Goal: Task Accomplishment & Management: Complete application form

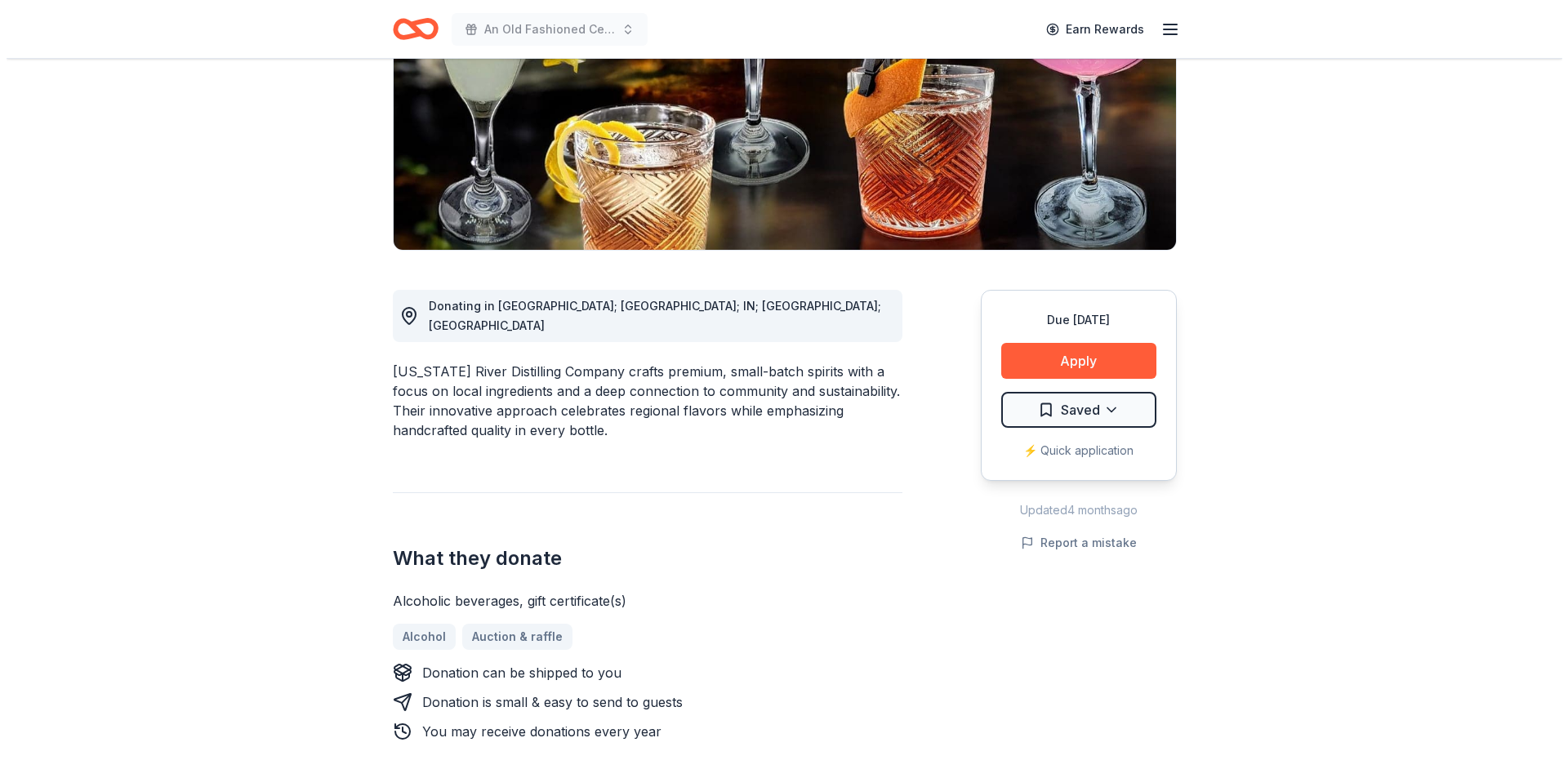
scroll to position [245, 0]
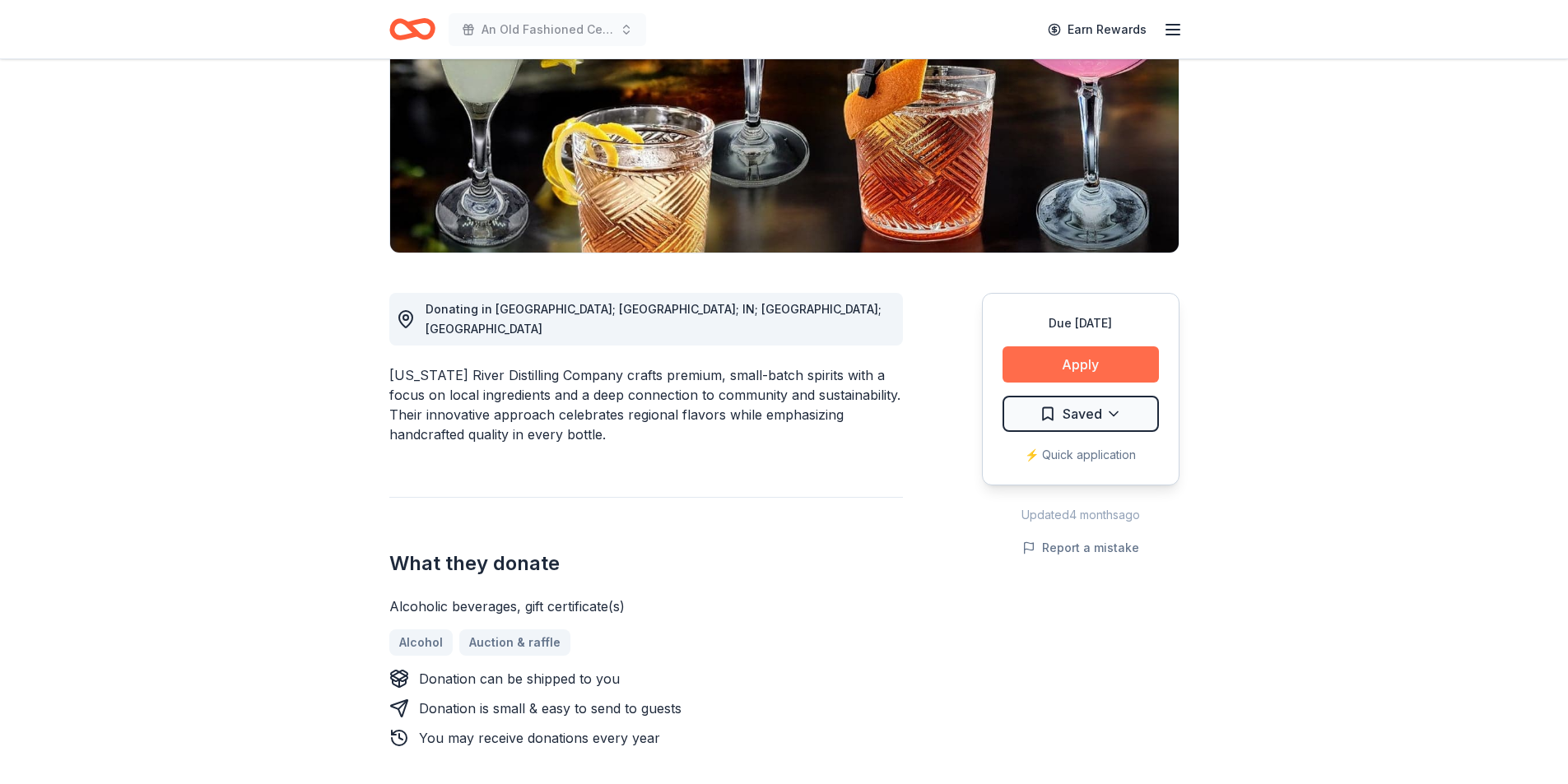
click at [1035, 371] on button "Apply" at bounding box center [1080, 365] width 156 height 36
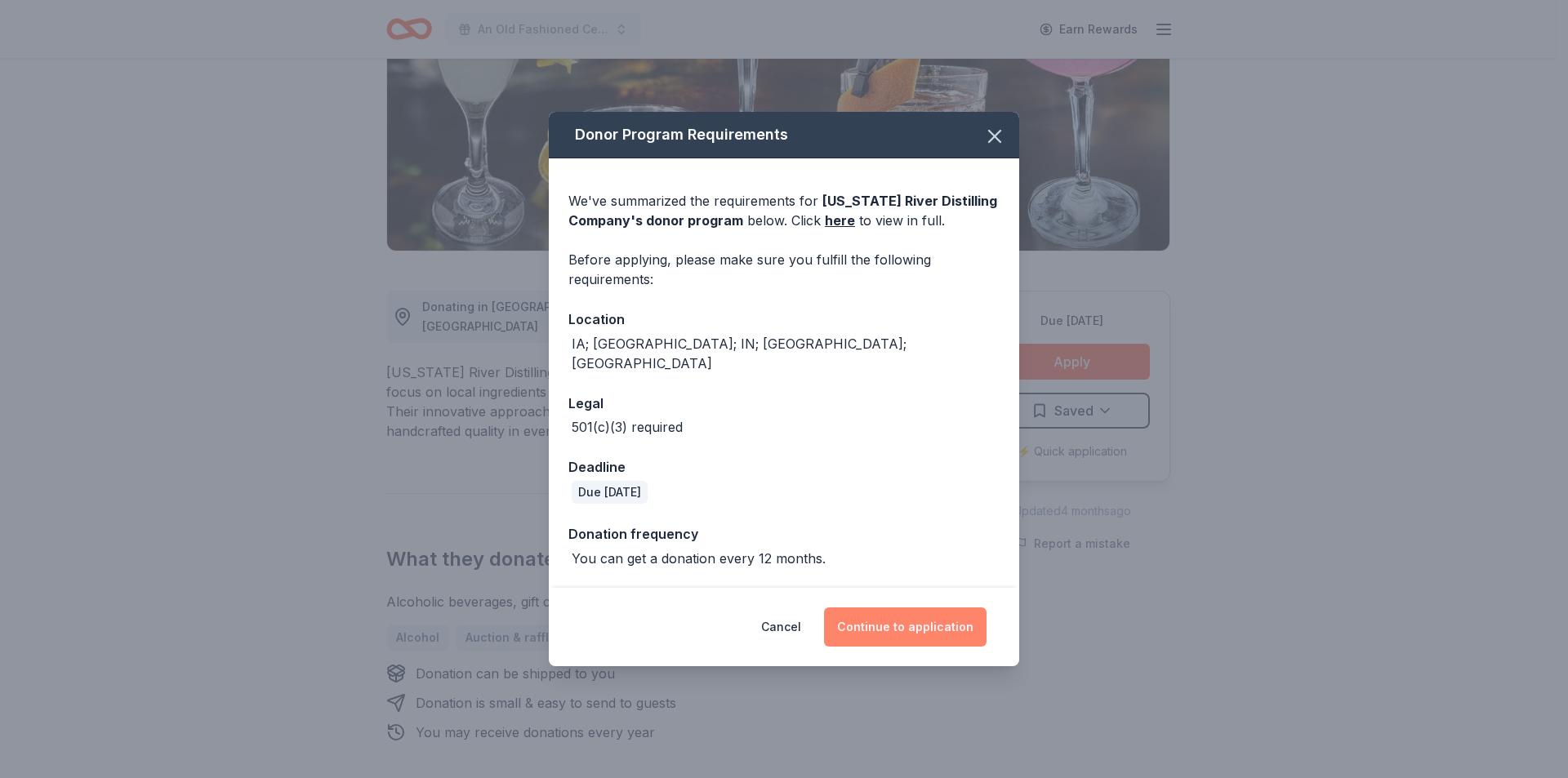
click at [883, 614] on button "Continue to application" at bounding box center [905, 628] width 163 height 39
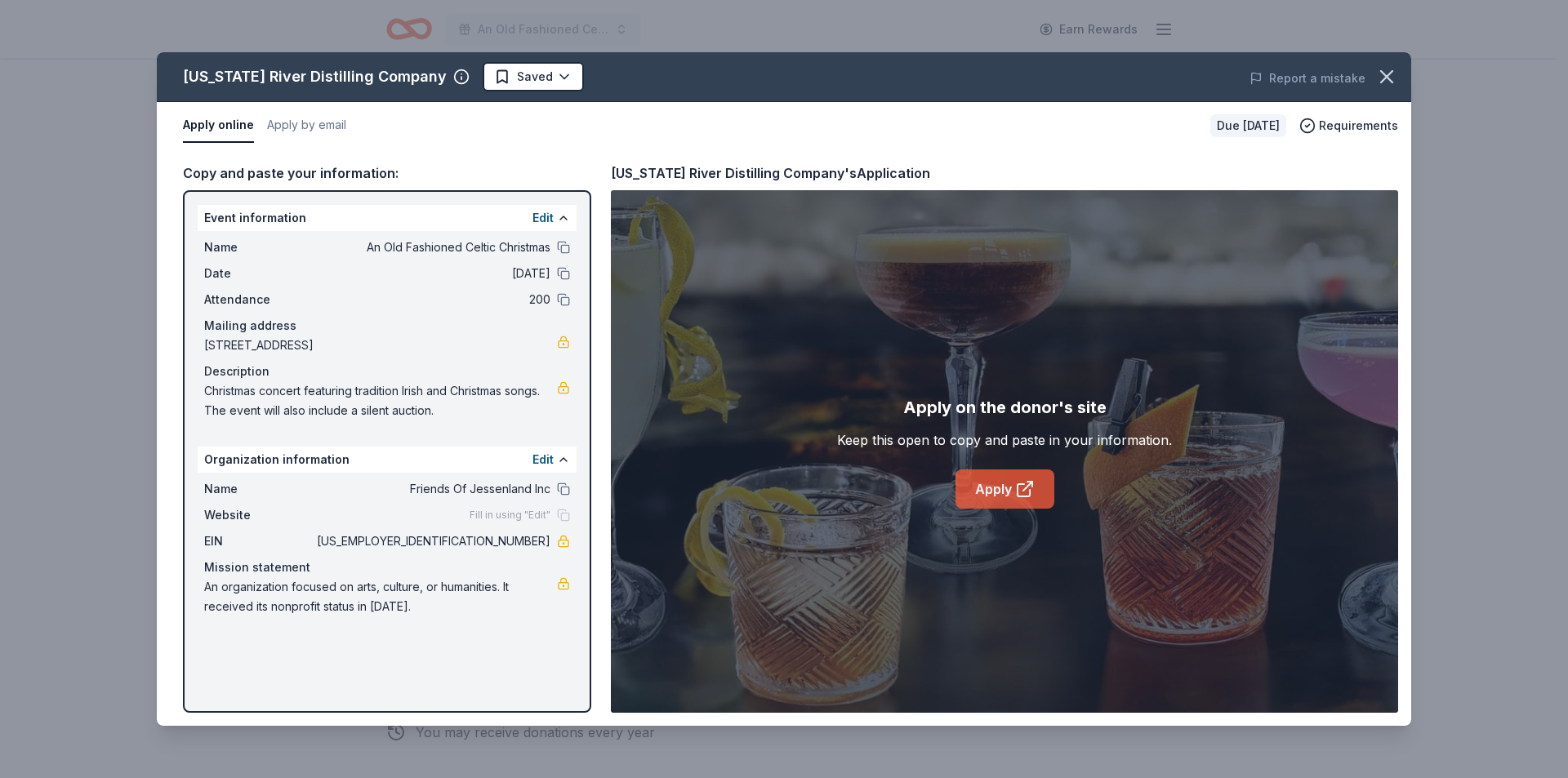
click at [998, 485] on link "Apply" at bounding box center [1004, 490] width 99 height 39
click at [520, 78] on html "An Old Fashioned Celtic Christmas Earn Rewards Due in 20 days Share Mississippi…" at bounding box center [784, 144] width 1568 height 778
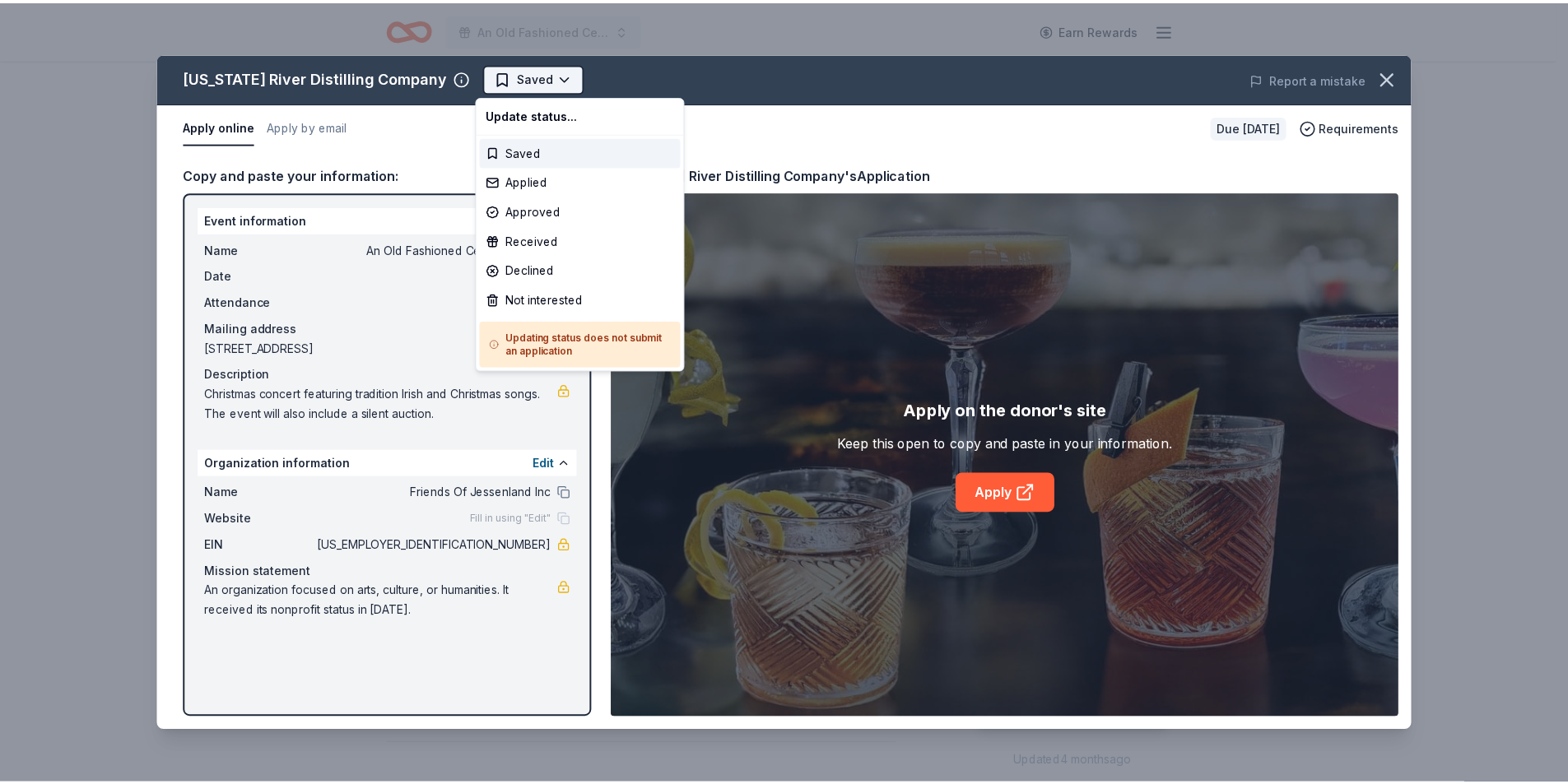
scroll to position [0, 0]
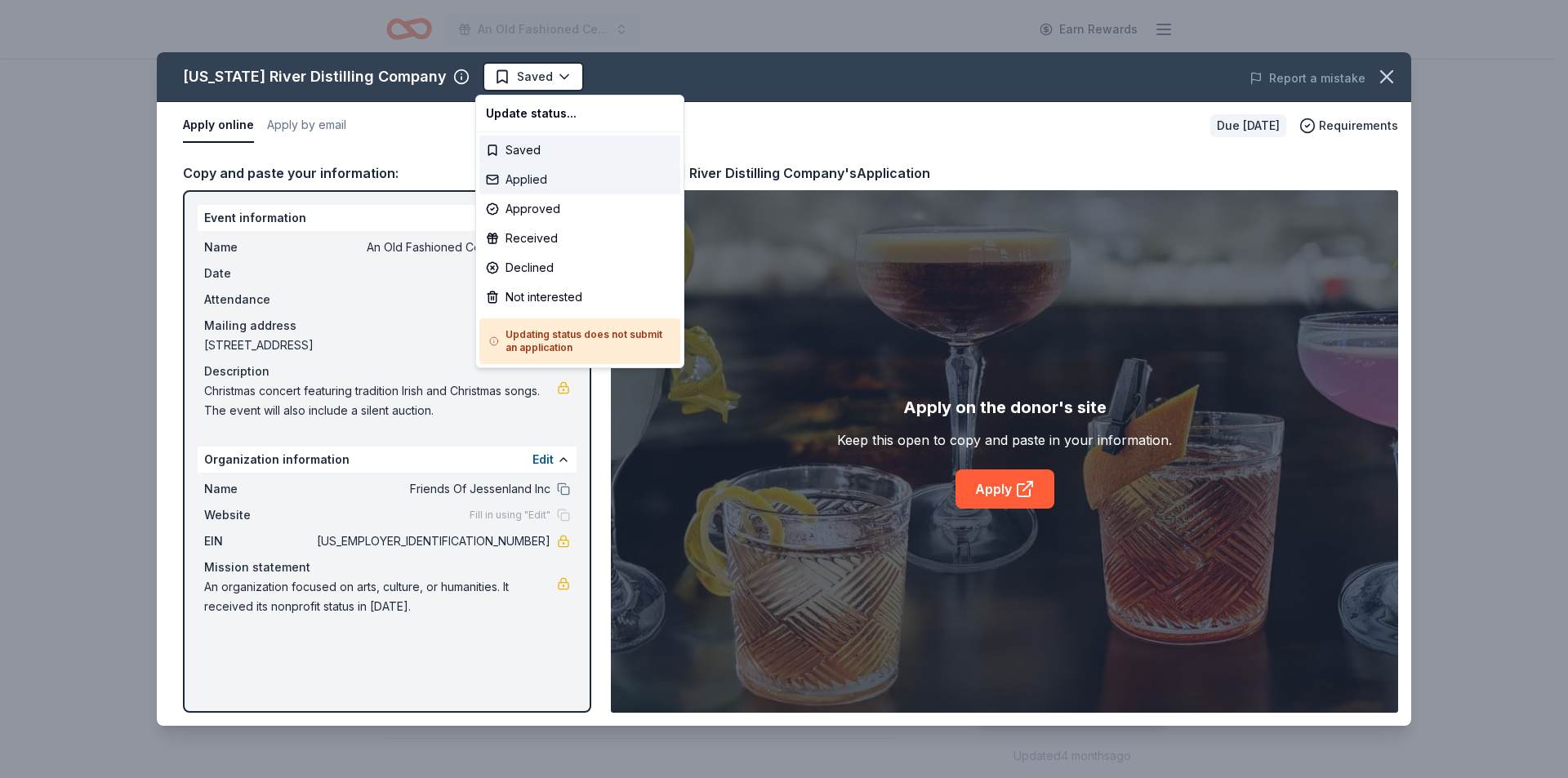
click at [527, 177] on div "Applied" at bounding box center [580, 180] width 201 height 29
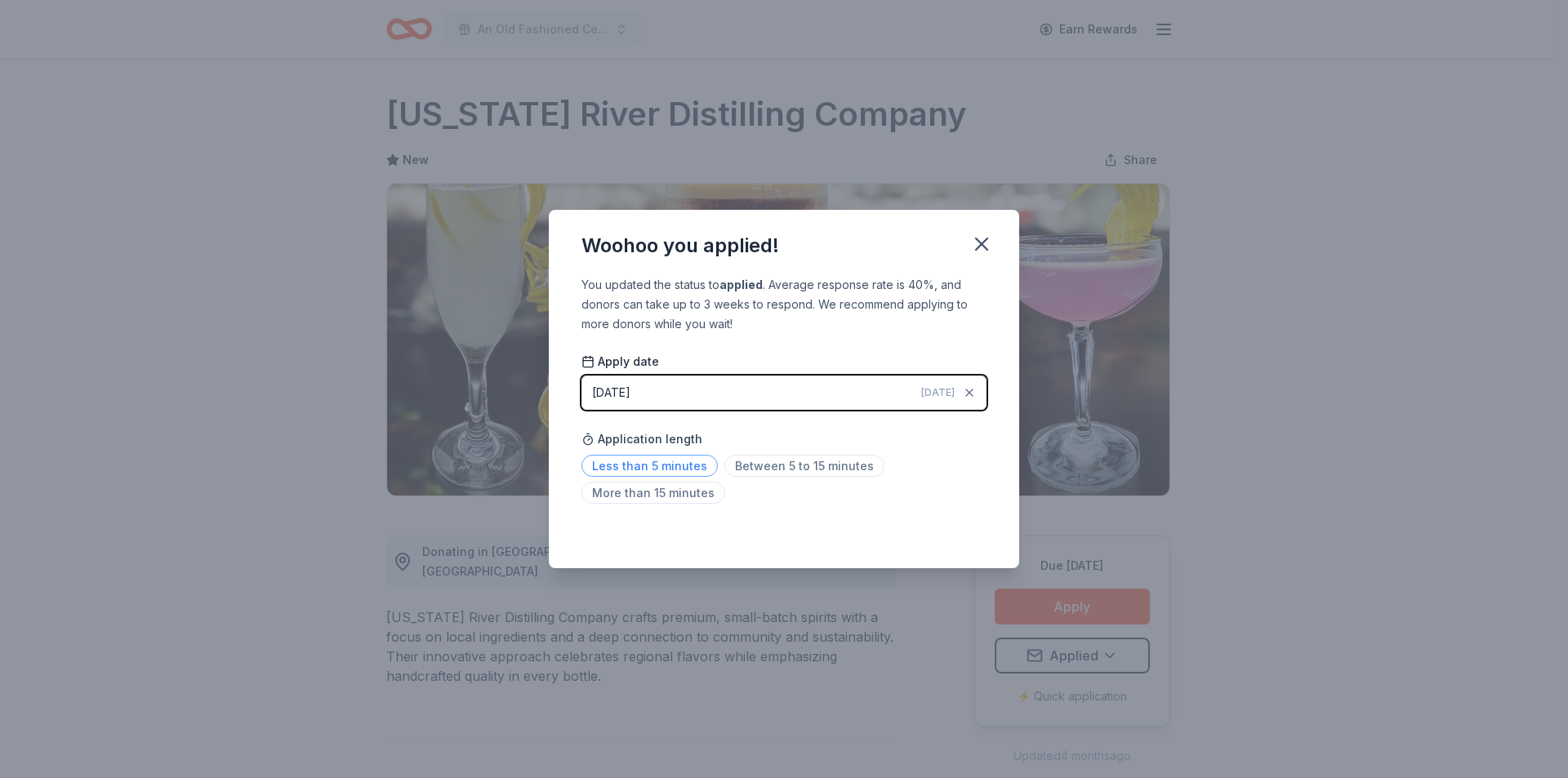
click at [681, 467] on span "Less than 5 minutes" at bounding box center [650, 466] width 136 height 22
click at [985, 243] on icon "button" at bounding box center [981, 244] width 23 height 23
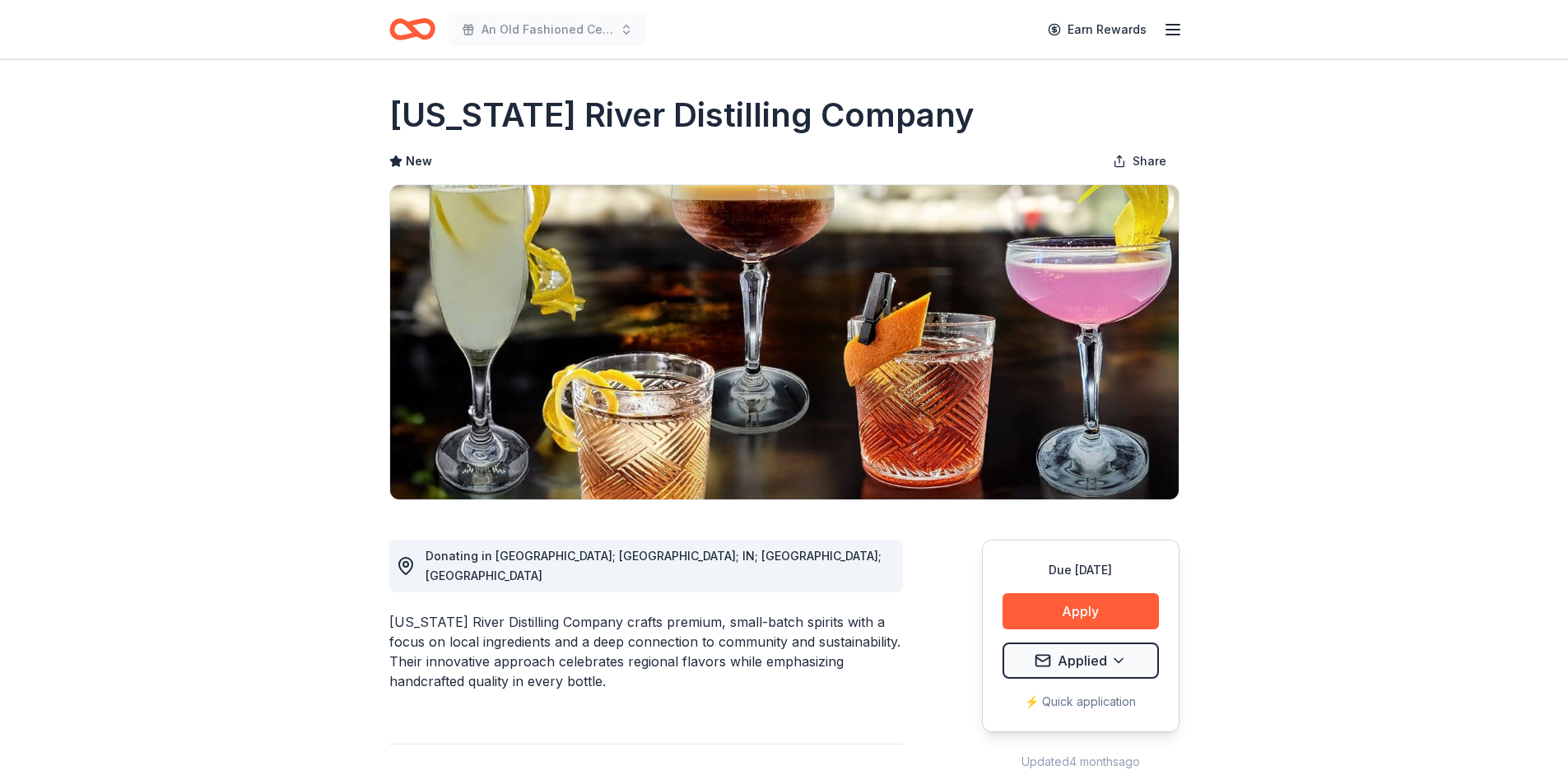
click at [407, 26] on icon "Home" at bounding box center [419, 29] width 26 height 16
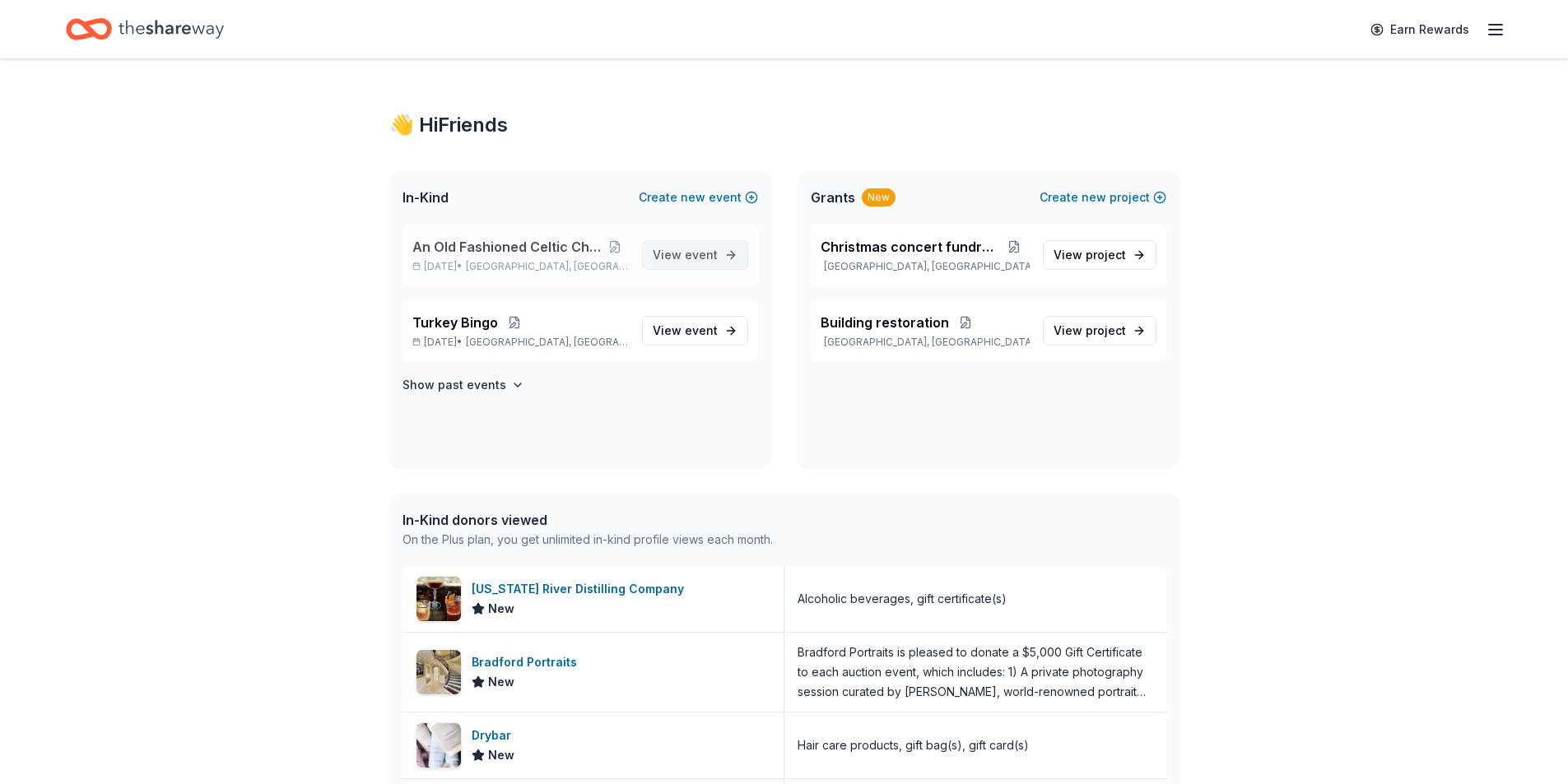
click at [685, 257] on span "View event" at bounding box center [685, 255] width 65 height 20
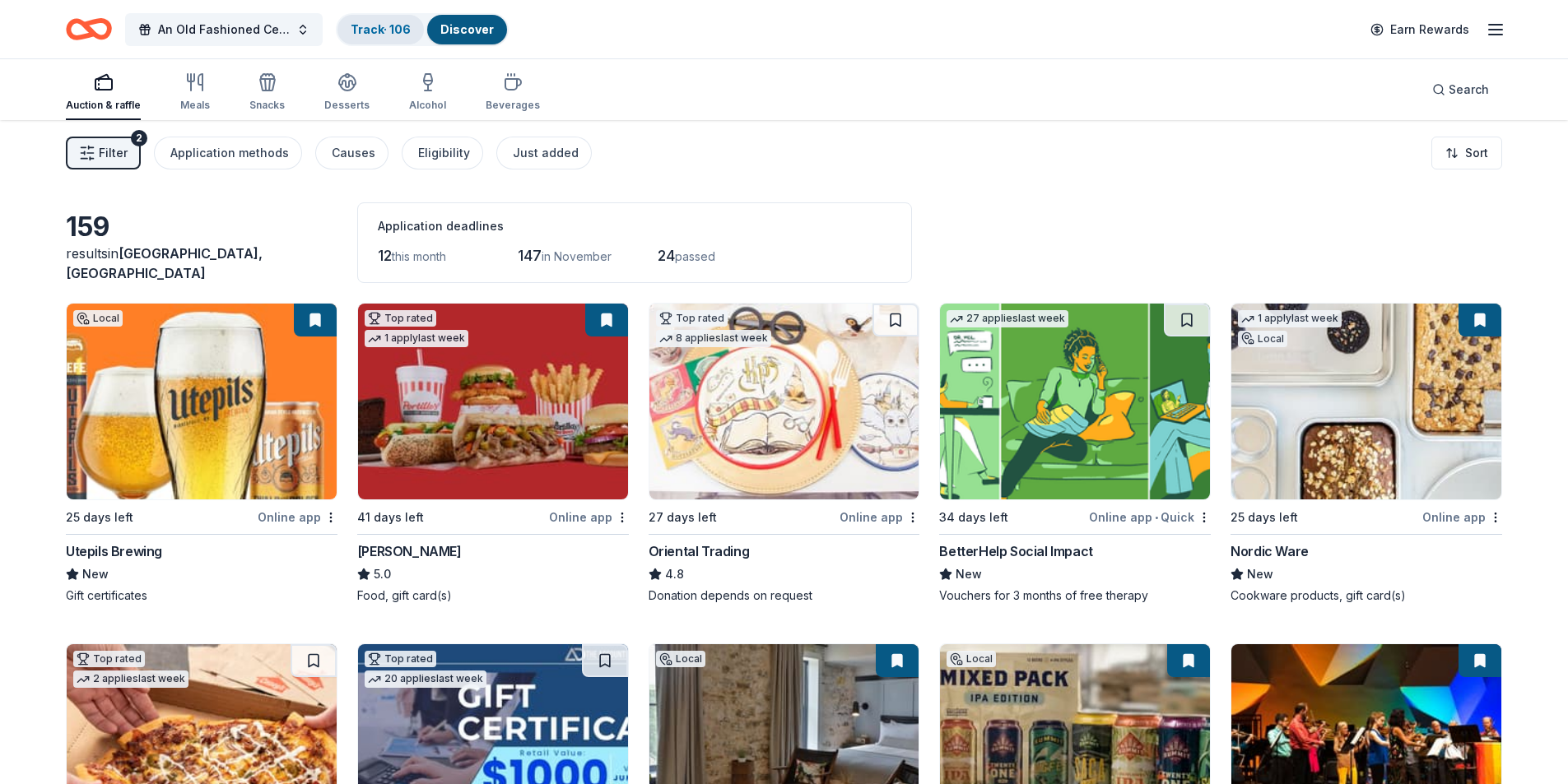
click at [379, 27] on link "Track · 106" at bounding box center [380, 29] width 60 height 14
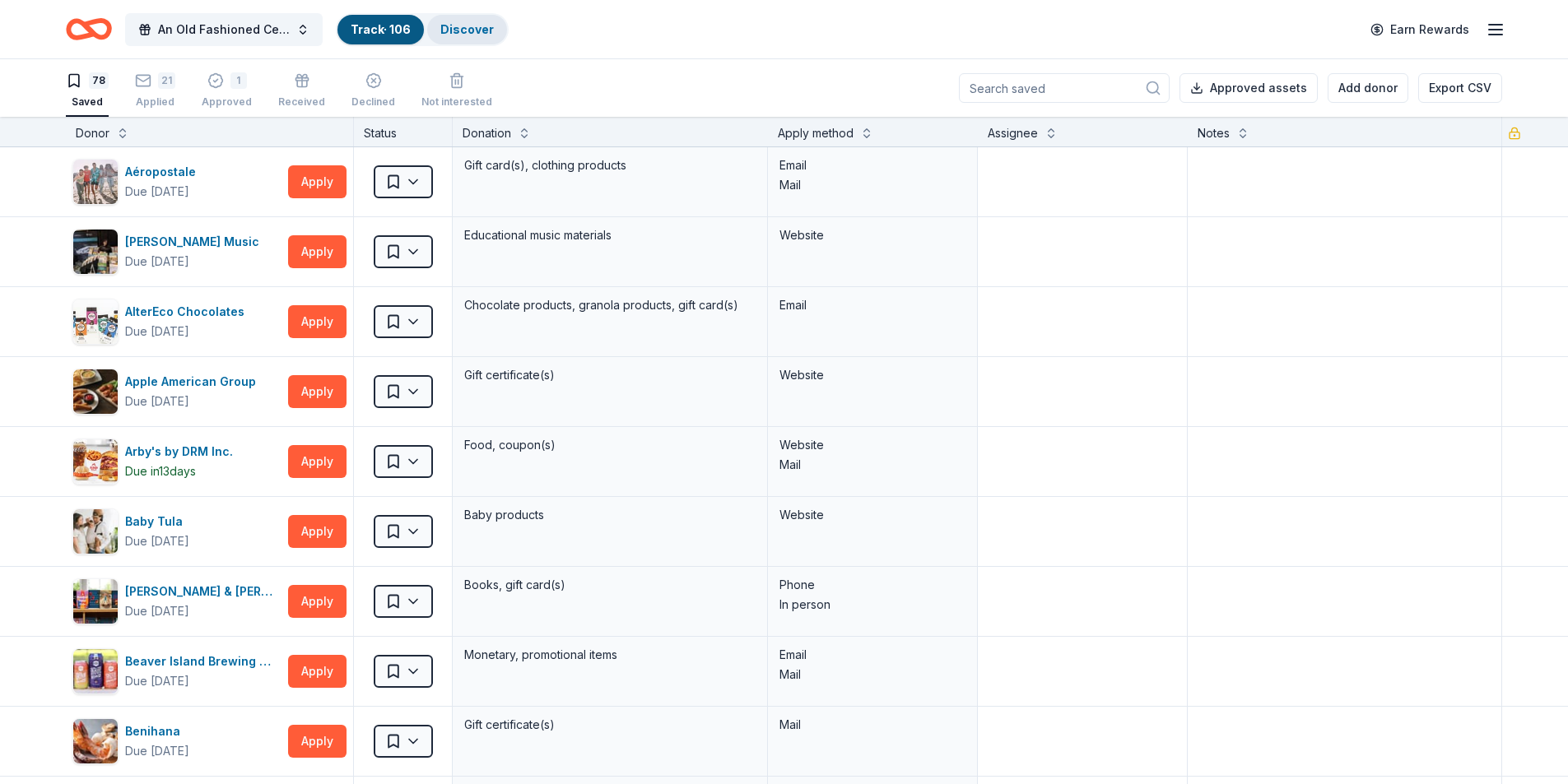
click at [449, 28] on link "Discover" at bounding box center [467, 29] width 54 height 14
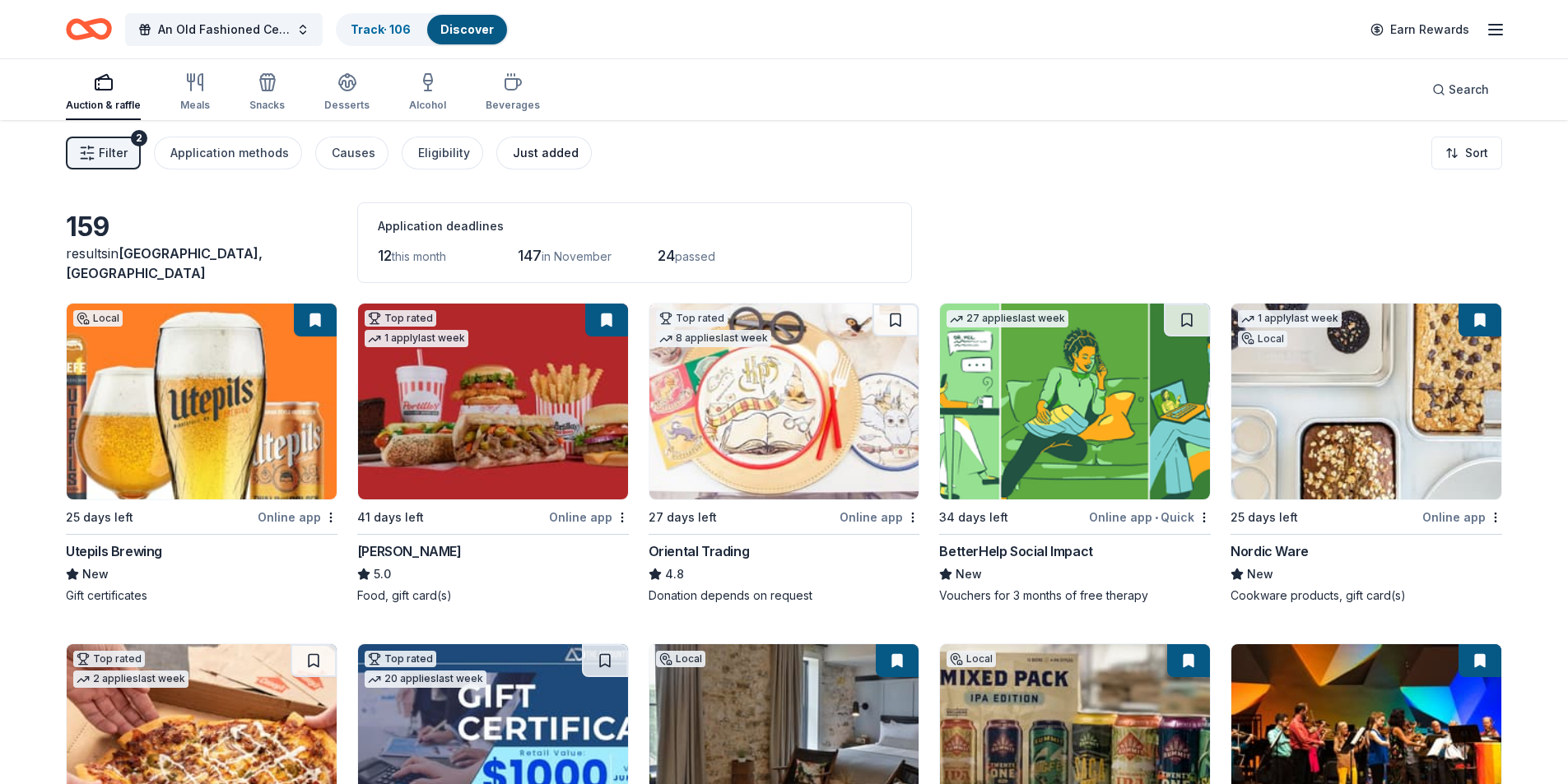
click at [524, 156] on div "Just added" at bounding box center [546, 153] width 66 height 20
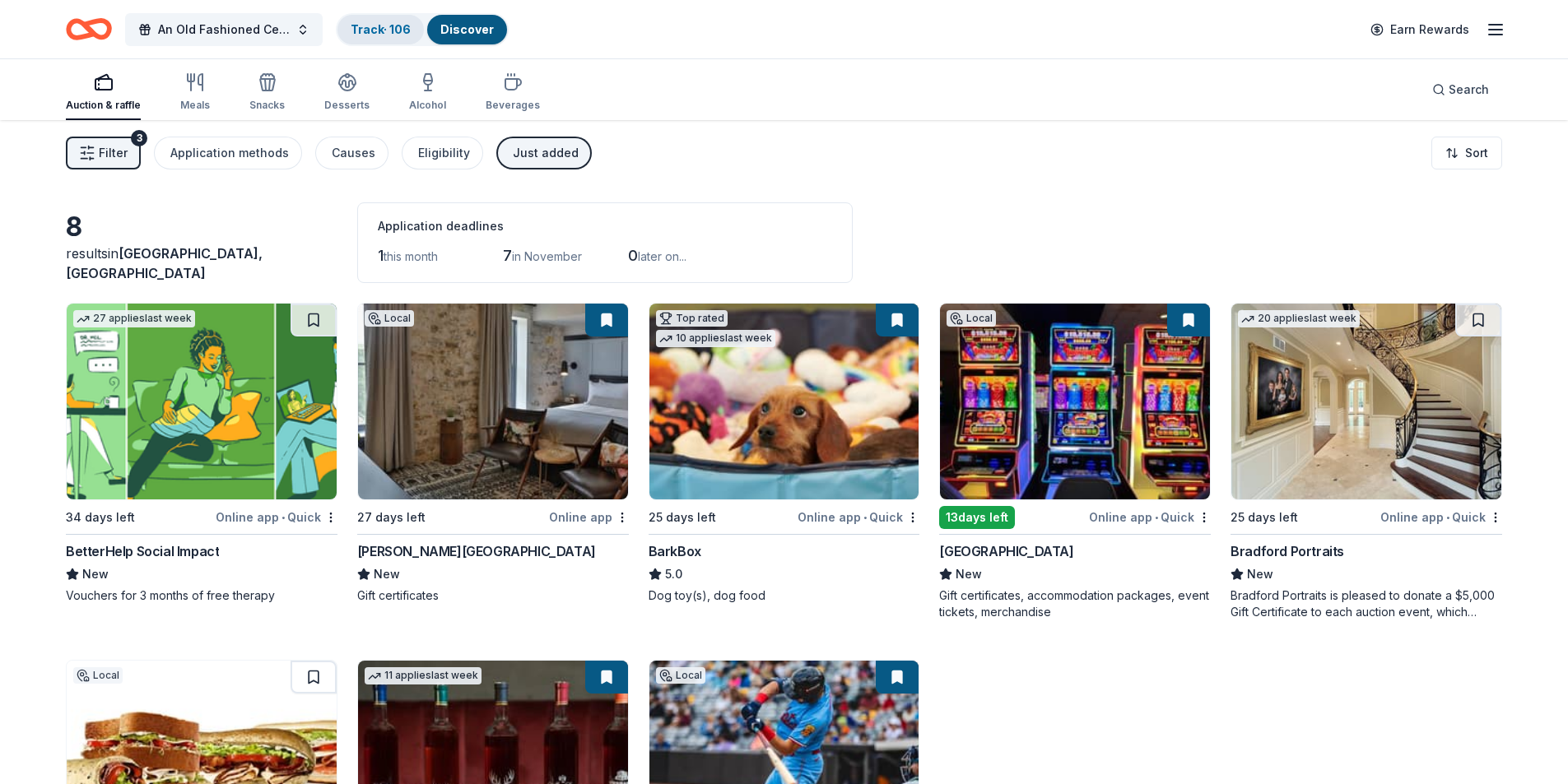
click at [372, 33] on link "Track · 106" at bounding box center [380, 29] width 60 height 14
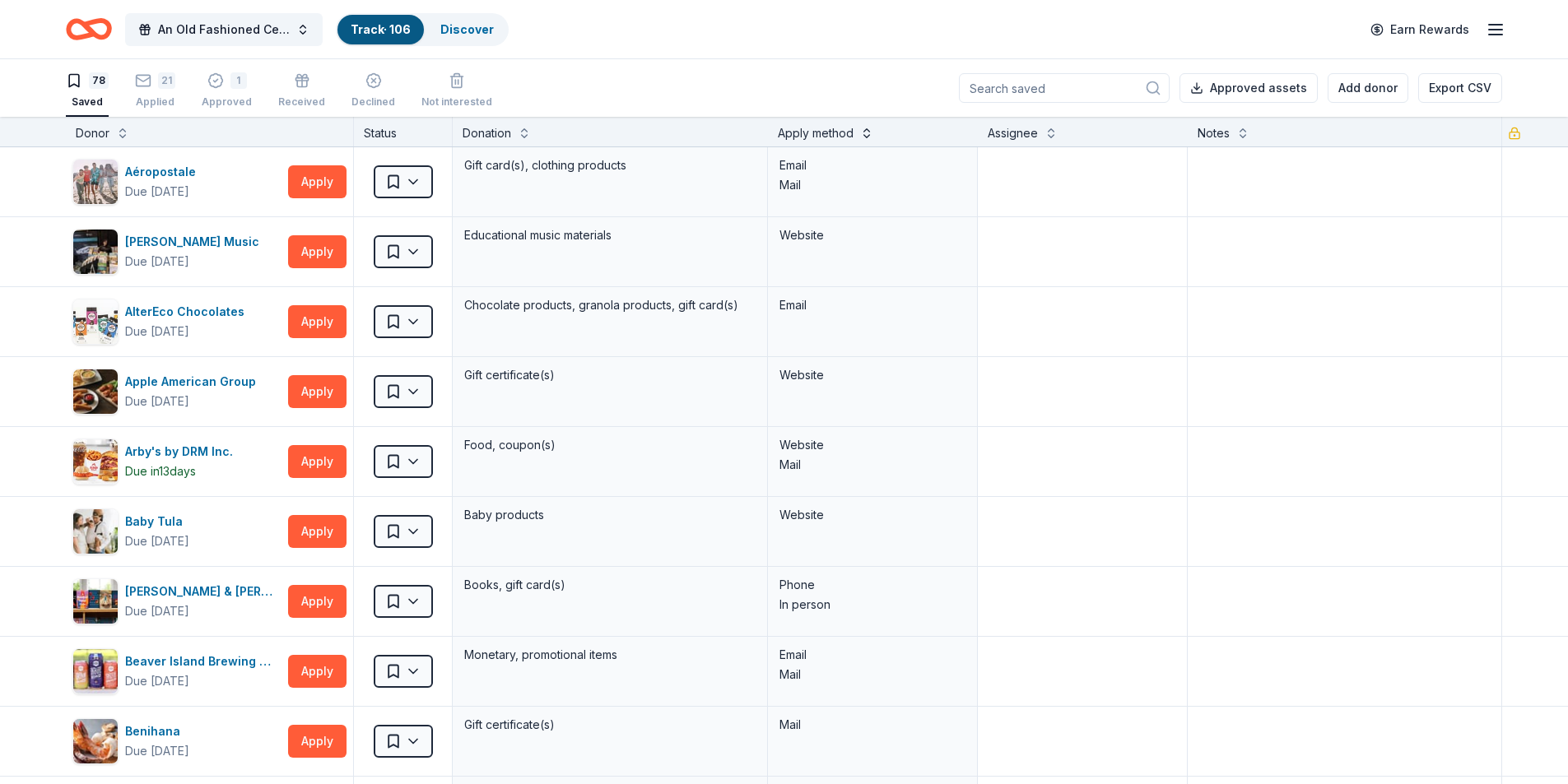
click at [860, 136] on button at bounding box center [866, 132] width 13 height 16
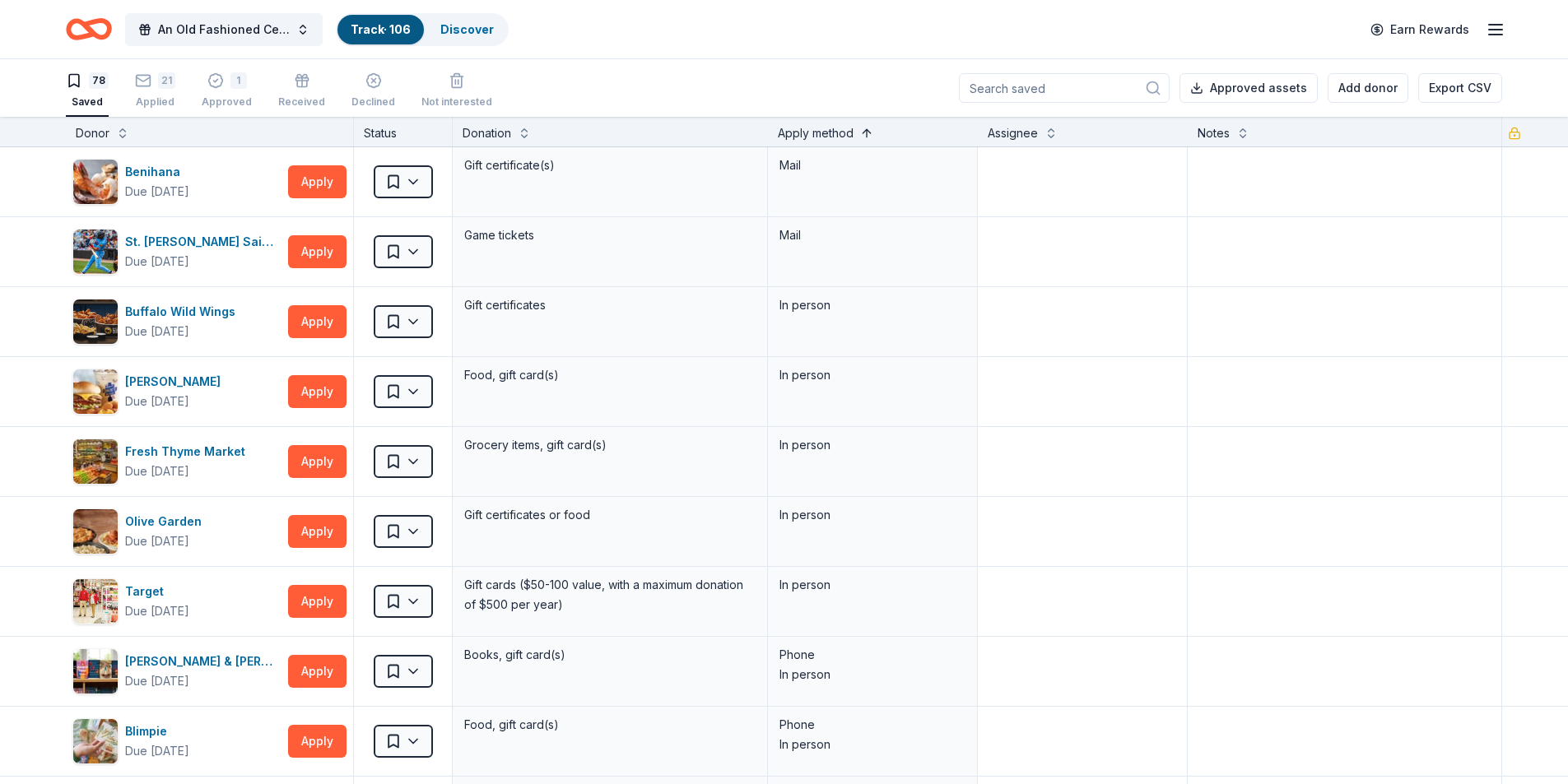
click at [860, 136] on button at bounding box center [866, 132] width 13 height 16
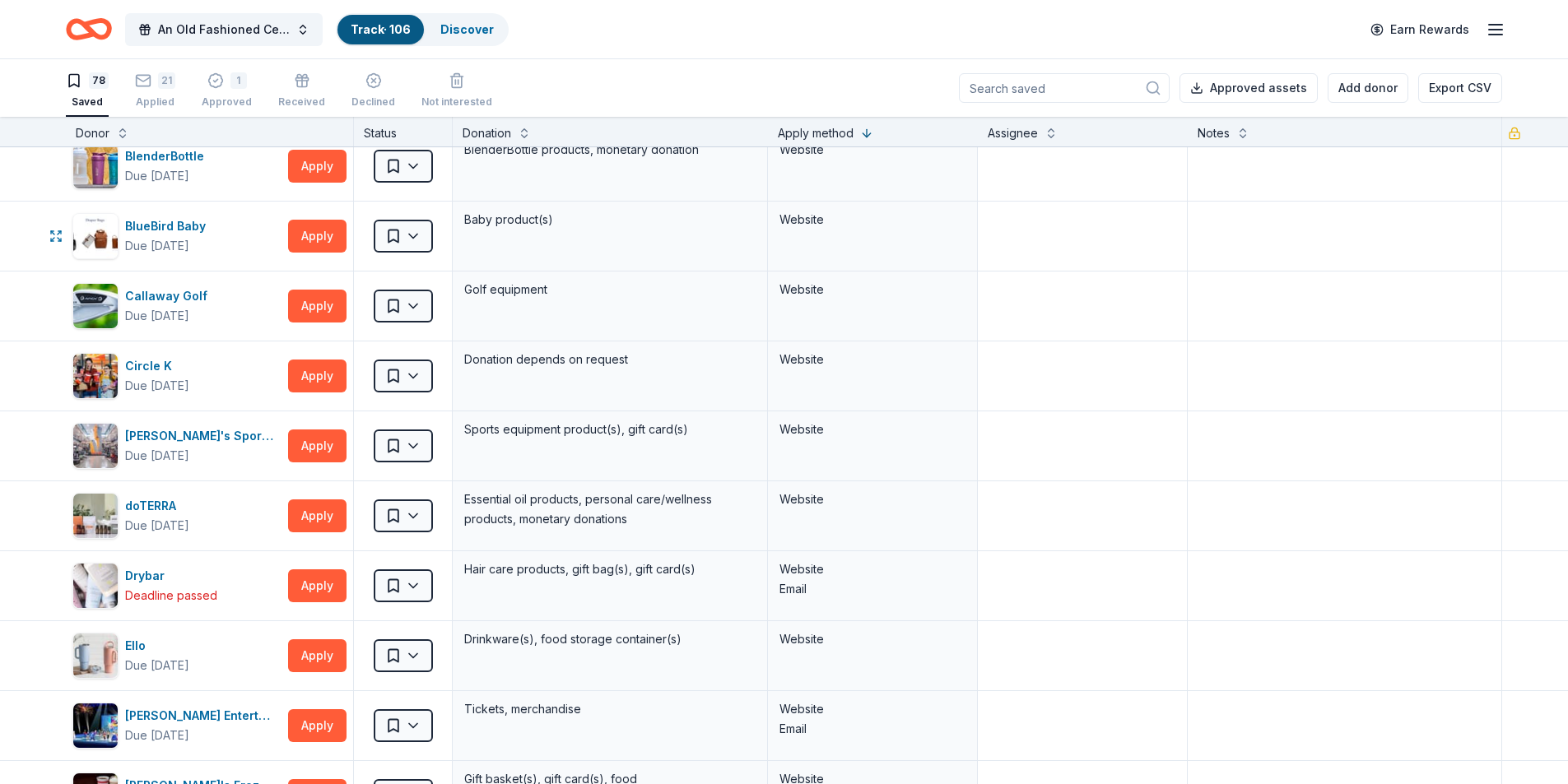
scroll to position [329, 0]
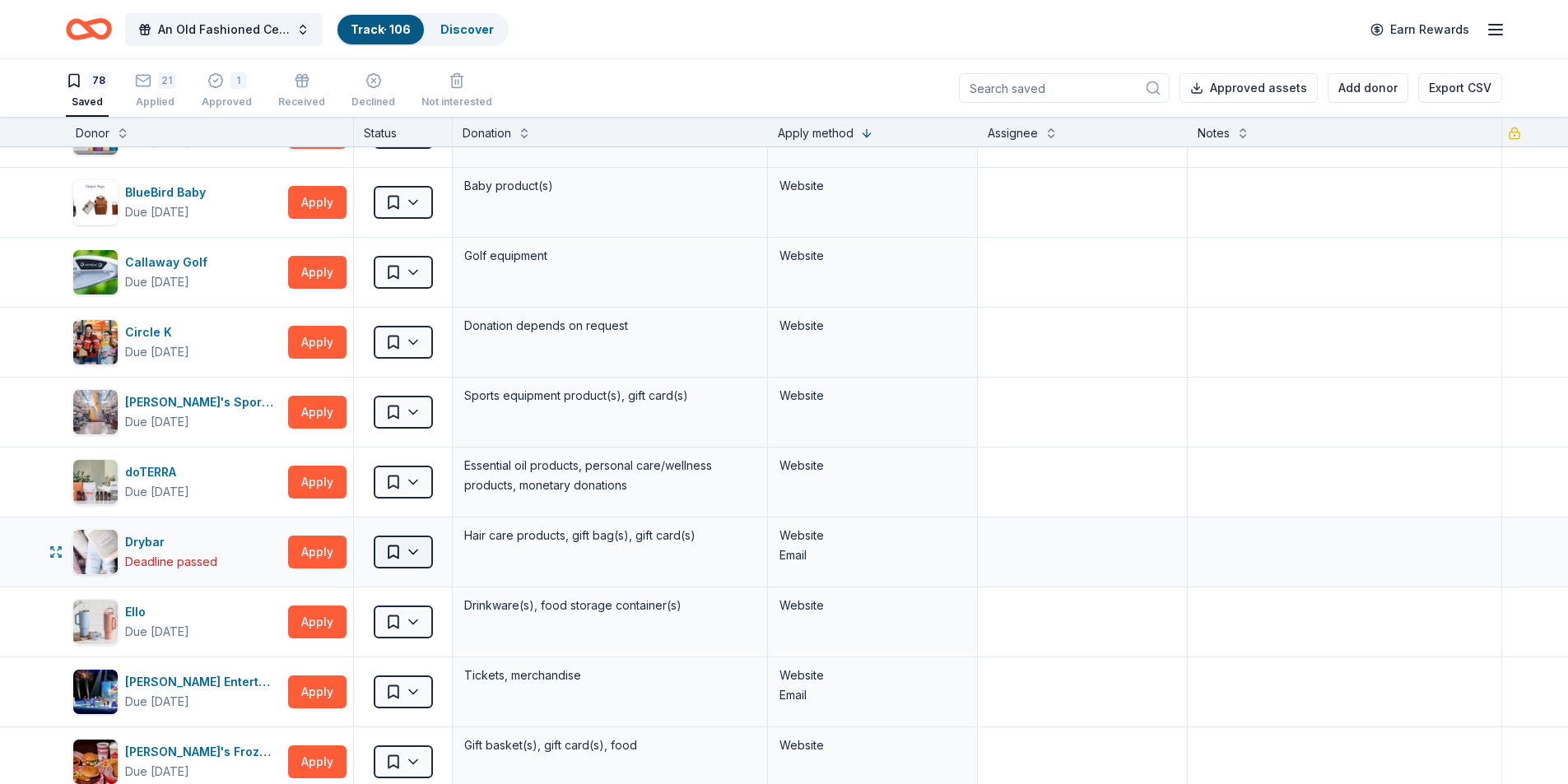
click at [420, 558] on html "An Old Fashioned Celtic Christmas Track · 106 Discover Earn Rewards 78 Saved 21…" at bounding box center [784, 392] width 1568 height 784
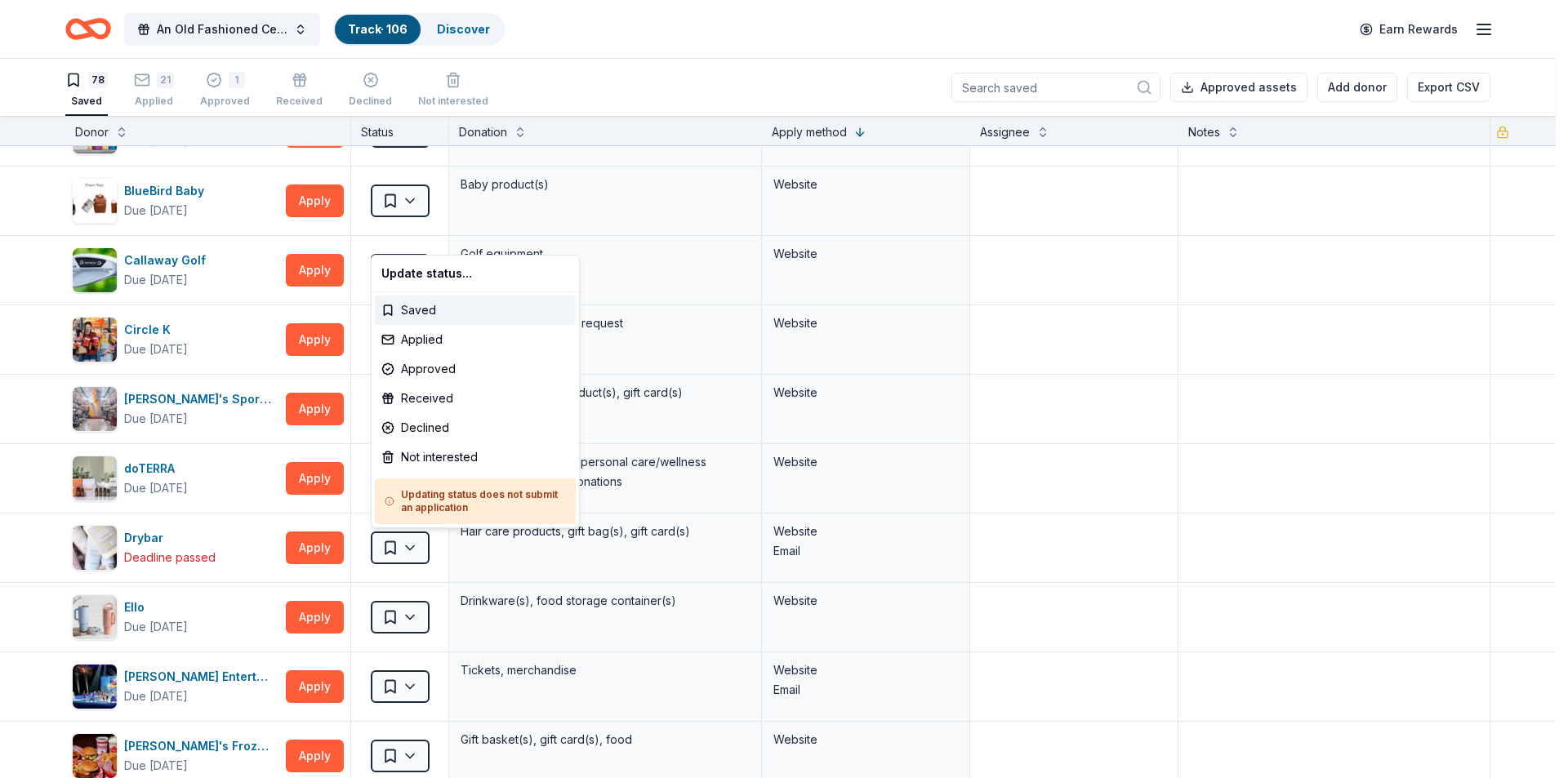
click at [523, 552] on html "An Old Fashioned Celtic Christmas Track · 106 Discover Earn Rewards 78 Saved 21…" at bounding box center [784, 389] width 1568 height 778
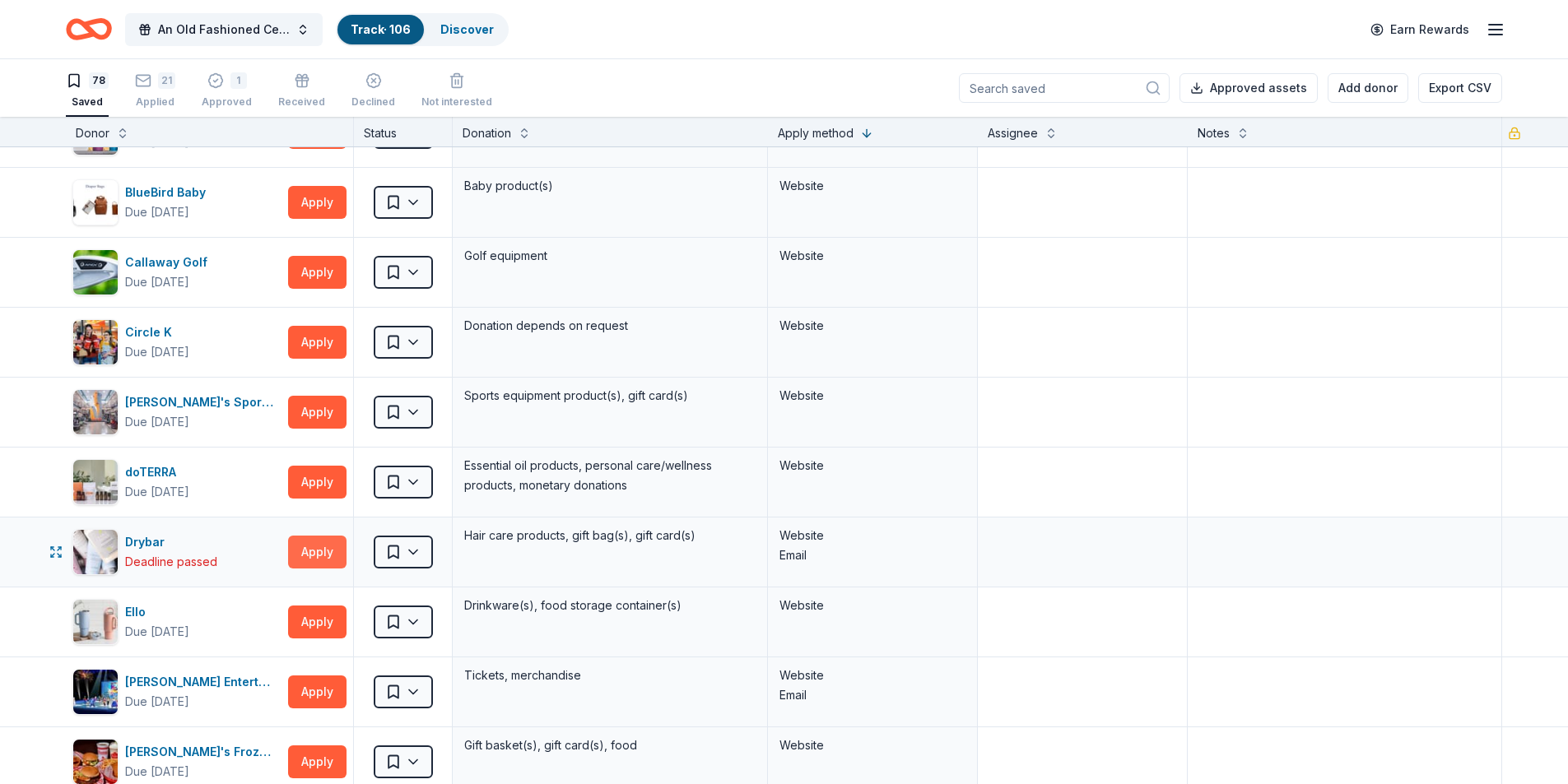
click at [322, 553] on button "Apply" at bounding box center [317, 553] width 58 height 33
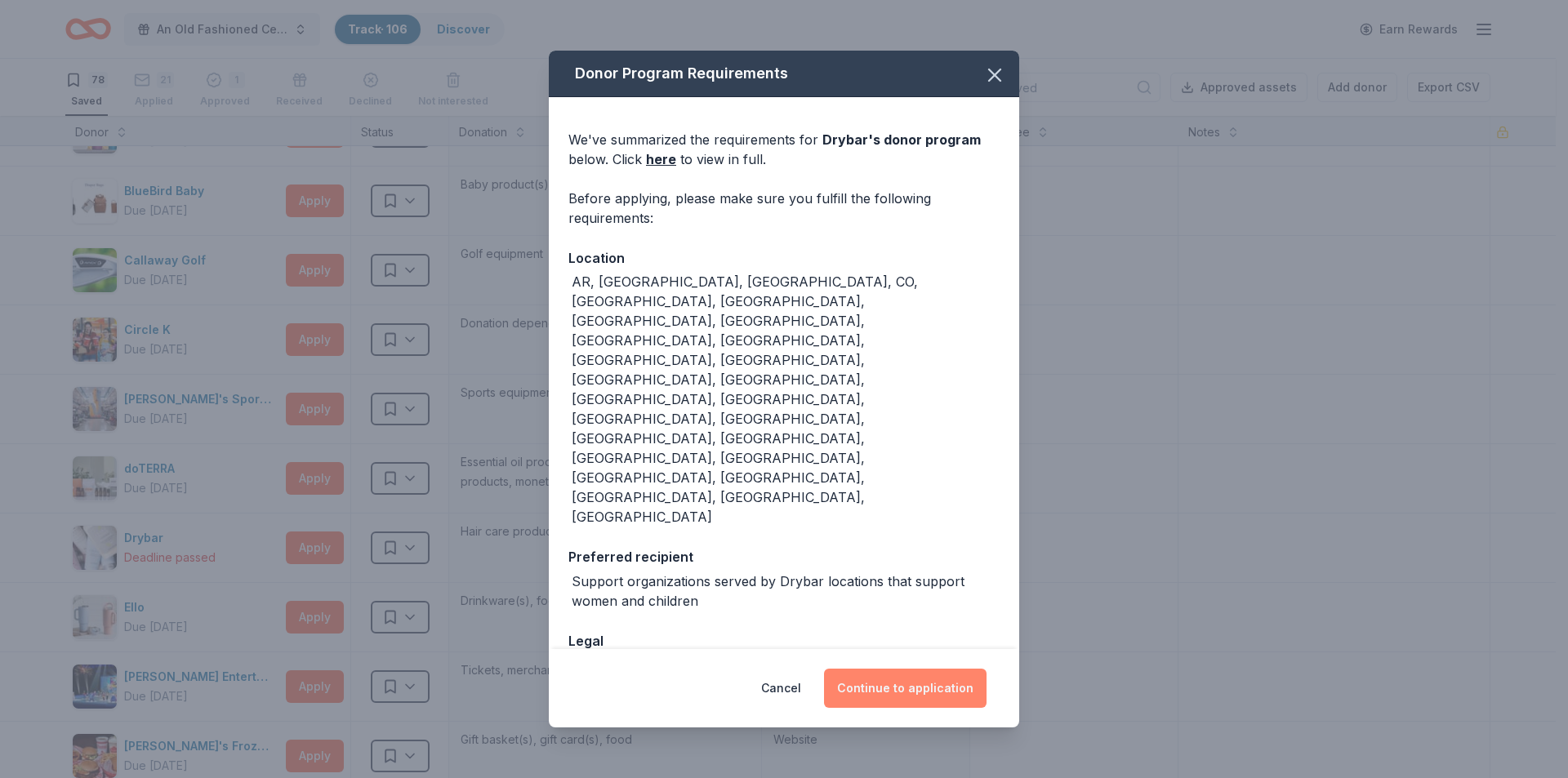
click at [900, 668] on button "Continue to application" at bounding box center [905, 688] width 163 height 39
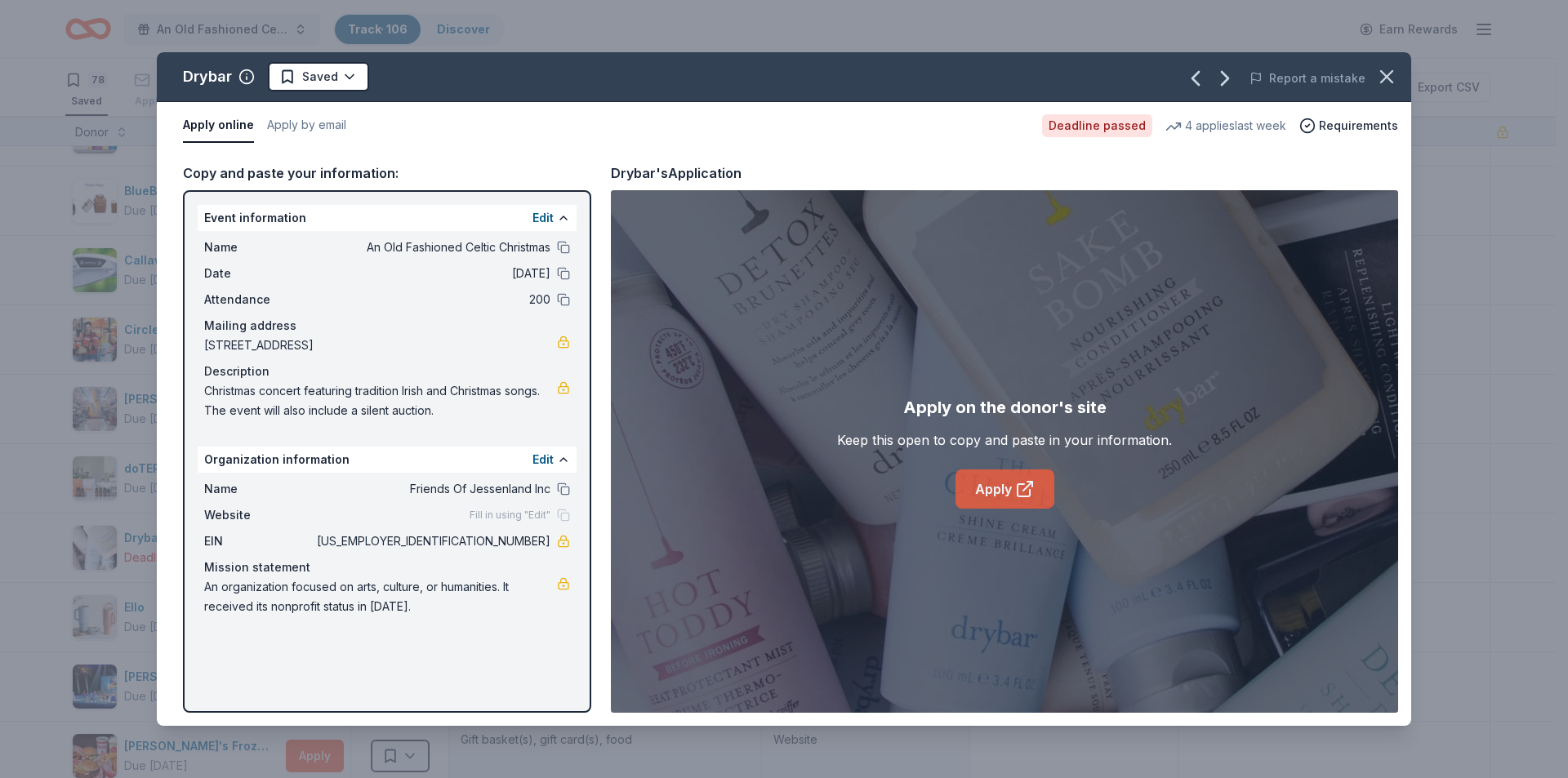
click at [994, 482] on link "Apply" at bounding box center [1004, 490] width 99 height 39
click at [318, 74] on html "An Old Fashioned Celtic Christmas Track · 106 Discover Earn Rewards 78 Saved 21…" at bounding box center [784, 389] width 1568 height 778
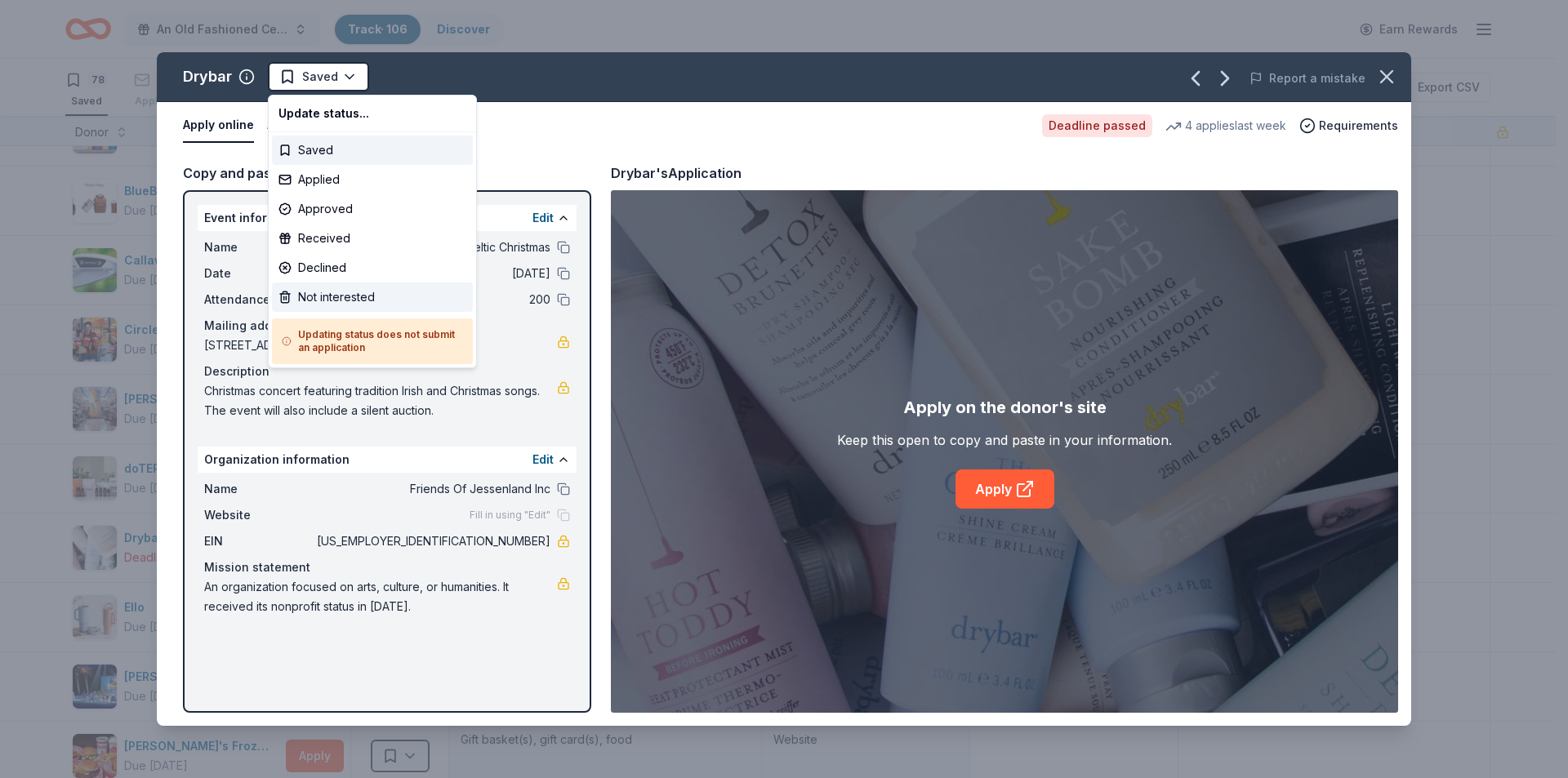
click at [326, 299] on div "Not interested" at bounding box center [373, 297] width 201 height 29
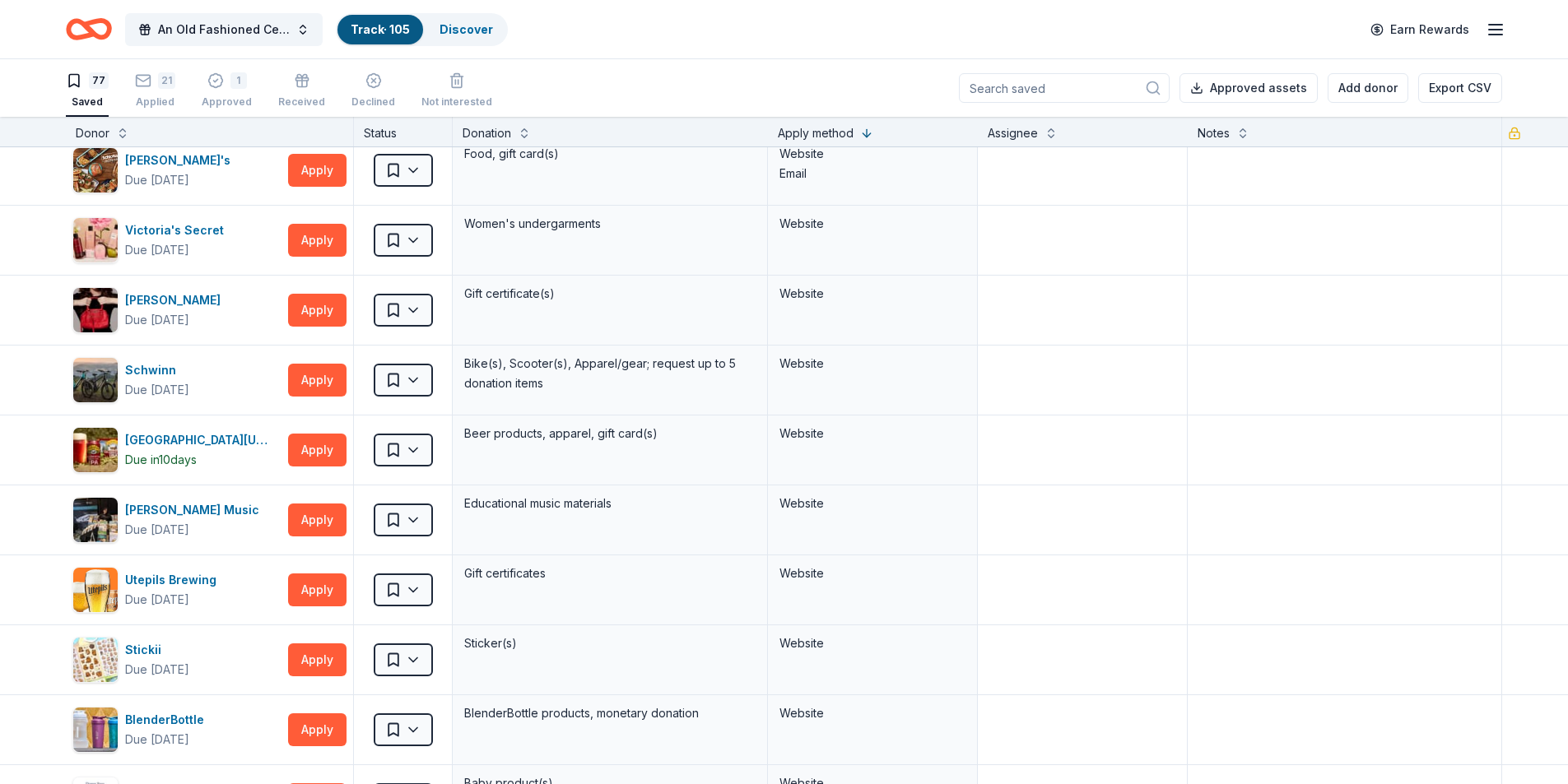
scroll to position [658, 0]
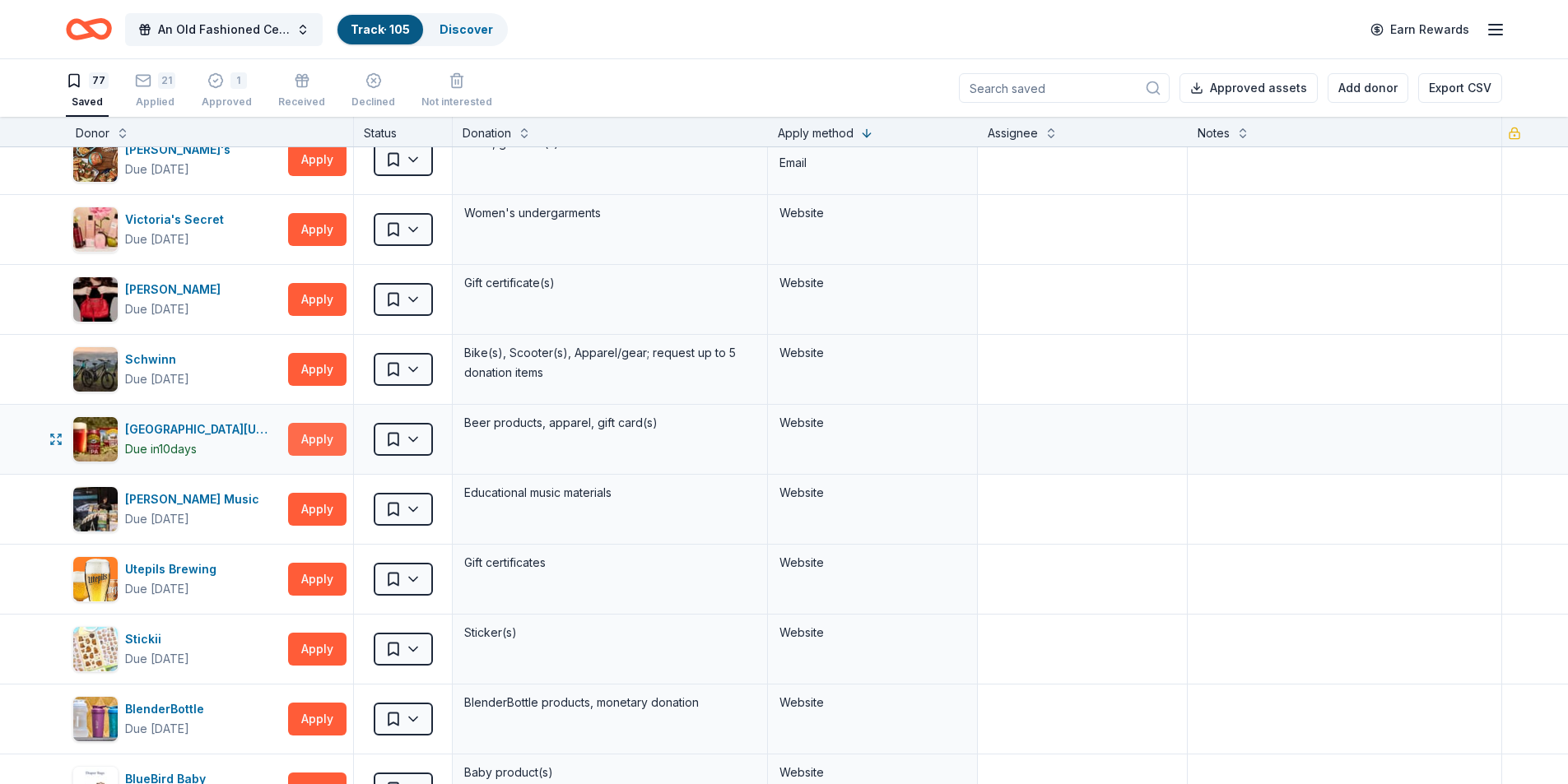
click at [301, 448] on button "Apply" at bounding box center [317, 440] width 58 height 33
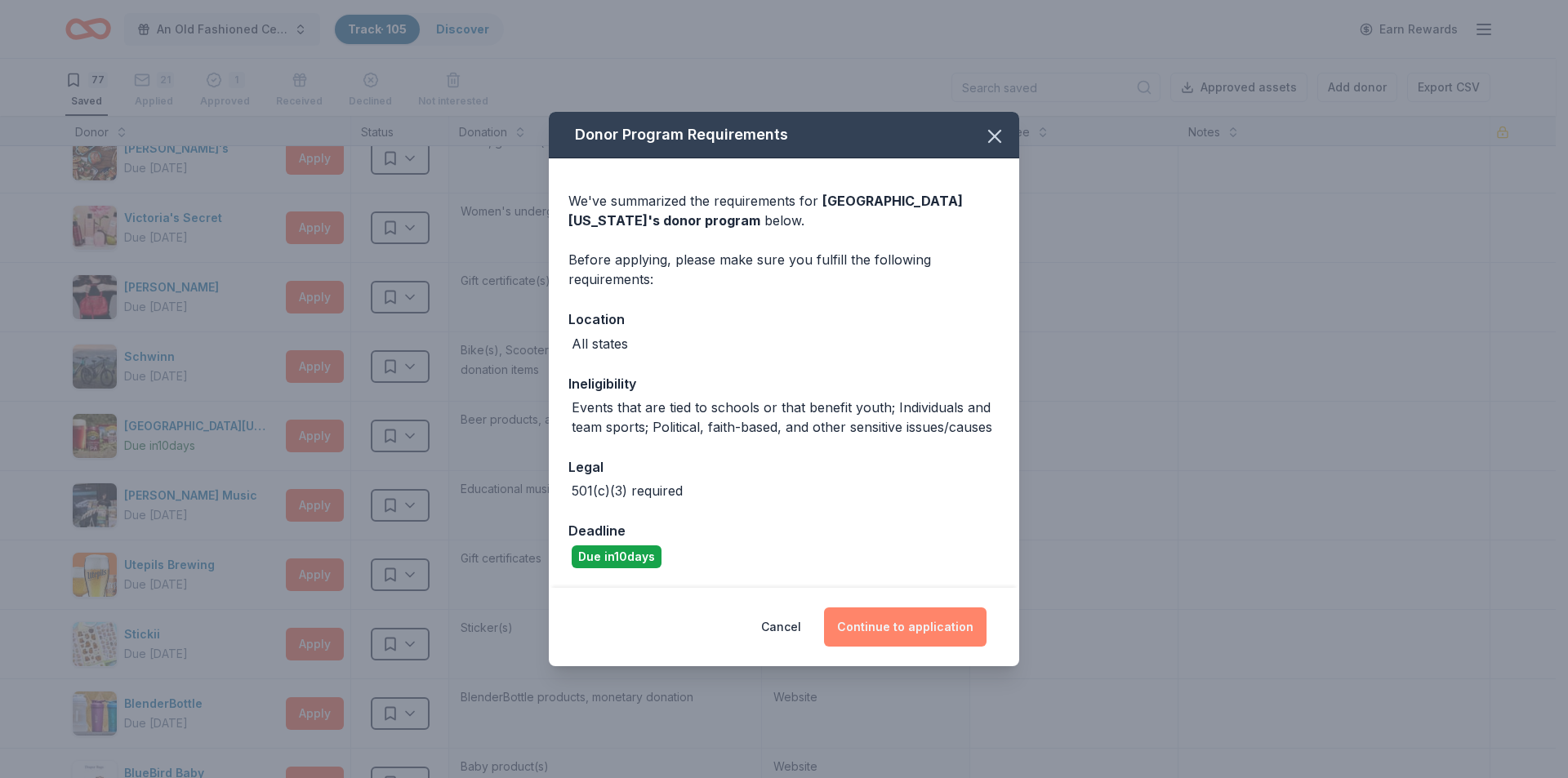
click at [944, 637] on button "Continue to application" at bounding box center [905, 628] width 163 height 39
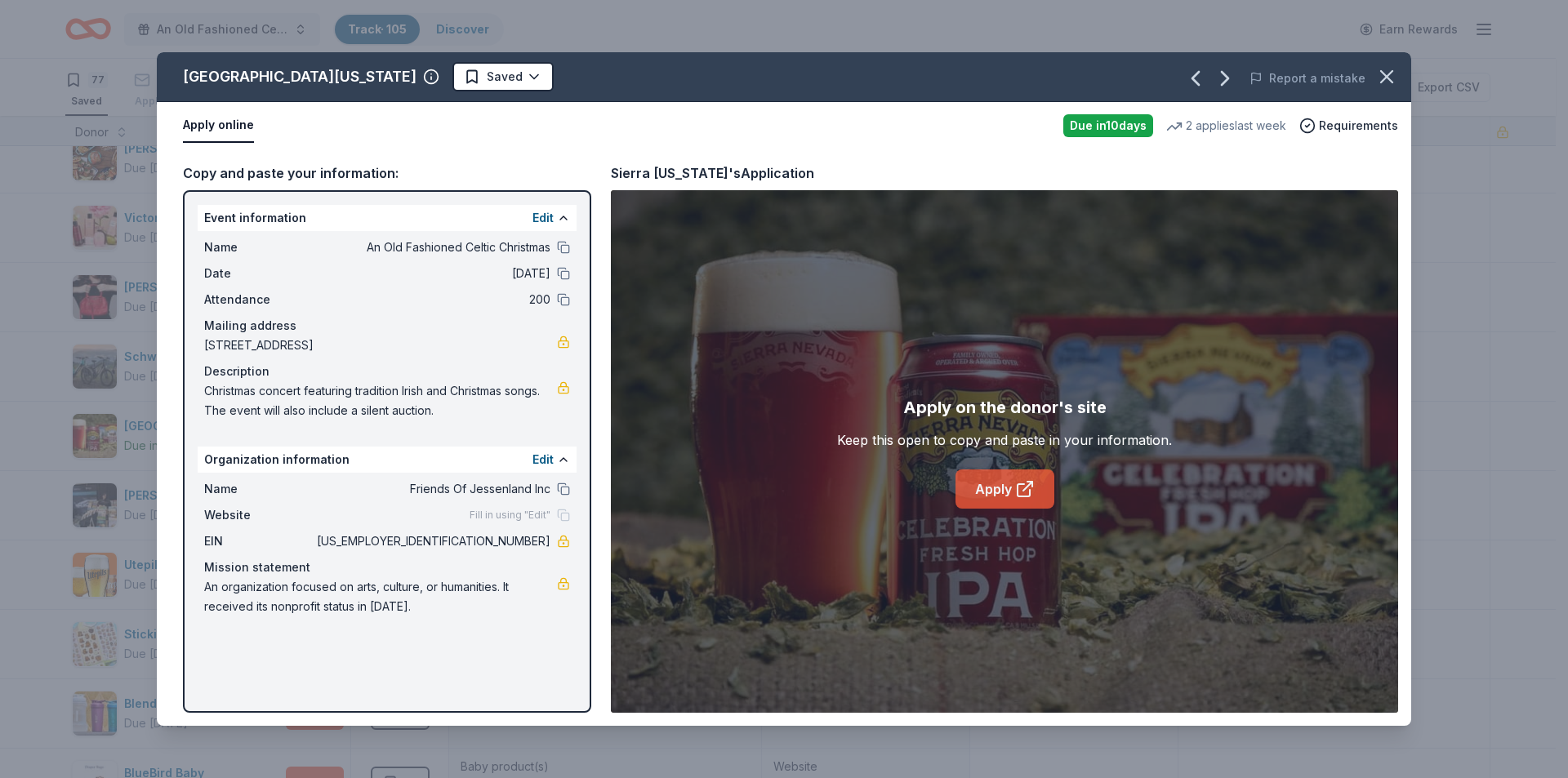
click at [994, 492] on link "Apply" at bounding box center [1004, 490] width 99 height 39
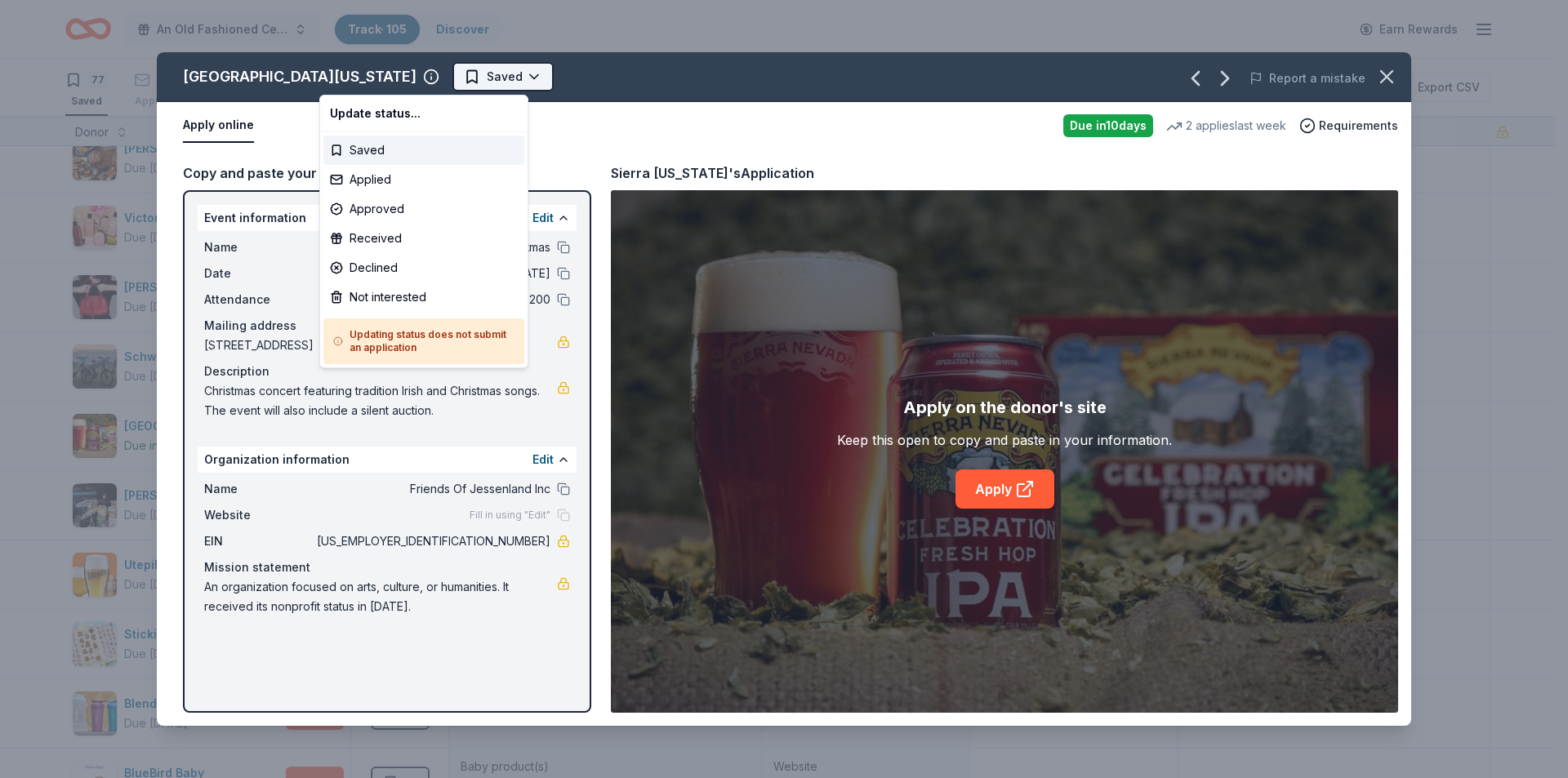
click at [373, 83] on html "An Old Fashioned Celtic Christmas Track · 105 Discover Earn Rewards 77 Saved 21…" at bounding box center [784, 389] width 1568 height 778
click at [371, 177] on div "Applied" at bounding box center [424, 180] width 201 height 29
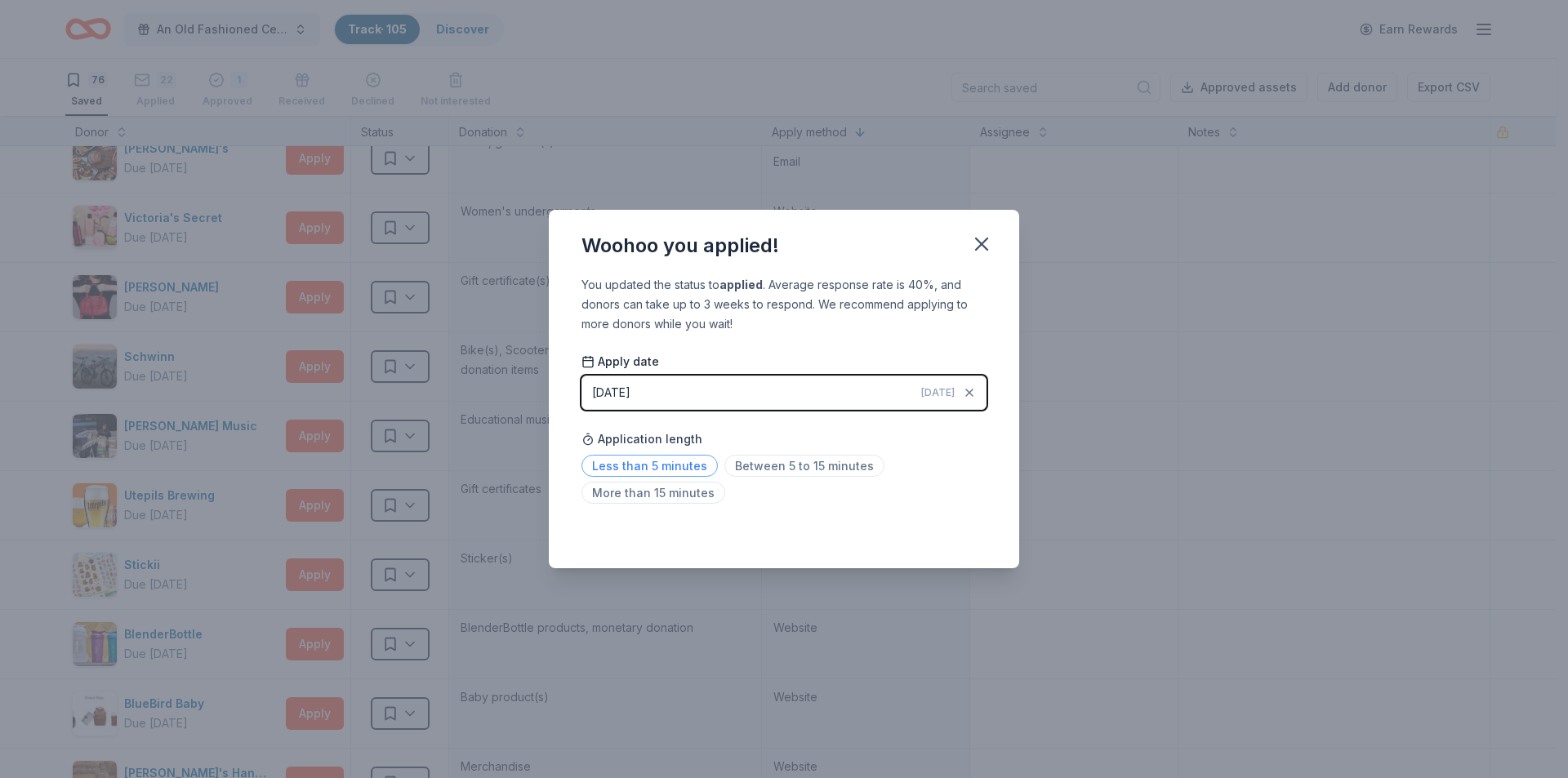
click at [682, 472] on span "Less than 5 minutes" at bounding box center [650, 466] width 136 height 22
click at [977, 244] on icon "button" at bounding box center [981, 244] width 23 height 23
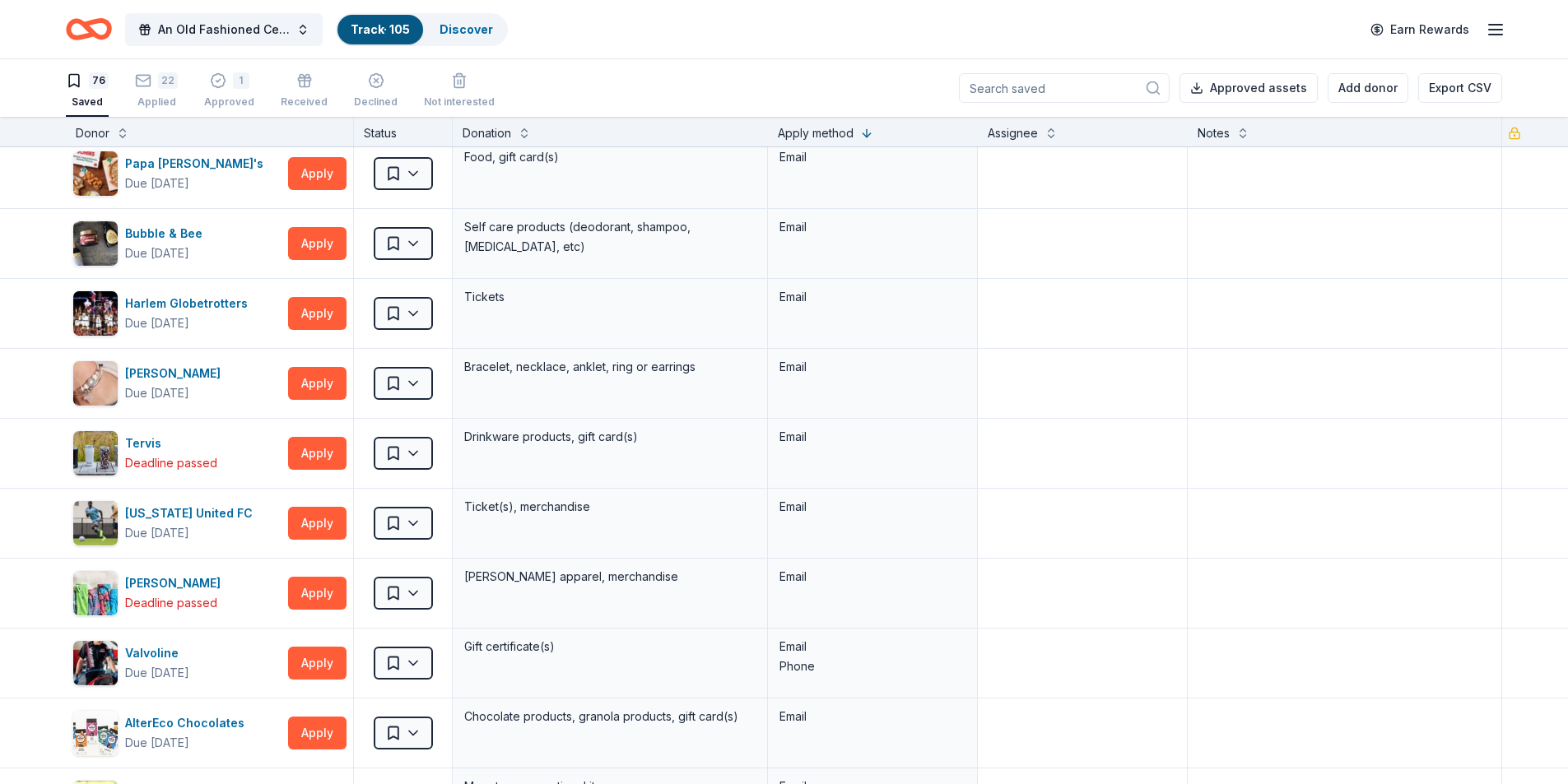
scroll to position [3374, 0]
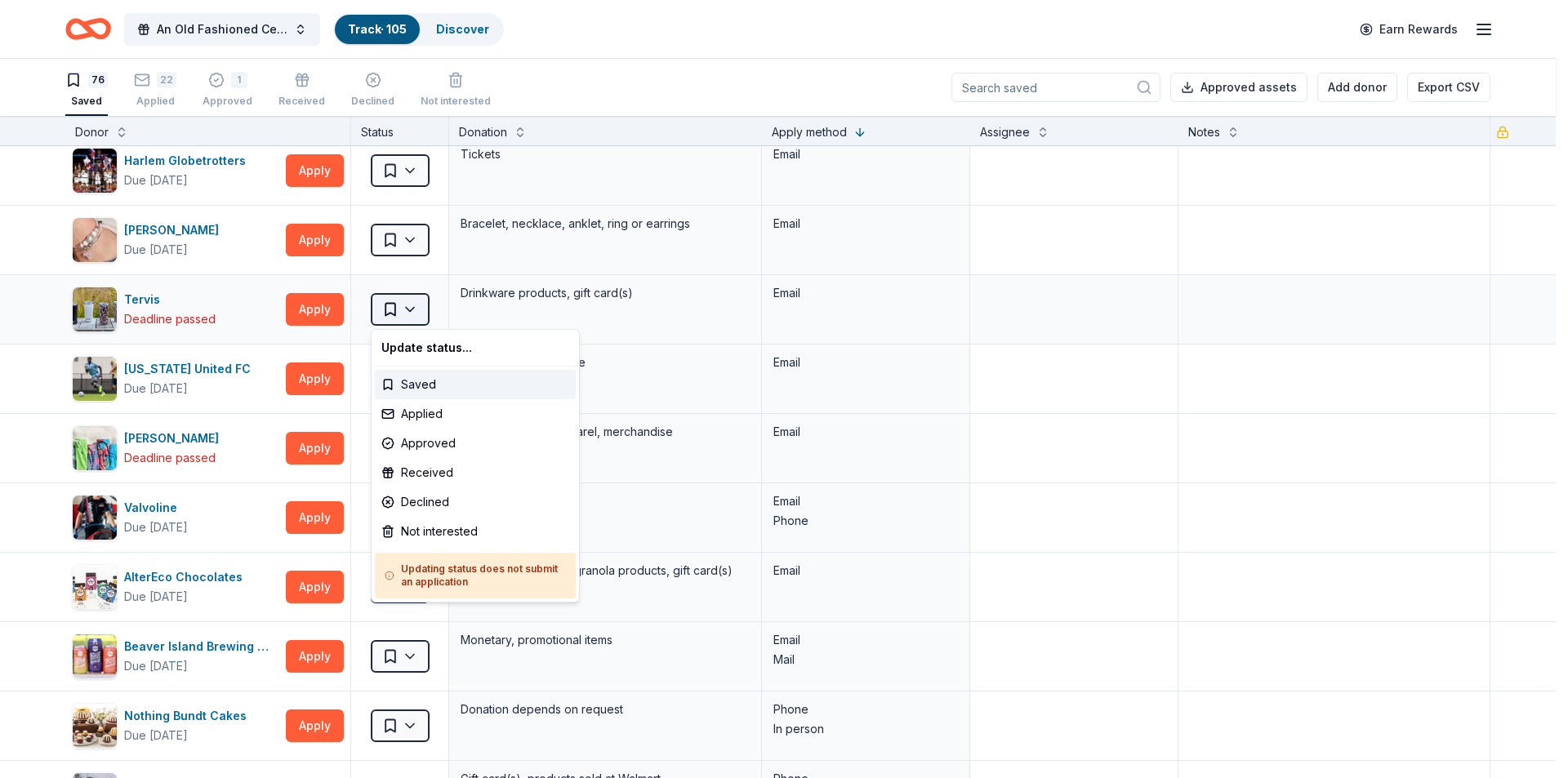
click at [404, 309] on html "An Old Fashioned Celtic Christmas Track · 105 Discover Earn Rewards 76 Saved 22…" at bounding box center [784, 389] width 1568 height 778
click at [413, 532] on div "Not interested" at bounding box center [476, 532] width 201 height 29
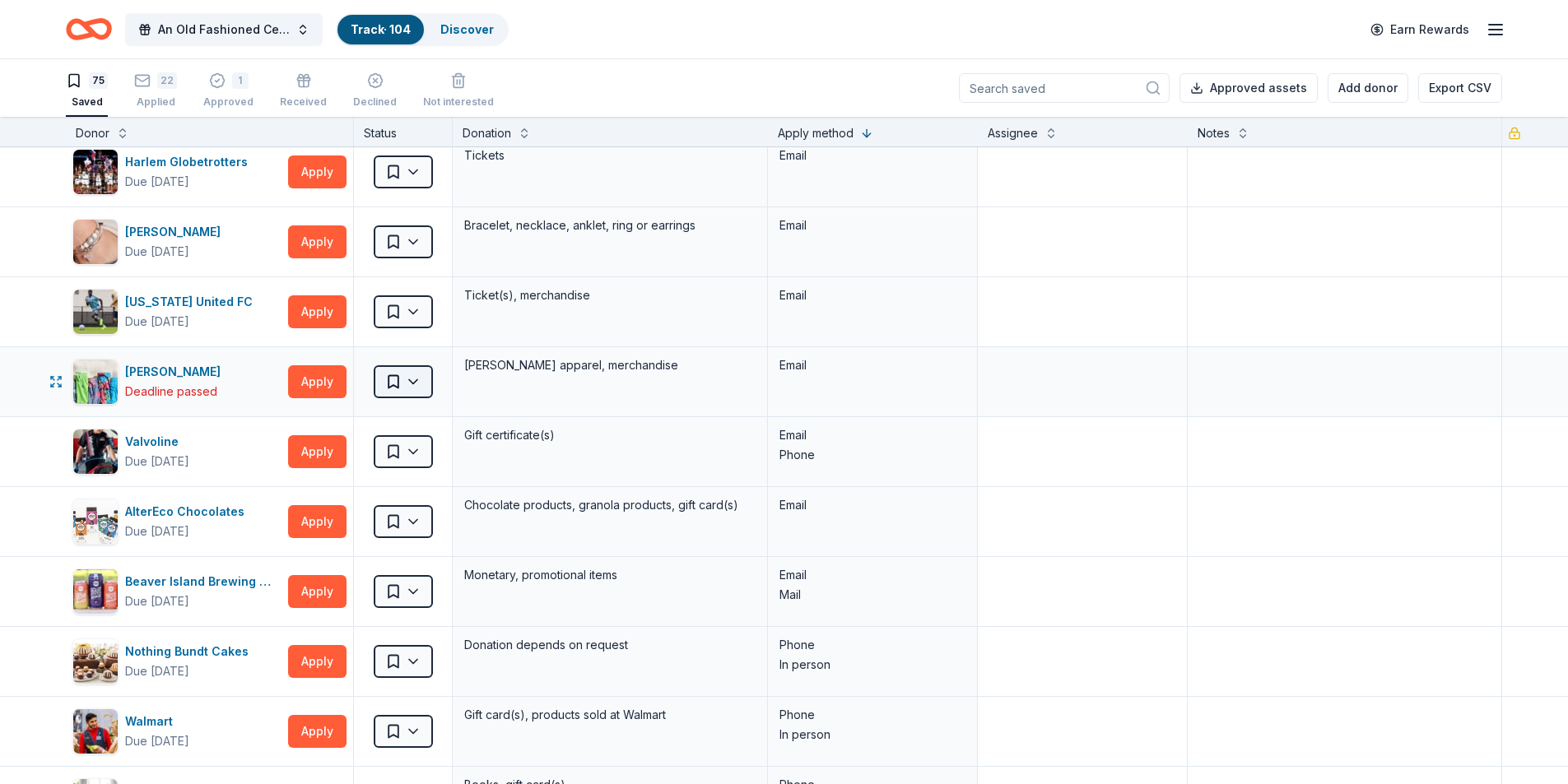
click at [407, 380] on html "An Old Fashioned Celtic Christmas Track · 104 Discover Earn Rewards 75 Saved 22…" at bounding box center [784, 392] width 1568 height 784
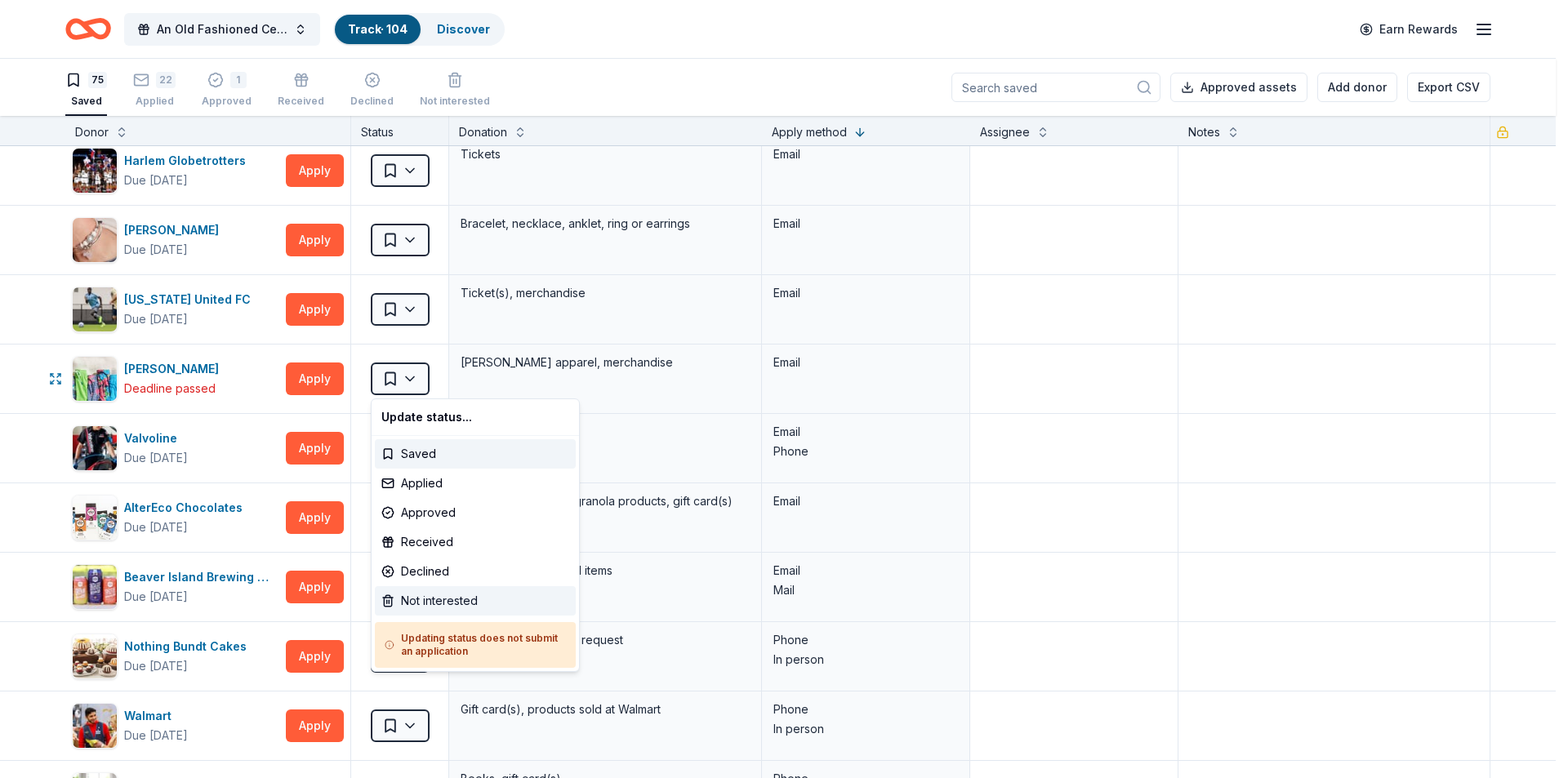
click at [422, 600] on div "Not interested" at bounding box center [476, 601] width 201 height 29
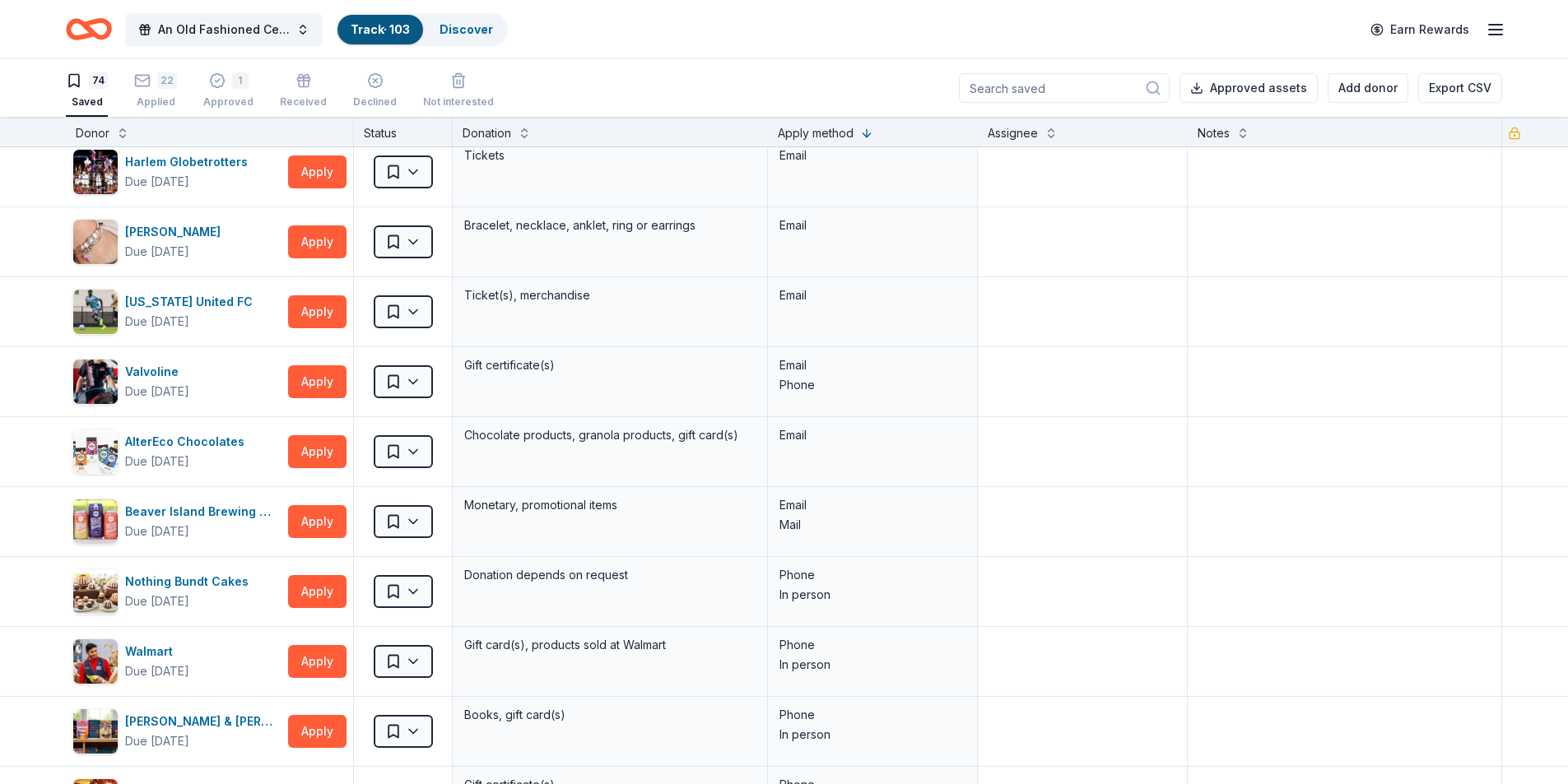
click at [93, 30] on icon "Home" at bounding box center [96, 29] width 26 height 16
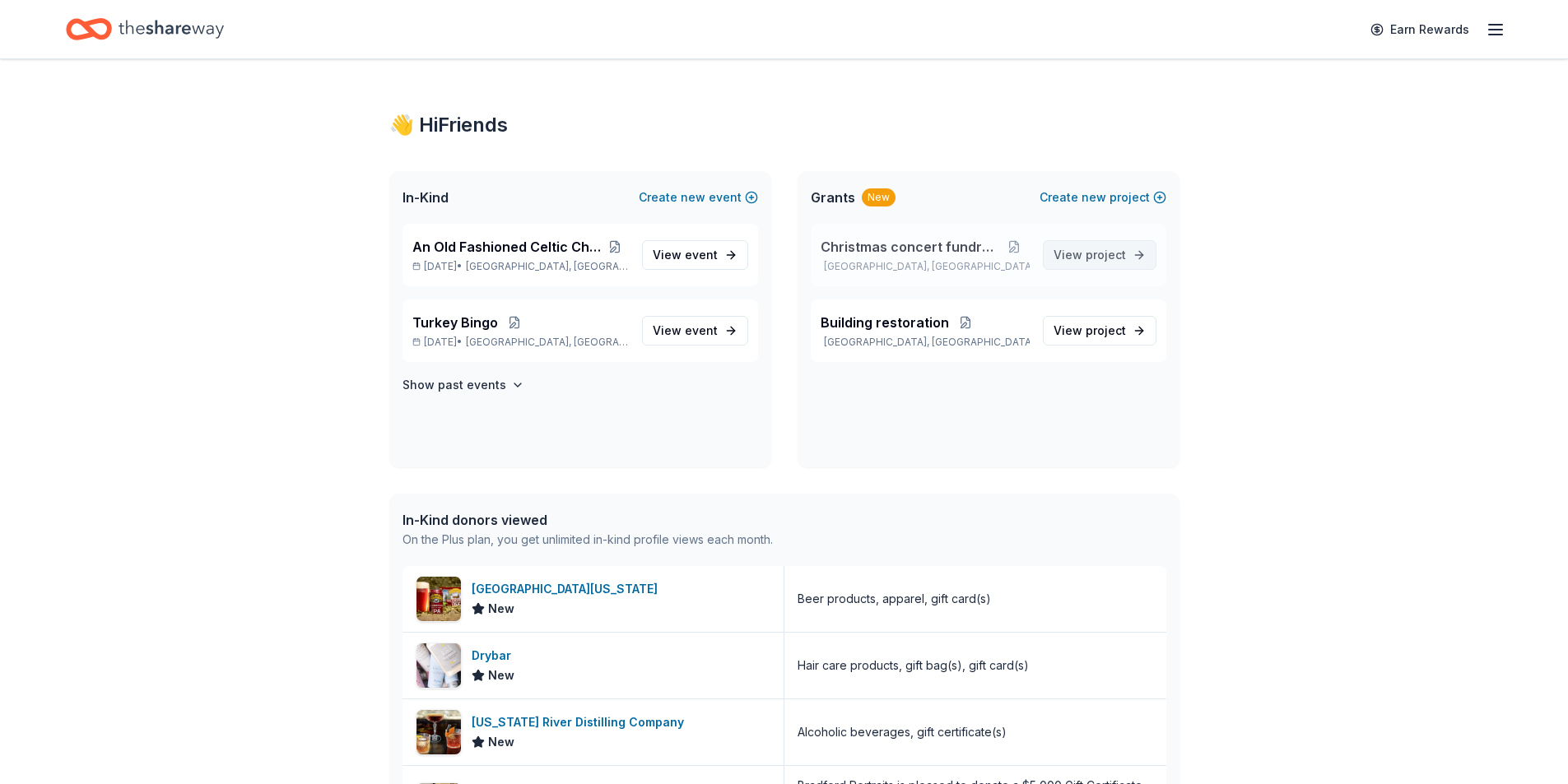
click at [1082, 249] on span "View project" at bounding box center [1090, 255] width 72 height 20
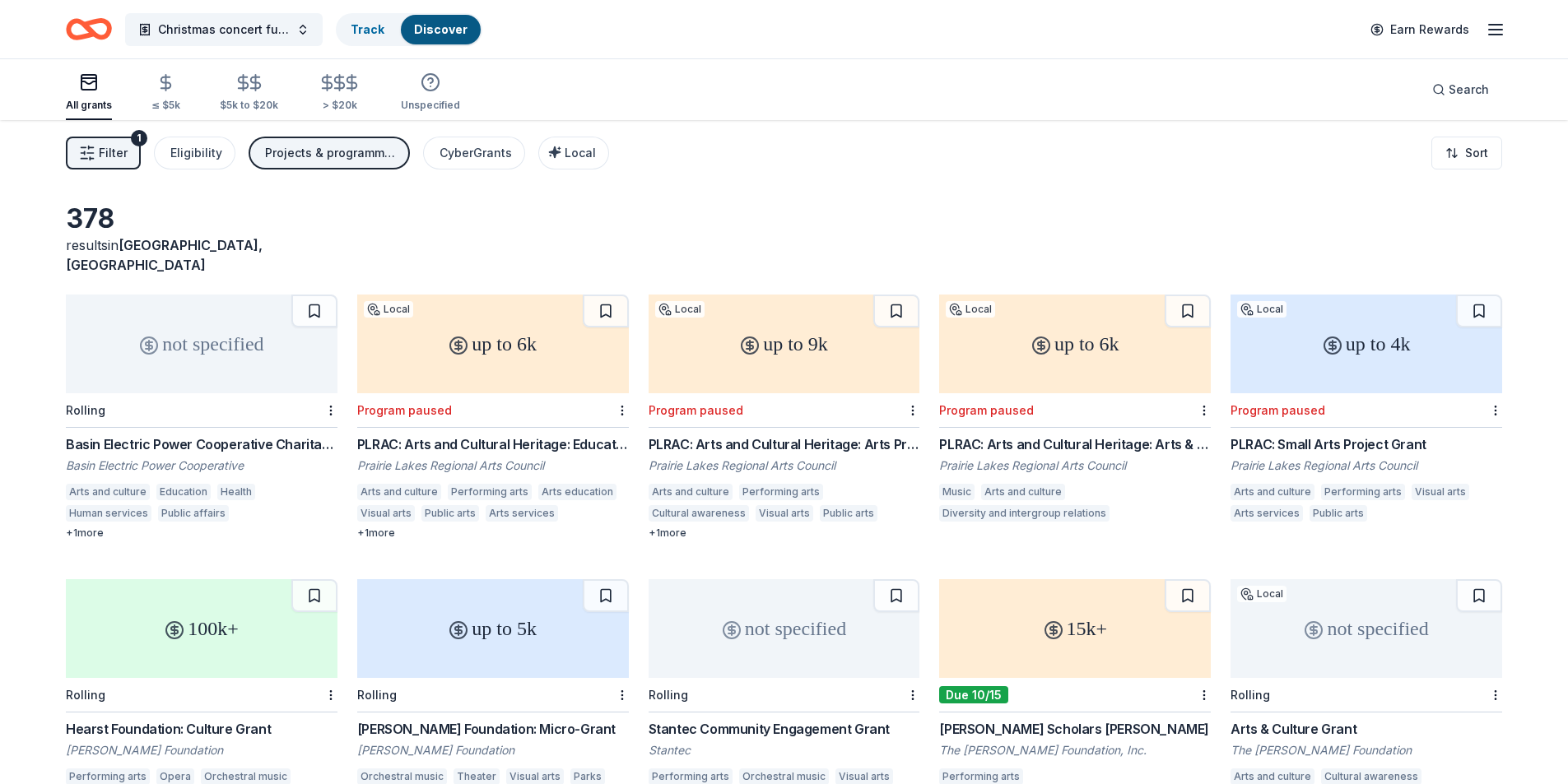
click at [122, 156] on span "Filter" at bounding box center [113, 153] width 29 height 20
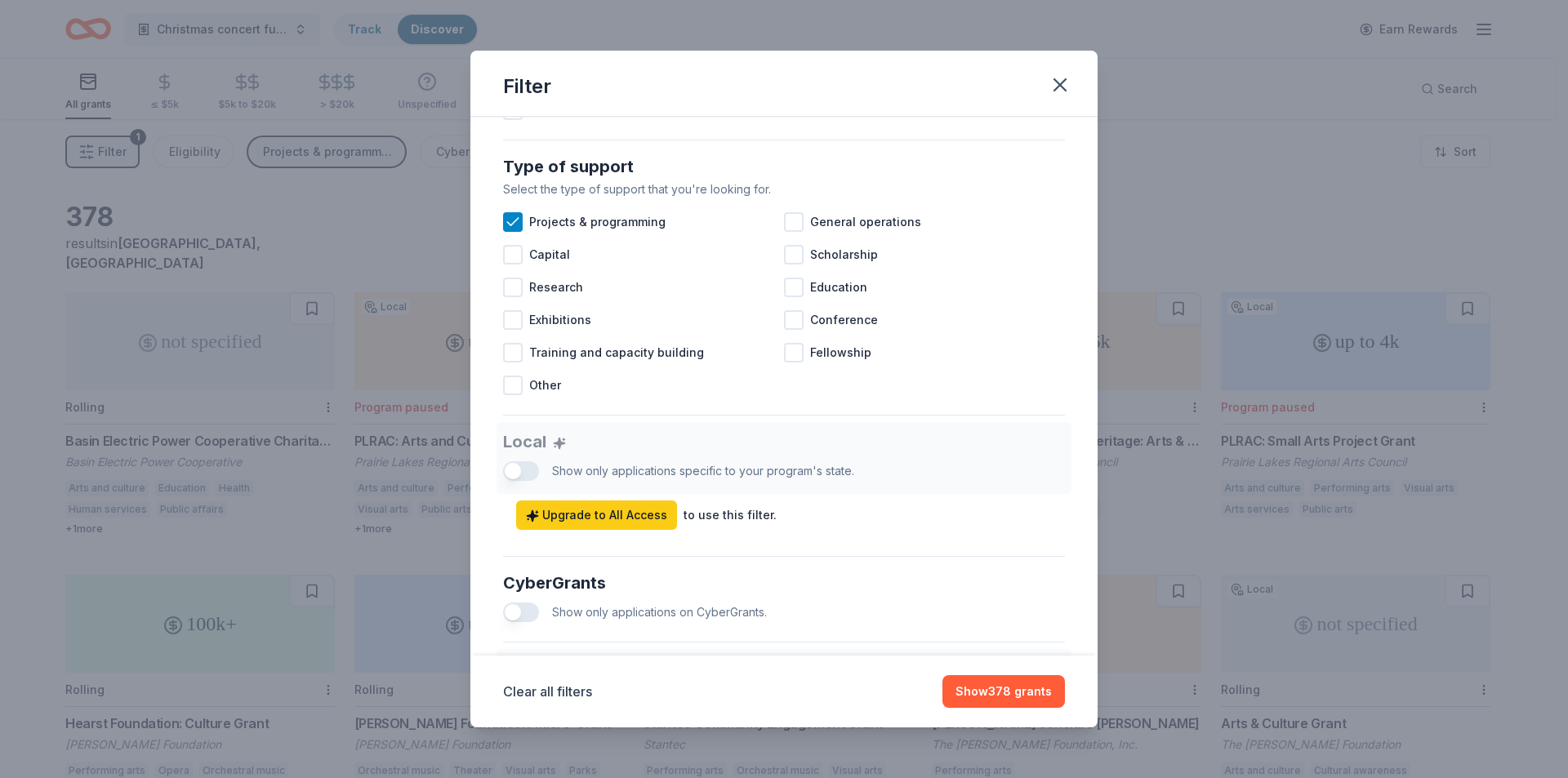
scroll to position [865, 0]
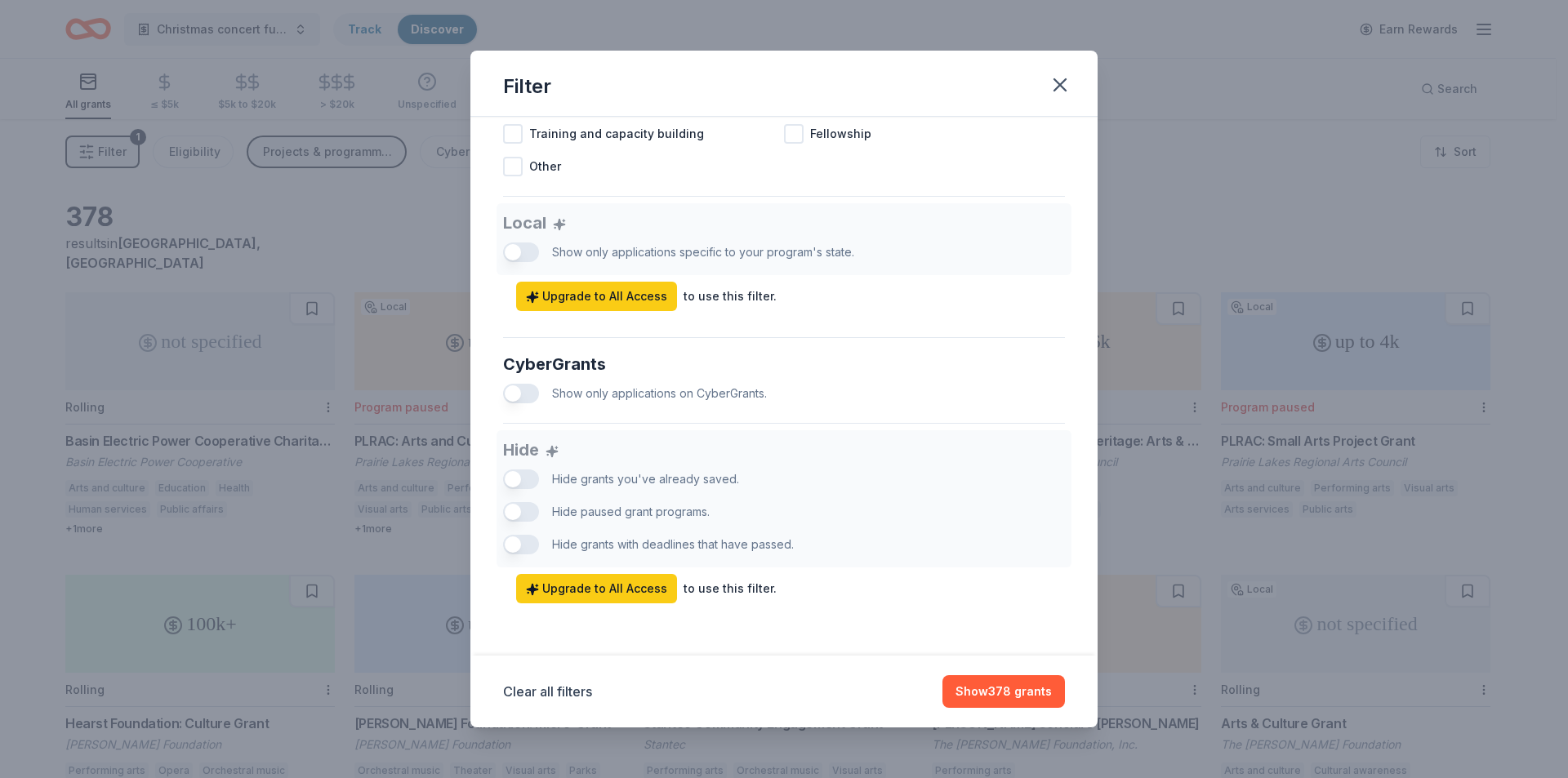
click at [513, 251] on div "Local Show only applications specific to your program's state. Upgrade to All A…" at bounding box center [784, 257] width 562 height 108
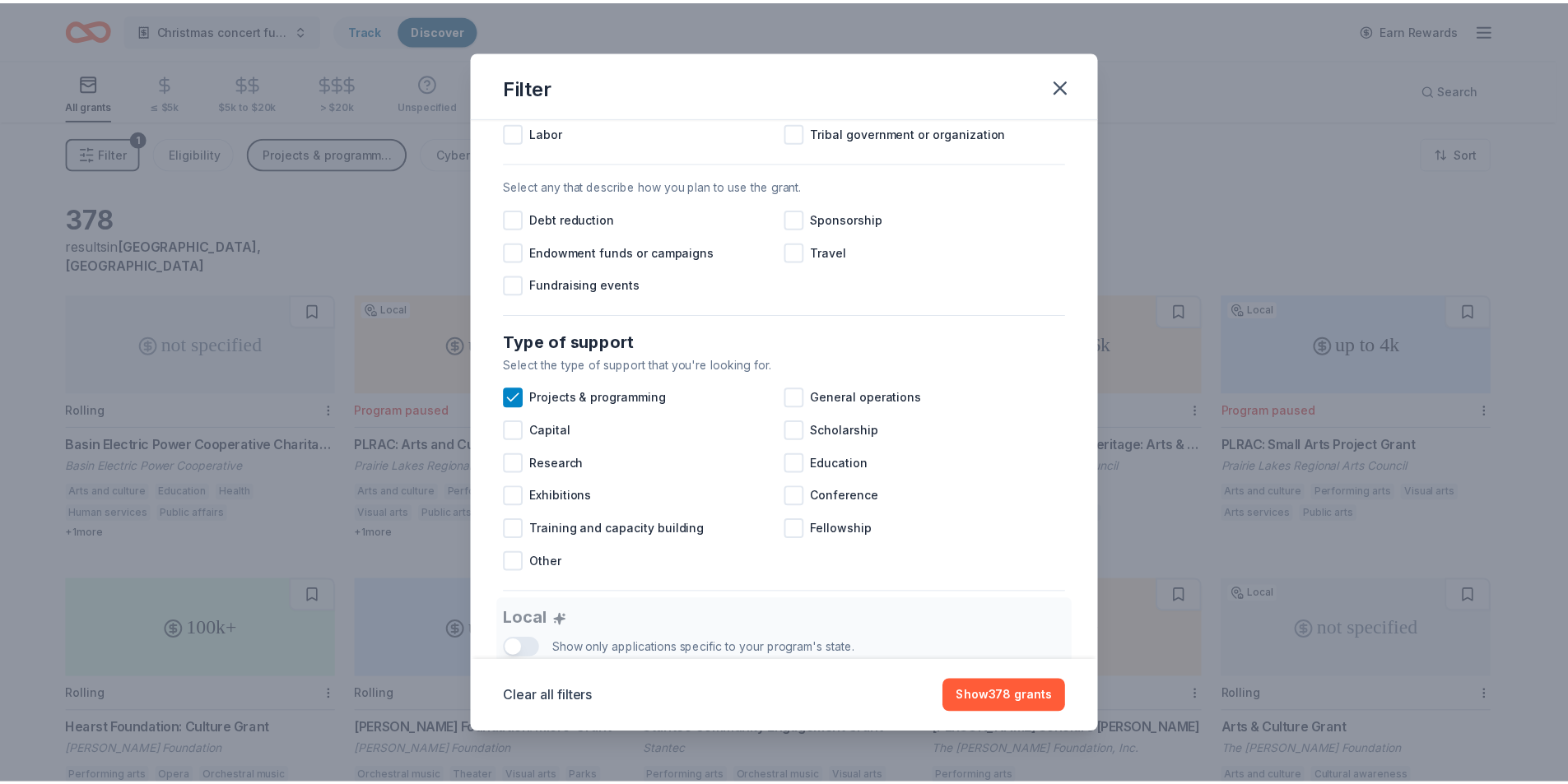
scroll to position [0, 0]
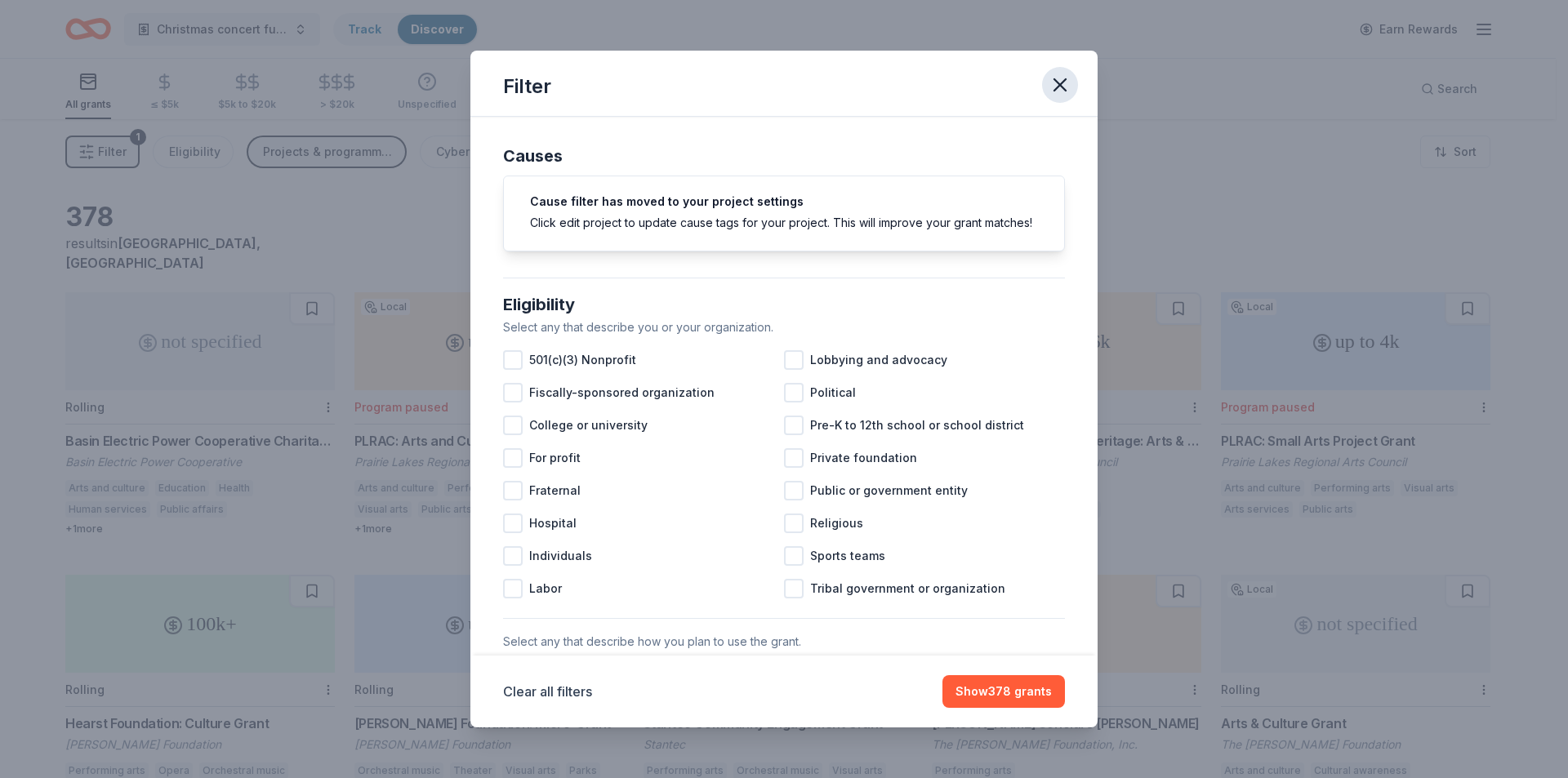
click at [1057, 85] on icon "button" at bounding box center [1060, 85] width 23 height 23
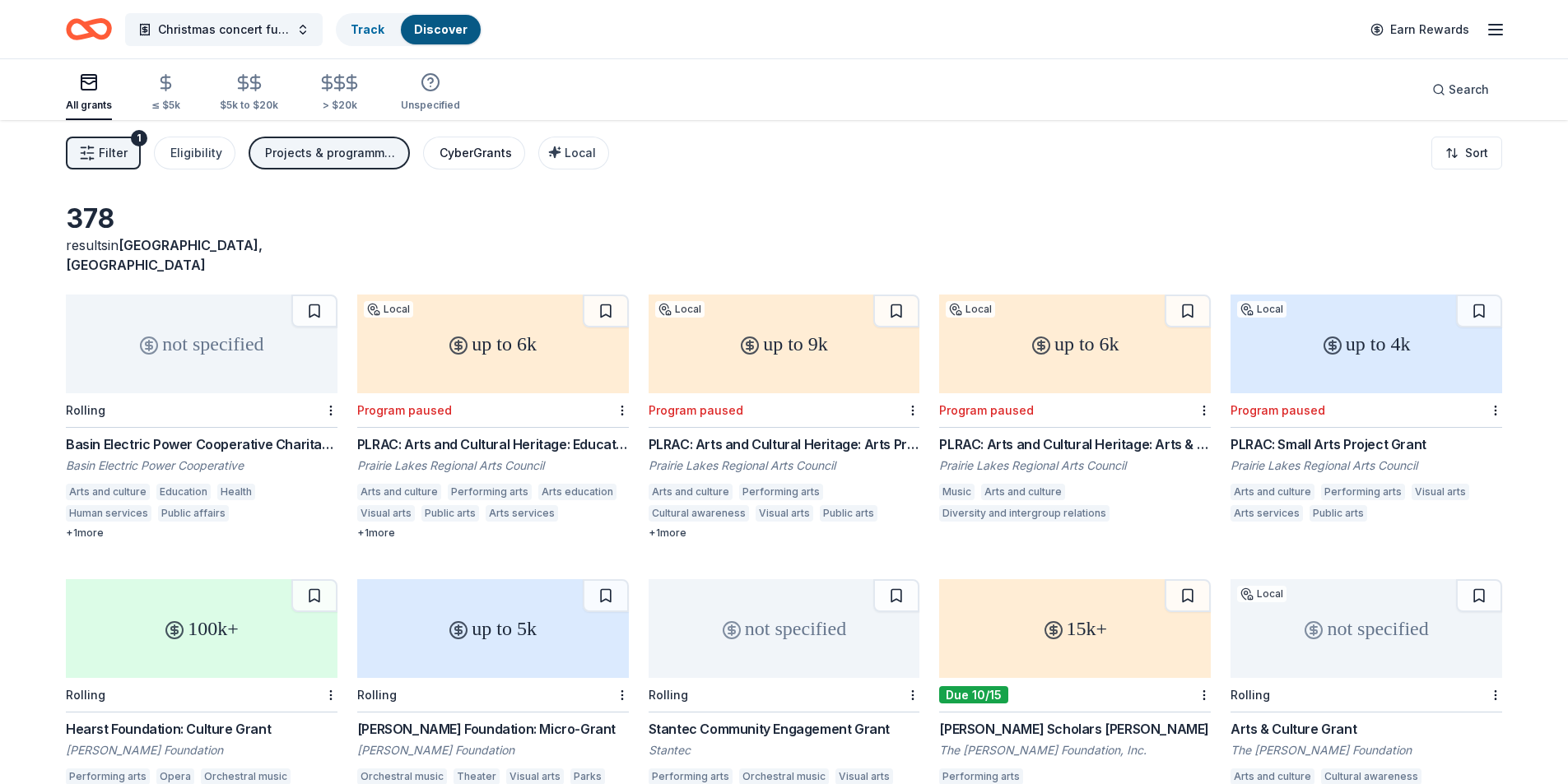
click at [474, 156] on div "CyberGrants" at bounding box center [476, 153] width 72 height 20
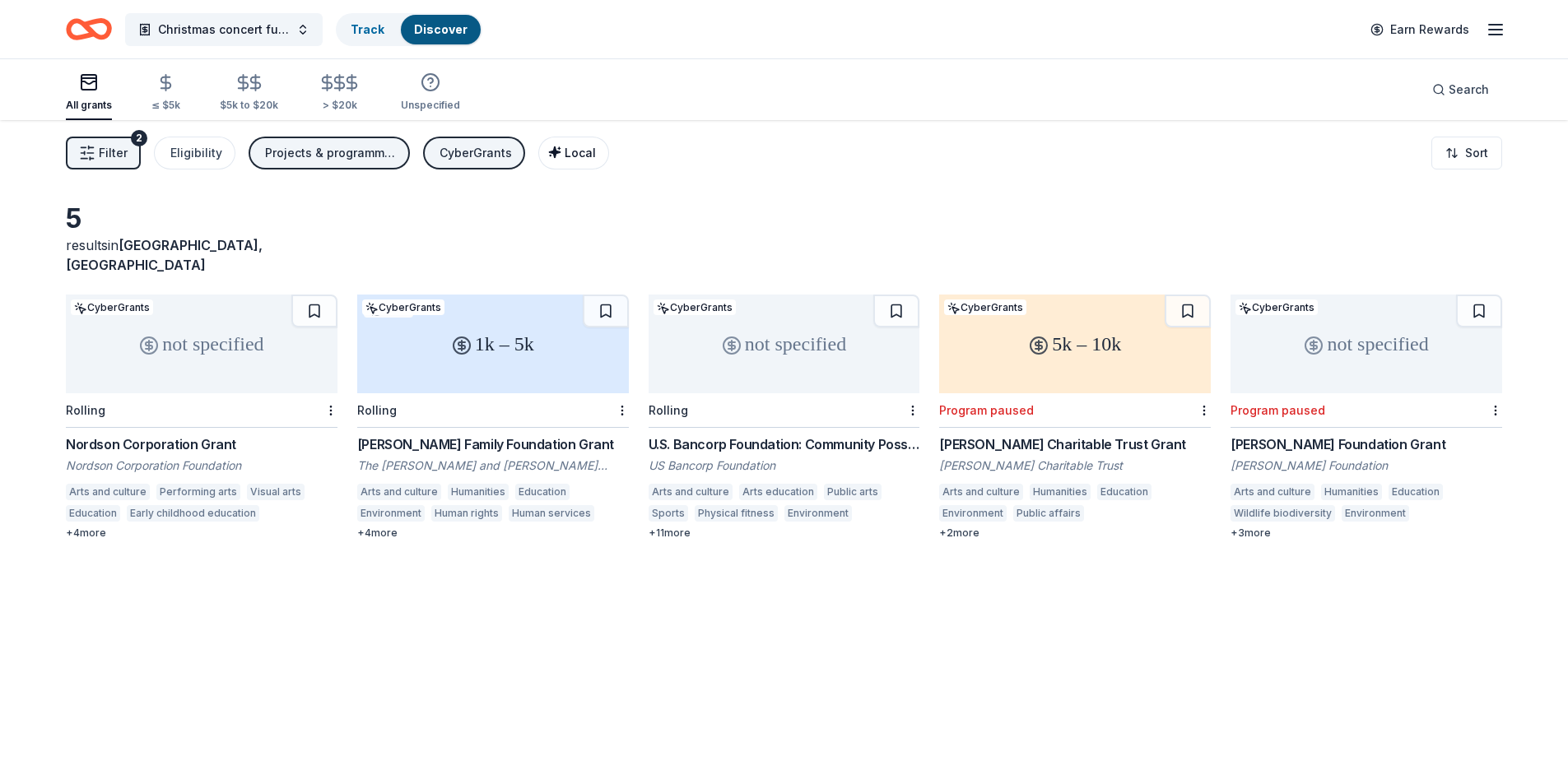
click at [570, 156] on span "Local" at bounding box center [581, 152] width 31 height 14
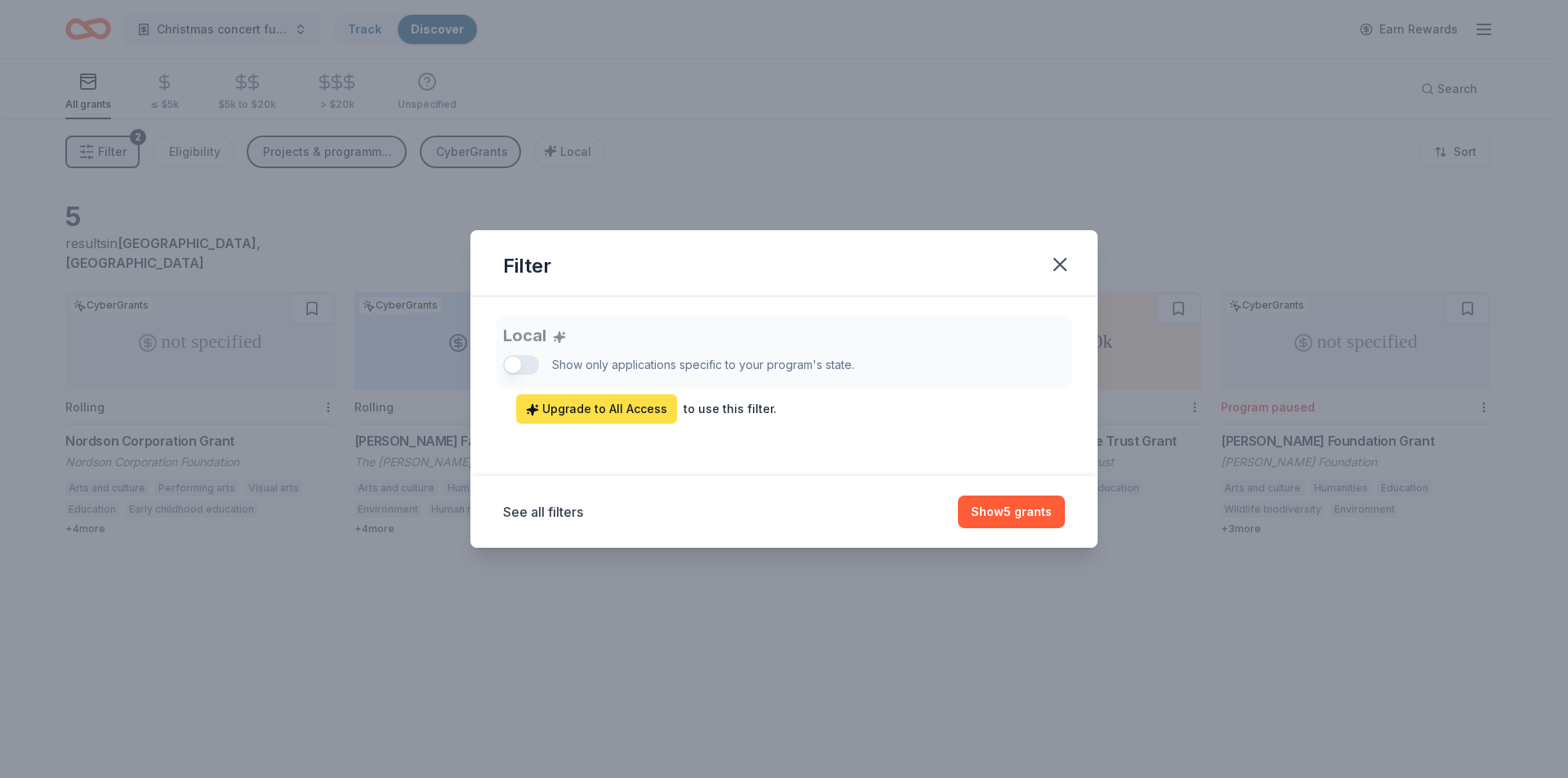
click at [575, 405] on span "Upgrade to All Access" at bounding box center [596, 409] width 141 height 20
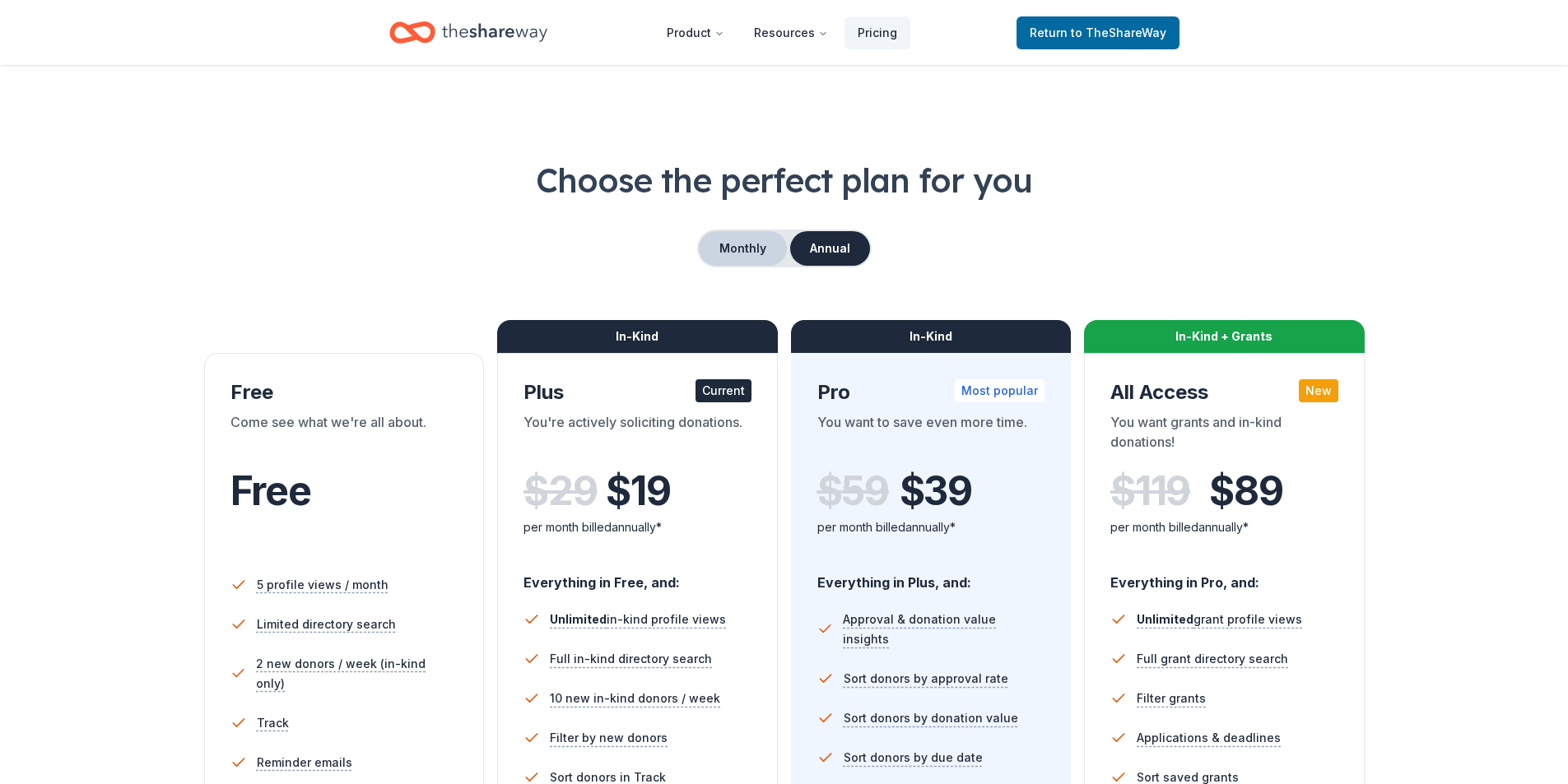
click at [743, 236] on button "Monthly" at bounding box center [742, 249] width 88 height 35
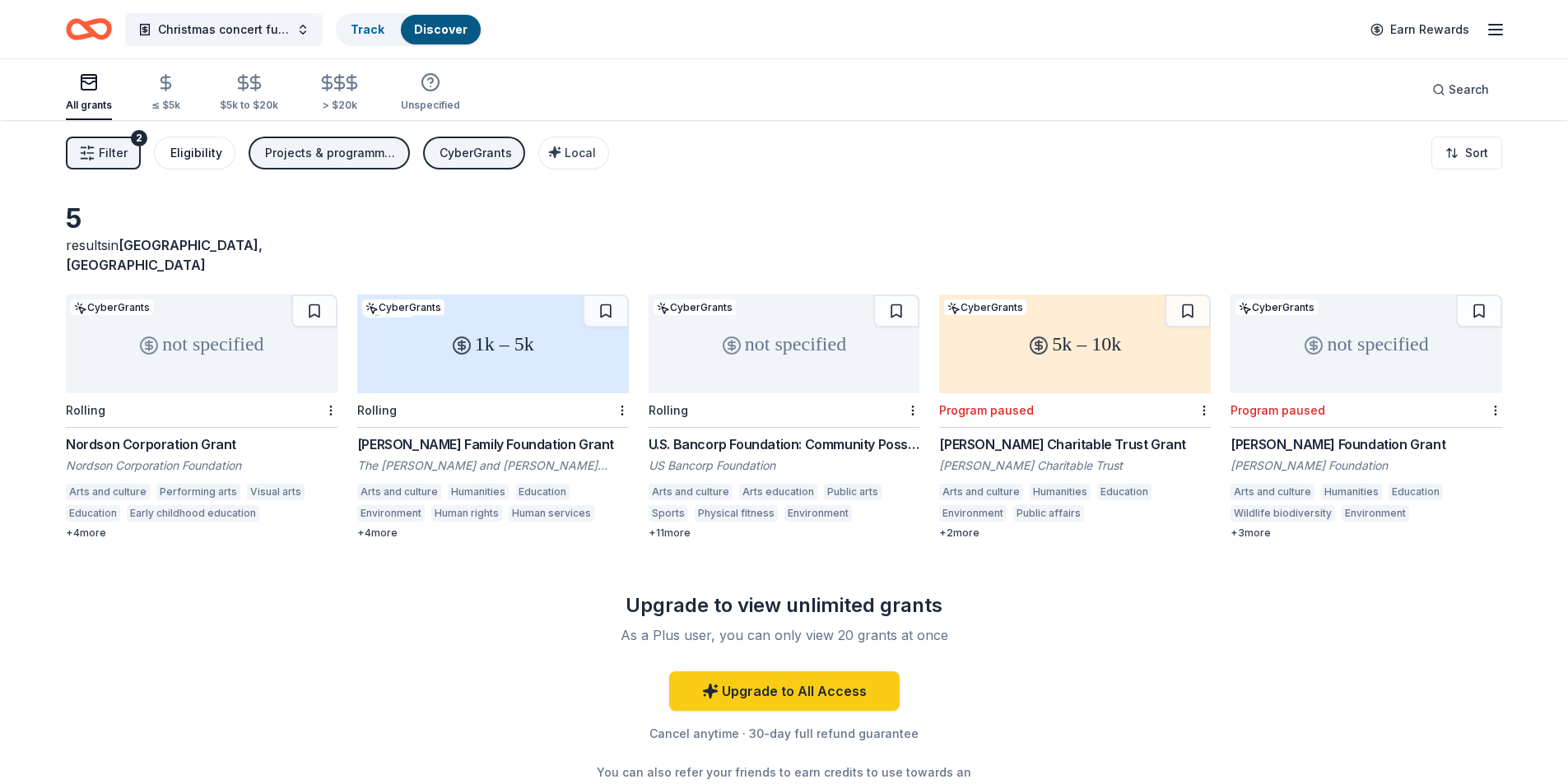
click at [208, 157] on div "Eligibility" at bounding box center [196, 153] width 52 height 20
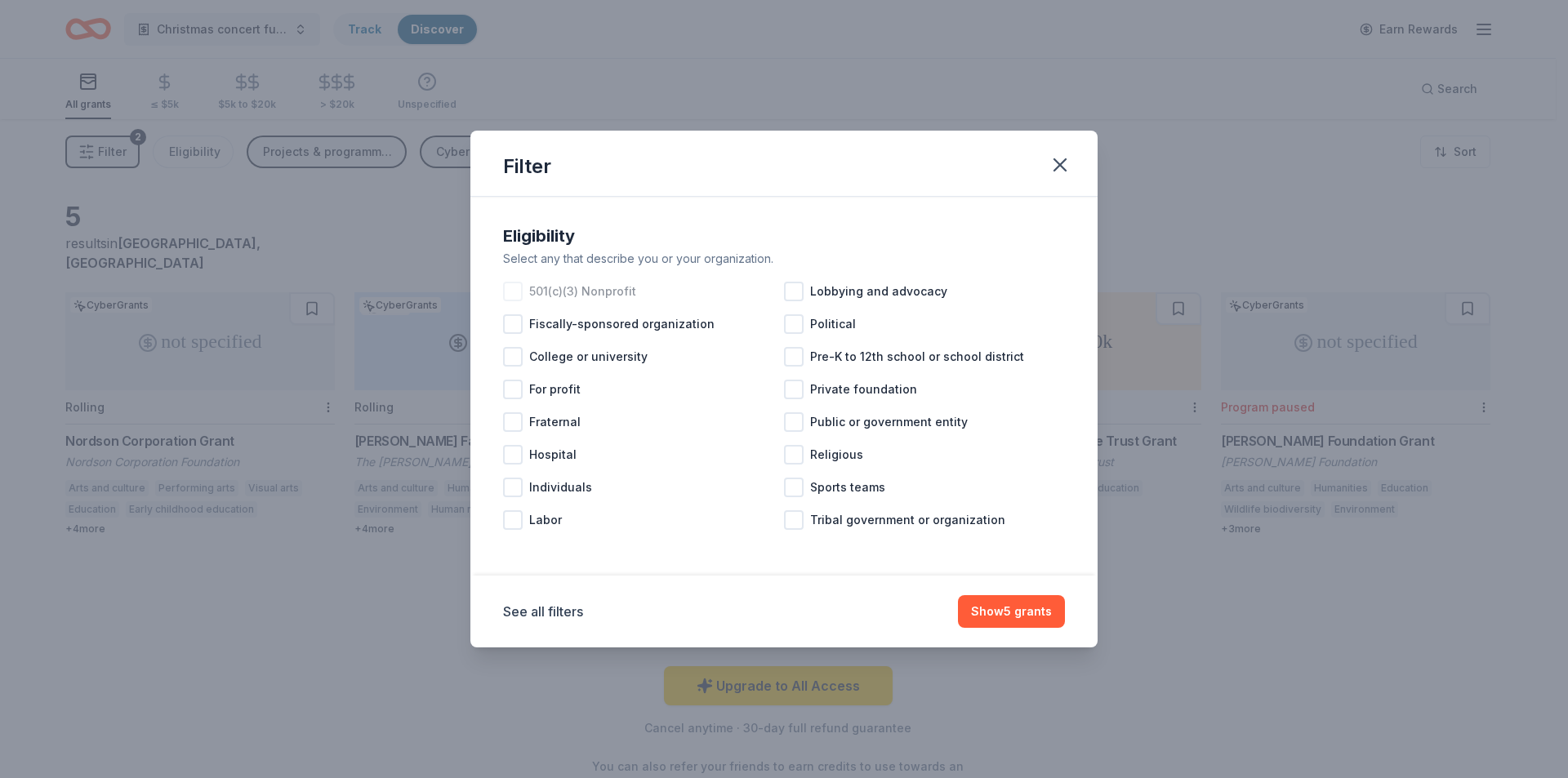
click at [519, 287] on div at bounding box center [513, 292] width 20 height 20
click at [1052, 171] on icon "button" at bounding box center [1060, 165] width 23 height 23
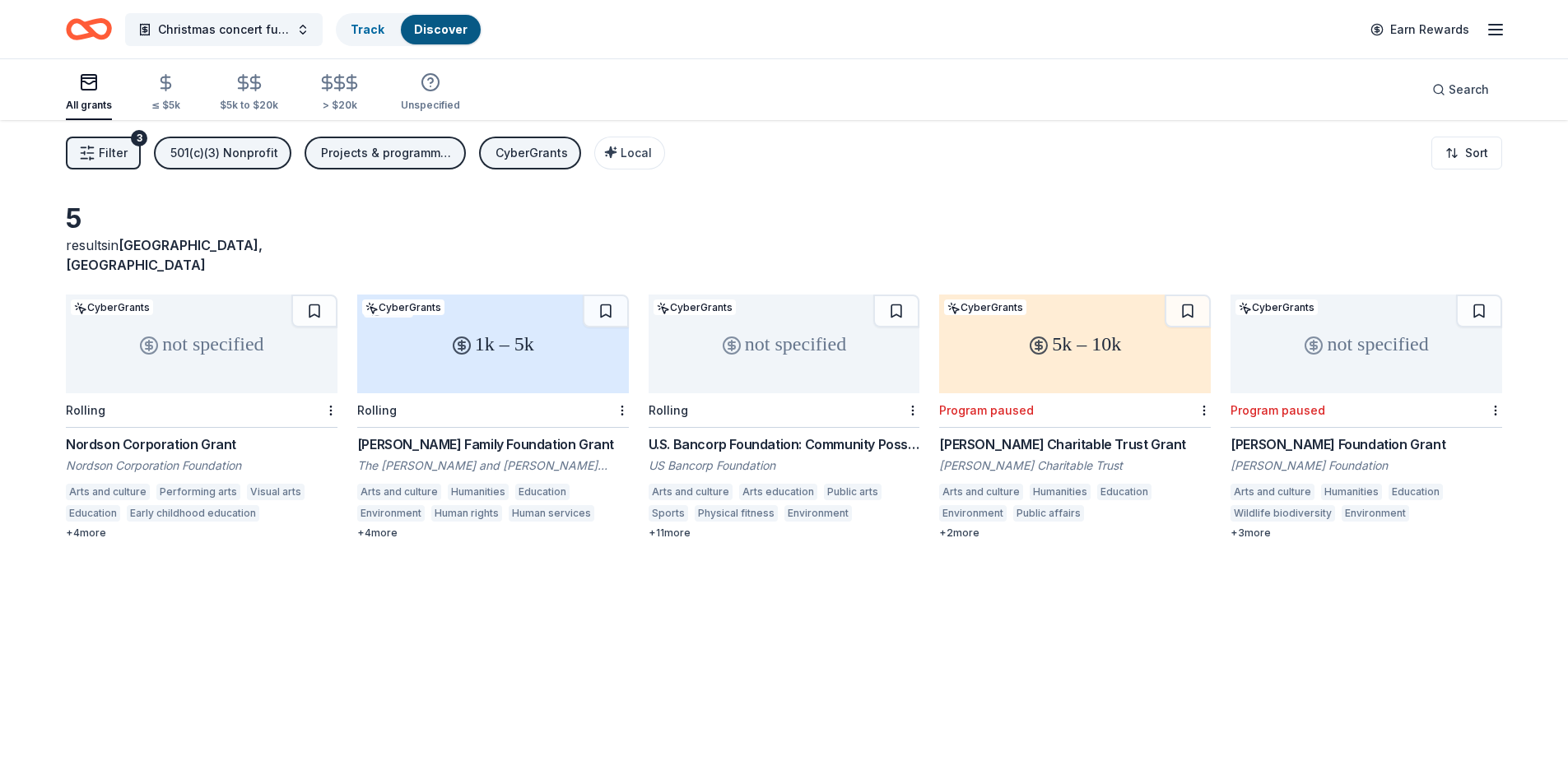
click at [535, 156] on div "CyberGrants" at bounding box center [532, 153] width 72 height 20
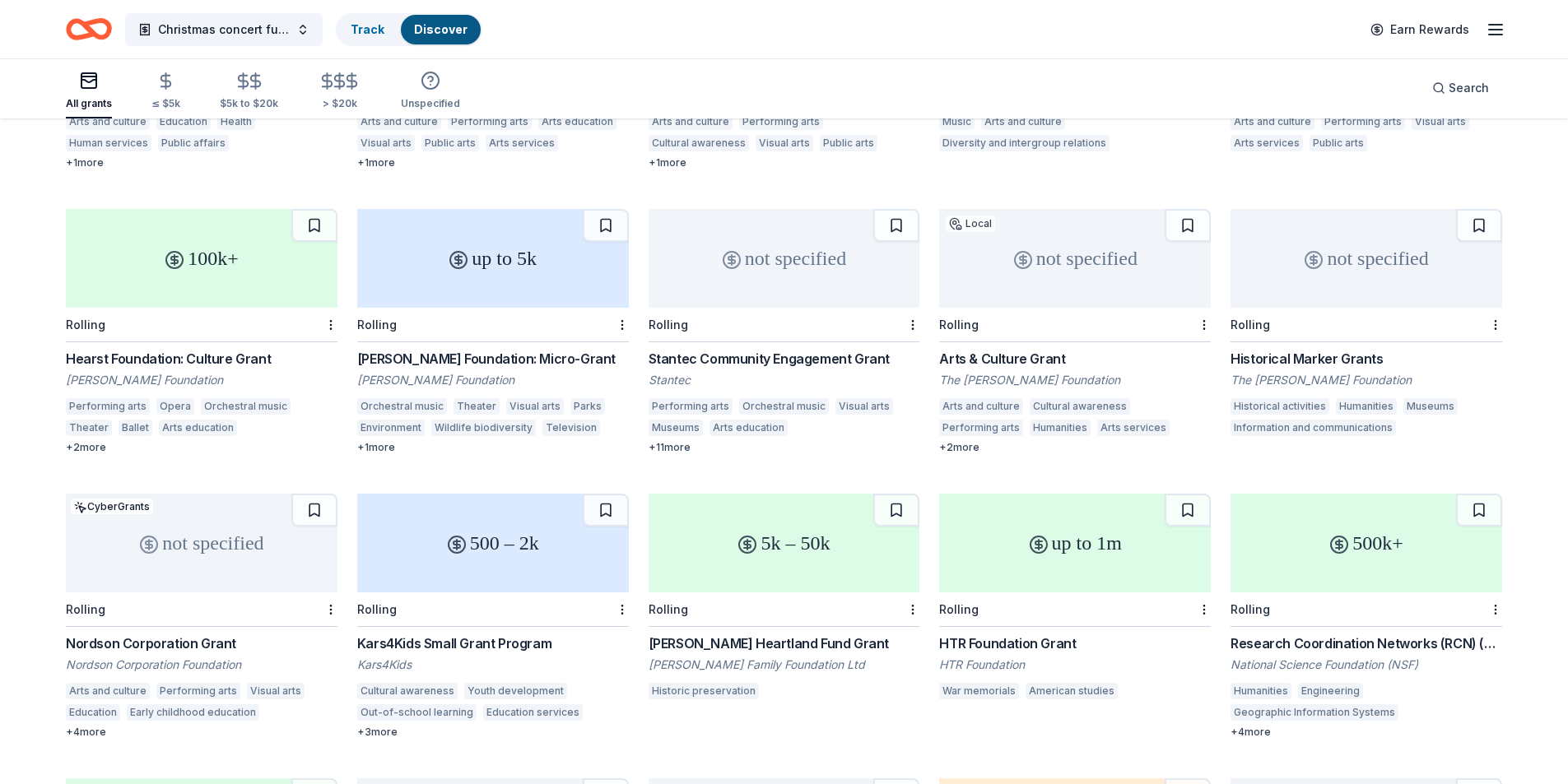
scroll to position [412, 0]
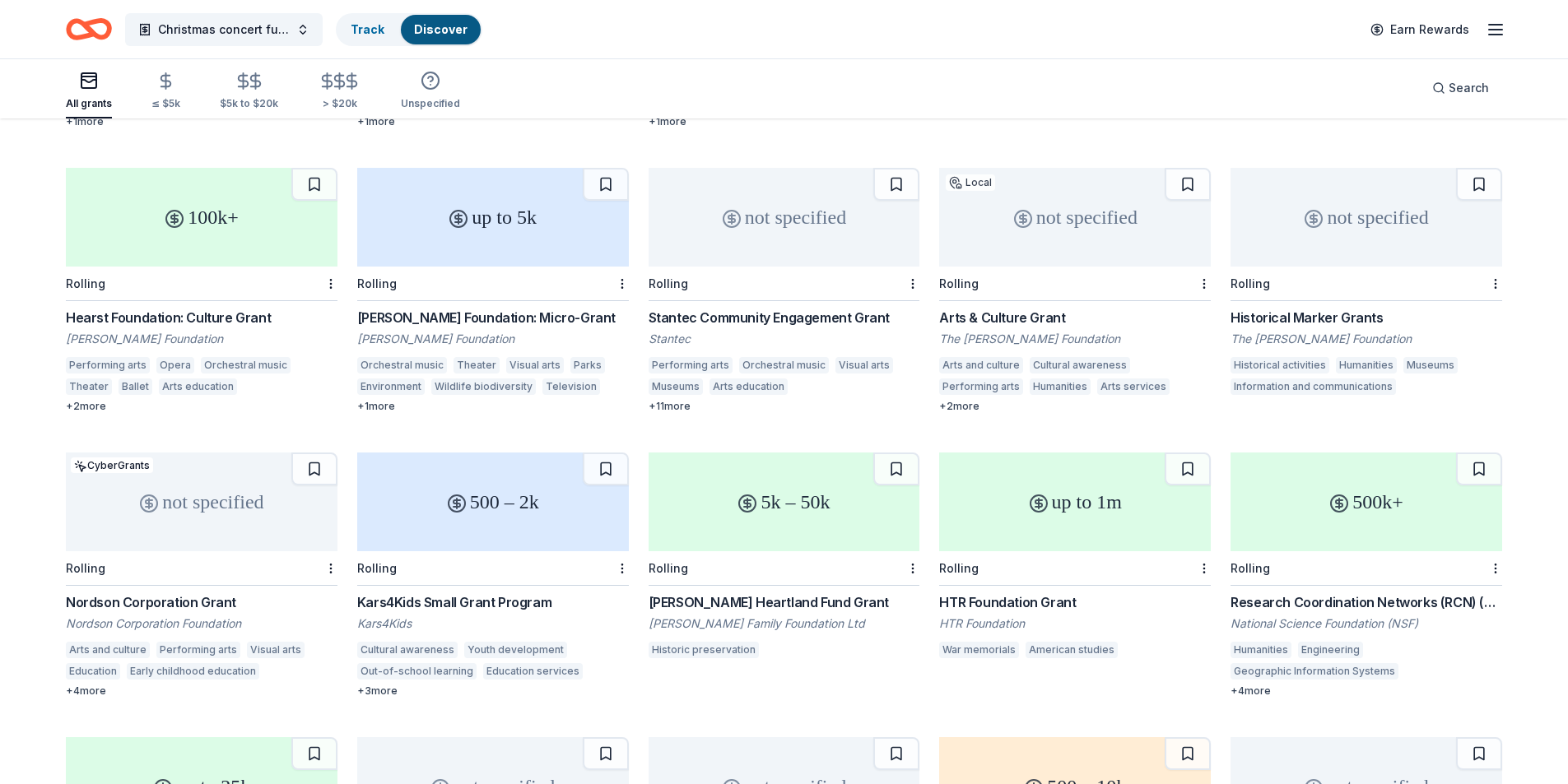
click at [1039, 202] on div "not specified" at bounding box center [1075, 217] width 272 height 99
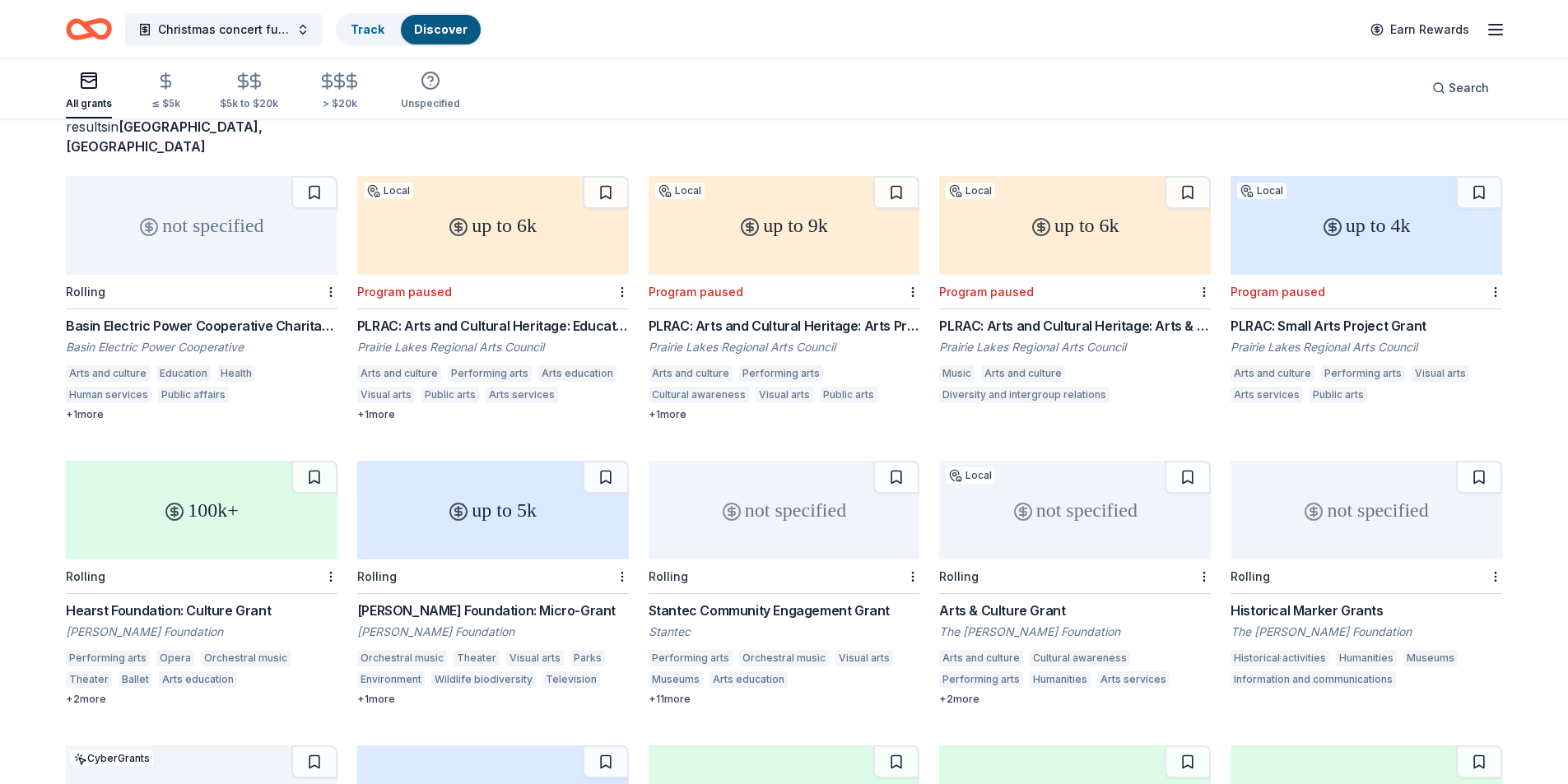
scroll to position [0, 0]
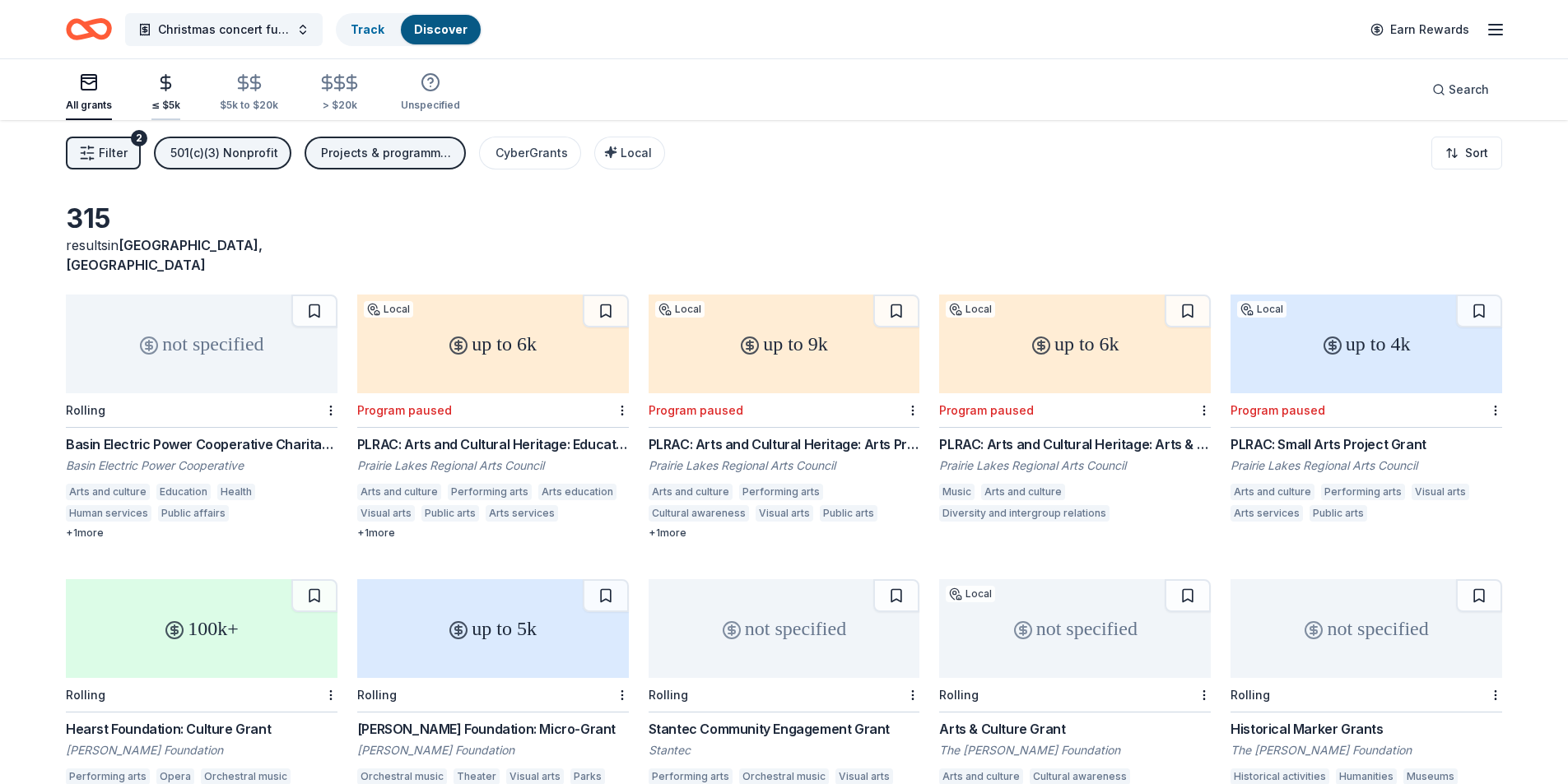
click at [157, 93] on div "≤ $5k" at bounding box center [166, 92] width 29 height 39
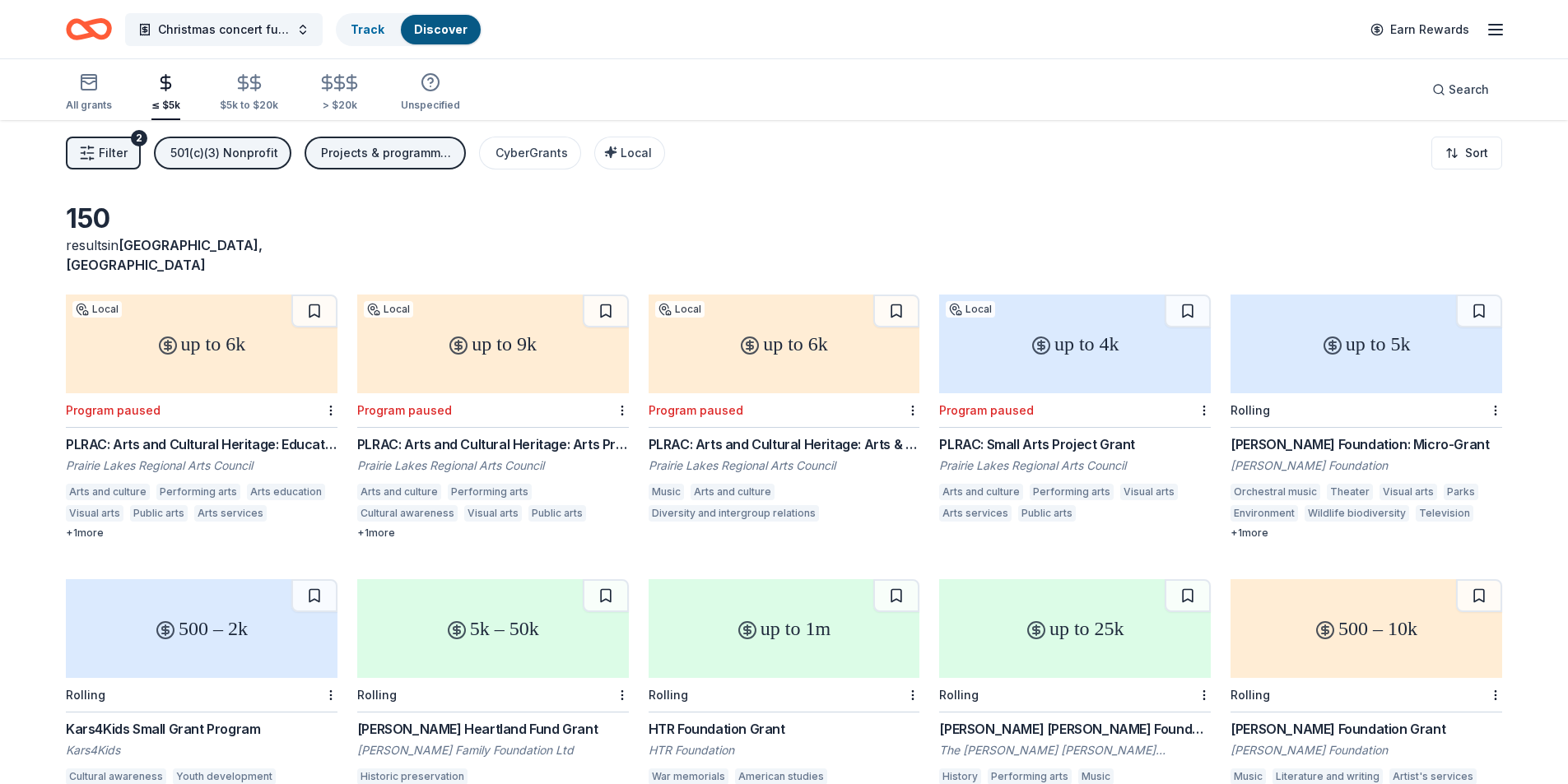
click at [1328, 344] on div "up to 5k" at bounding box center [1366, 344] width 272 height 99
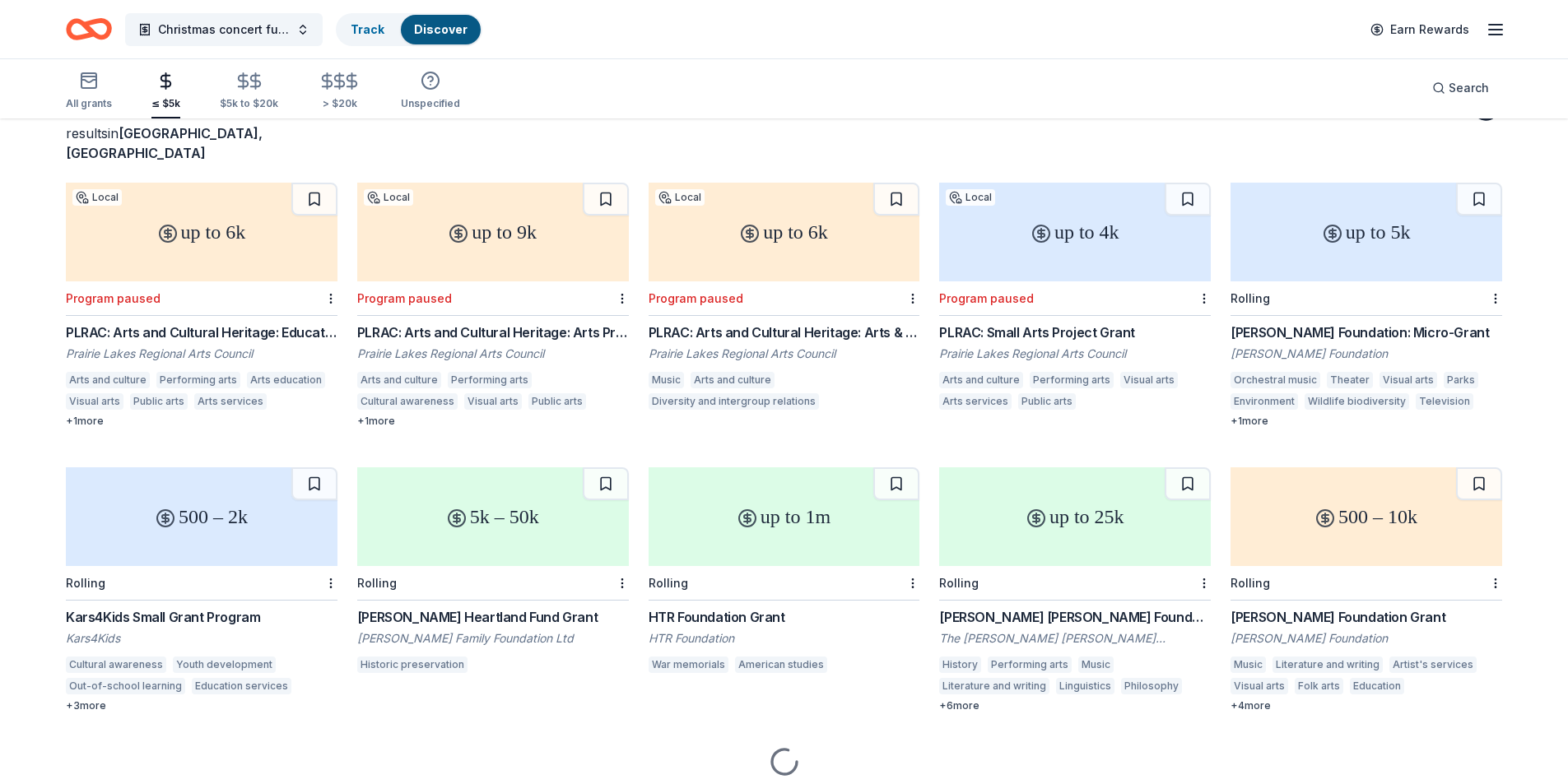
scroll to position [152, 0]
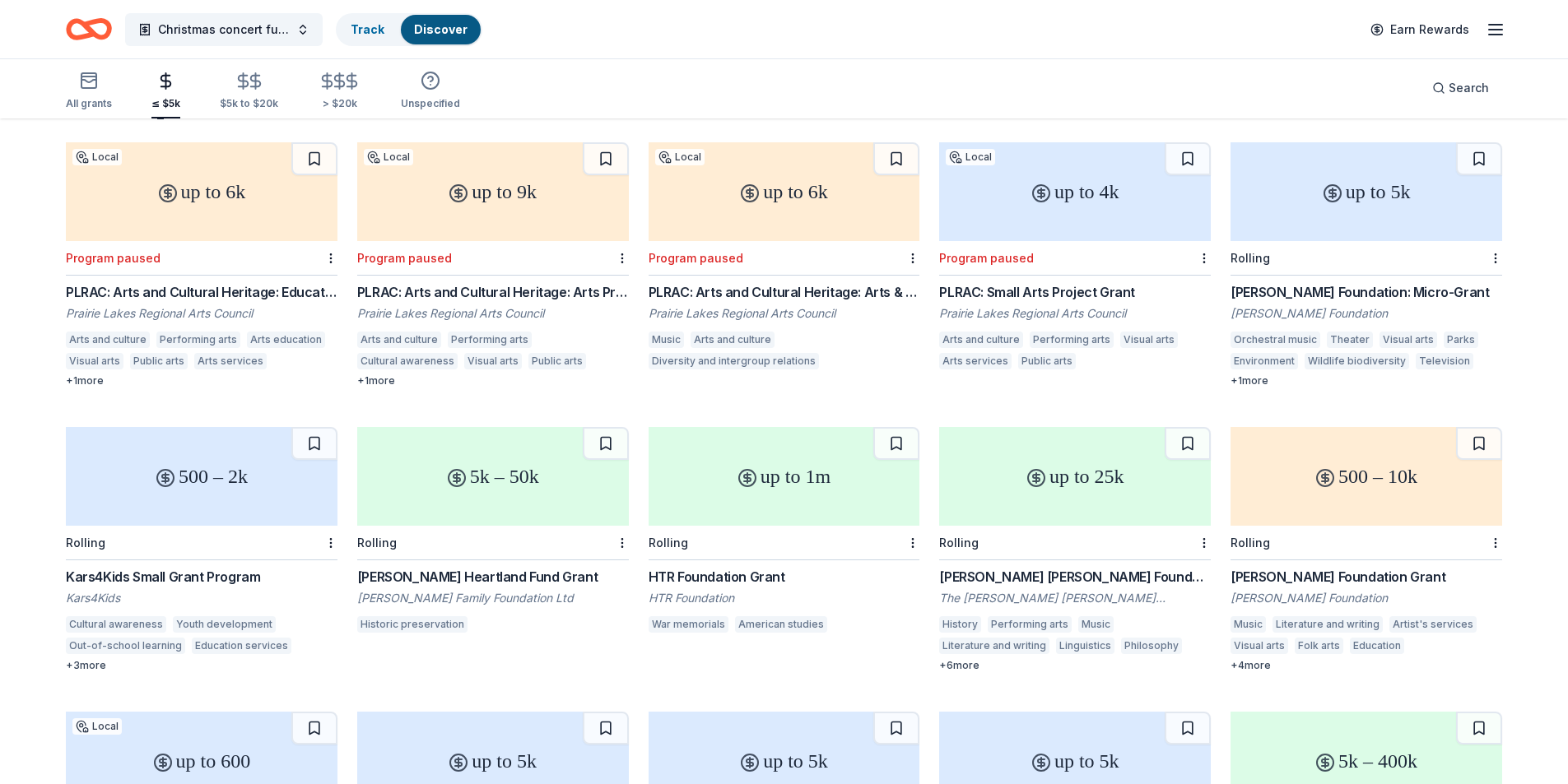
click at [499, 567] on div "Jeffris Heartland Fund Grant" at bounding box center [493, 577] width 272 height 20
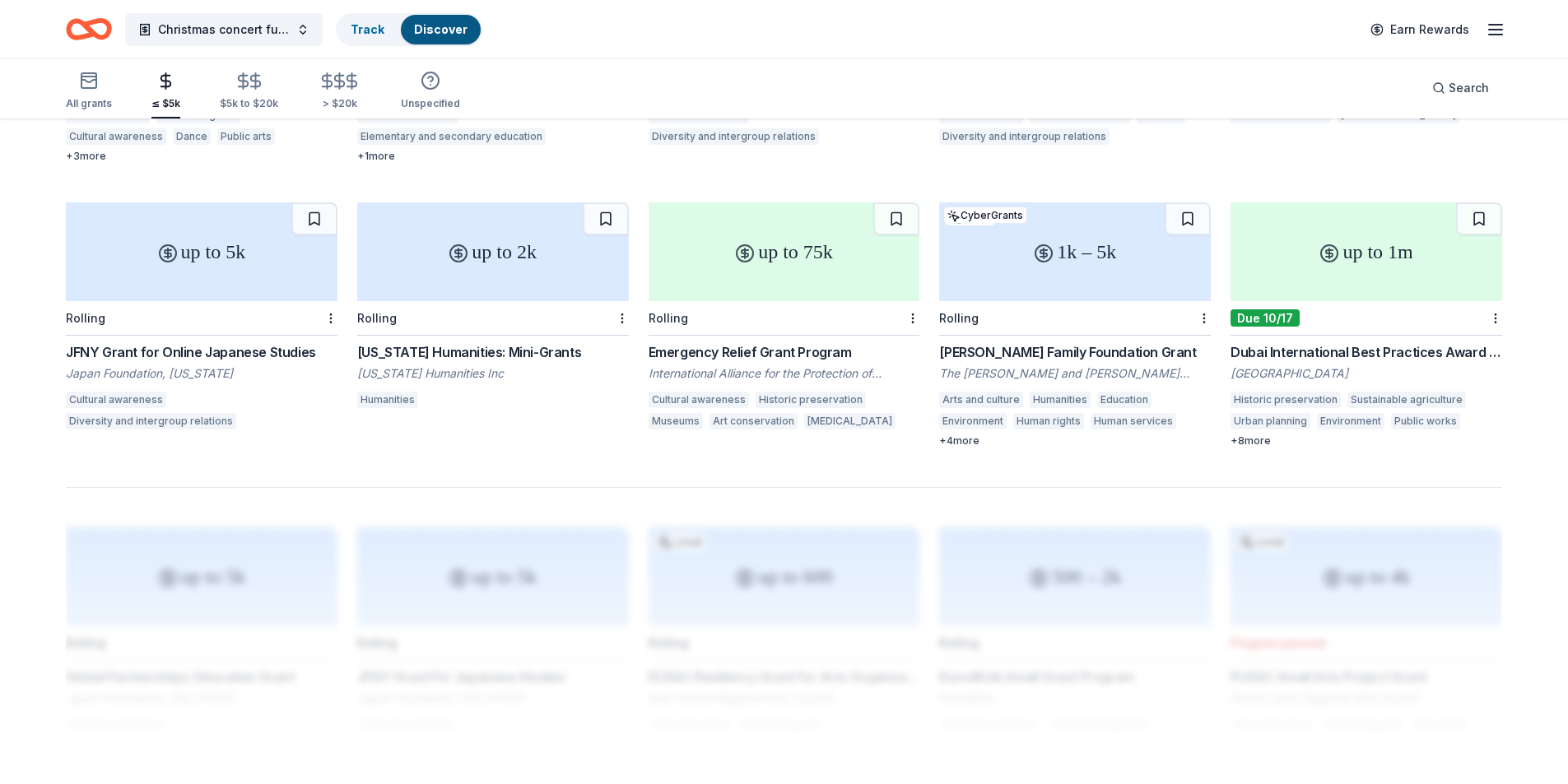
scroll to position [975, 0]
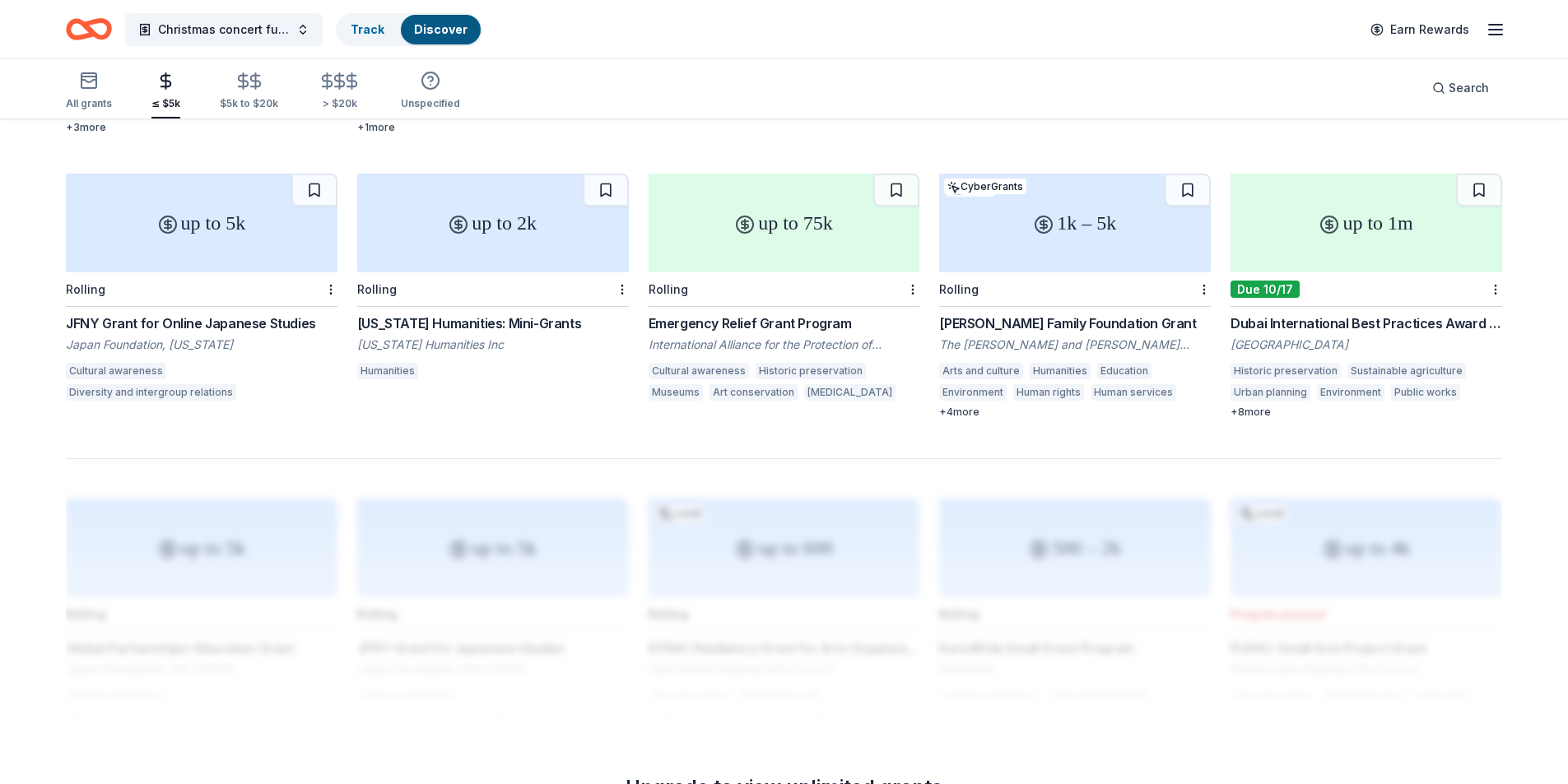
click at [105, 27] on icon "Home" at bounding box center [89, 29] width 46 height 39
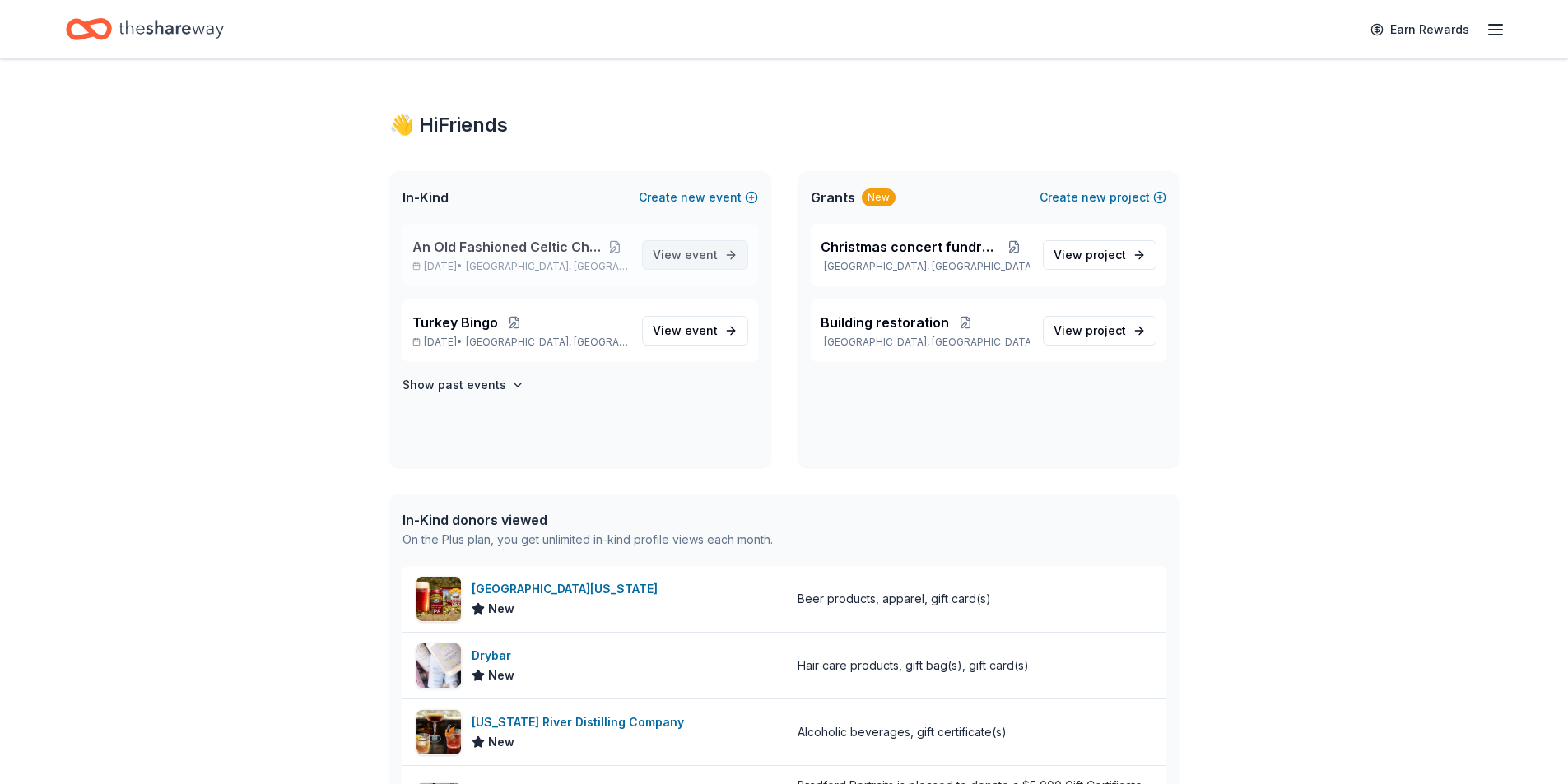
click at [688, 254] on span "event" at bounding box center [701, 254] width 33 height 14
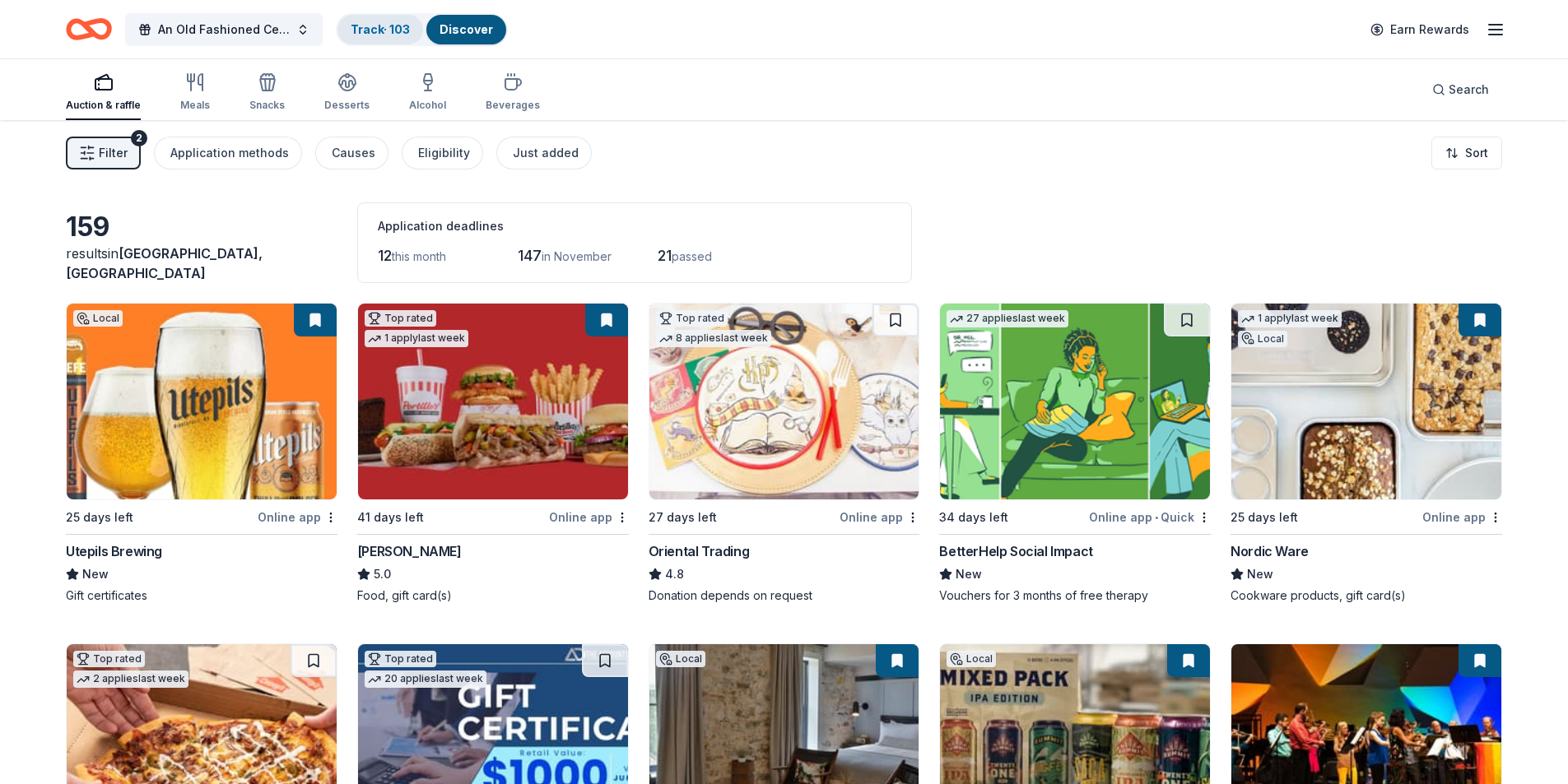
click at [390, 35] on link "Track · 103" at bounding box center [380, 29] width 59 height 14
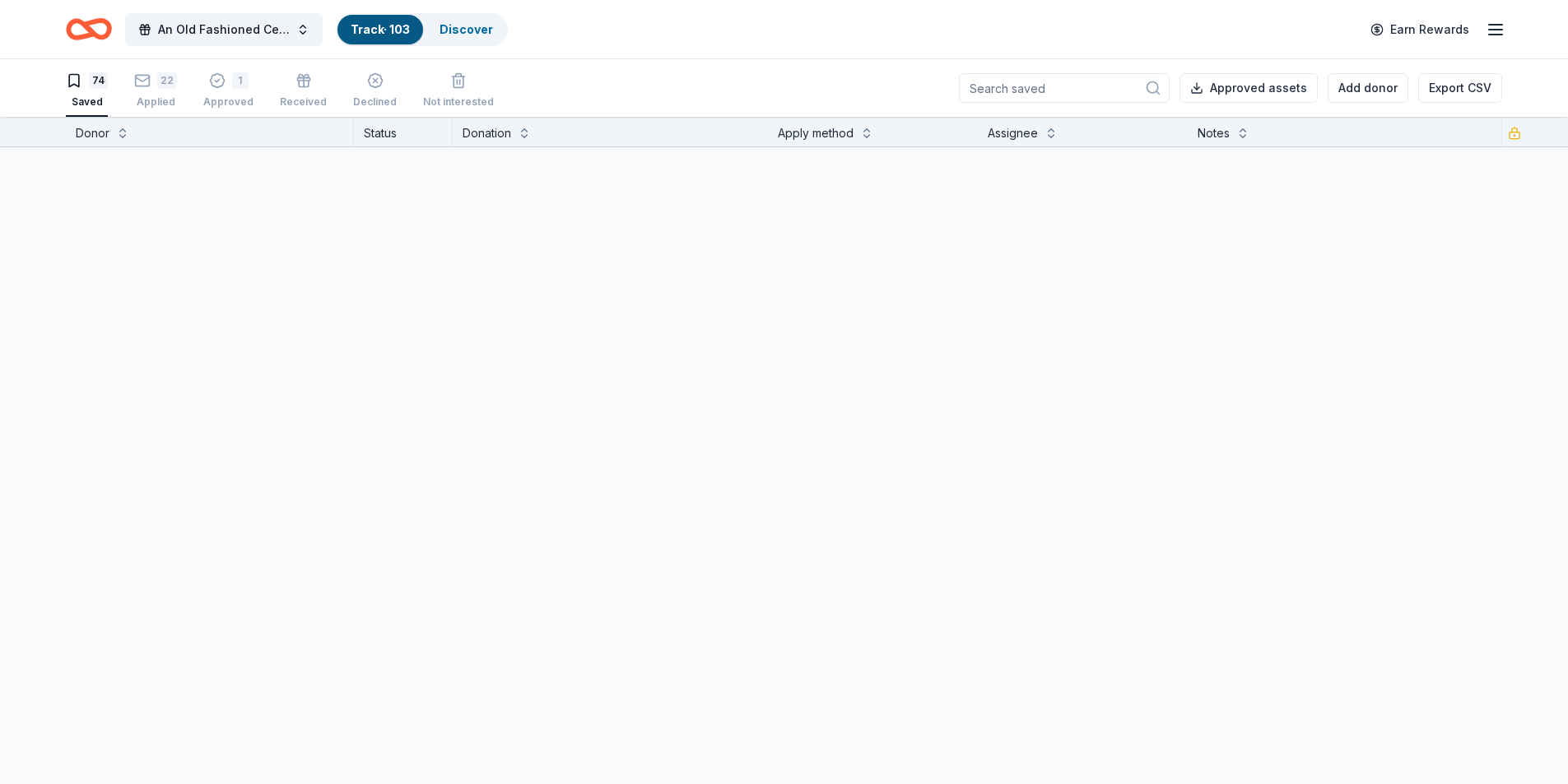
scroll to position [1, 0]
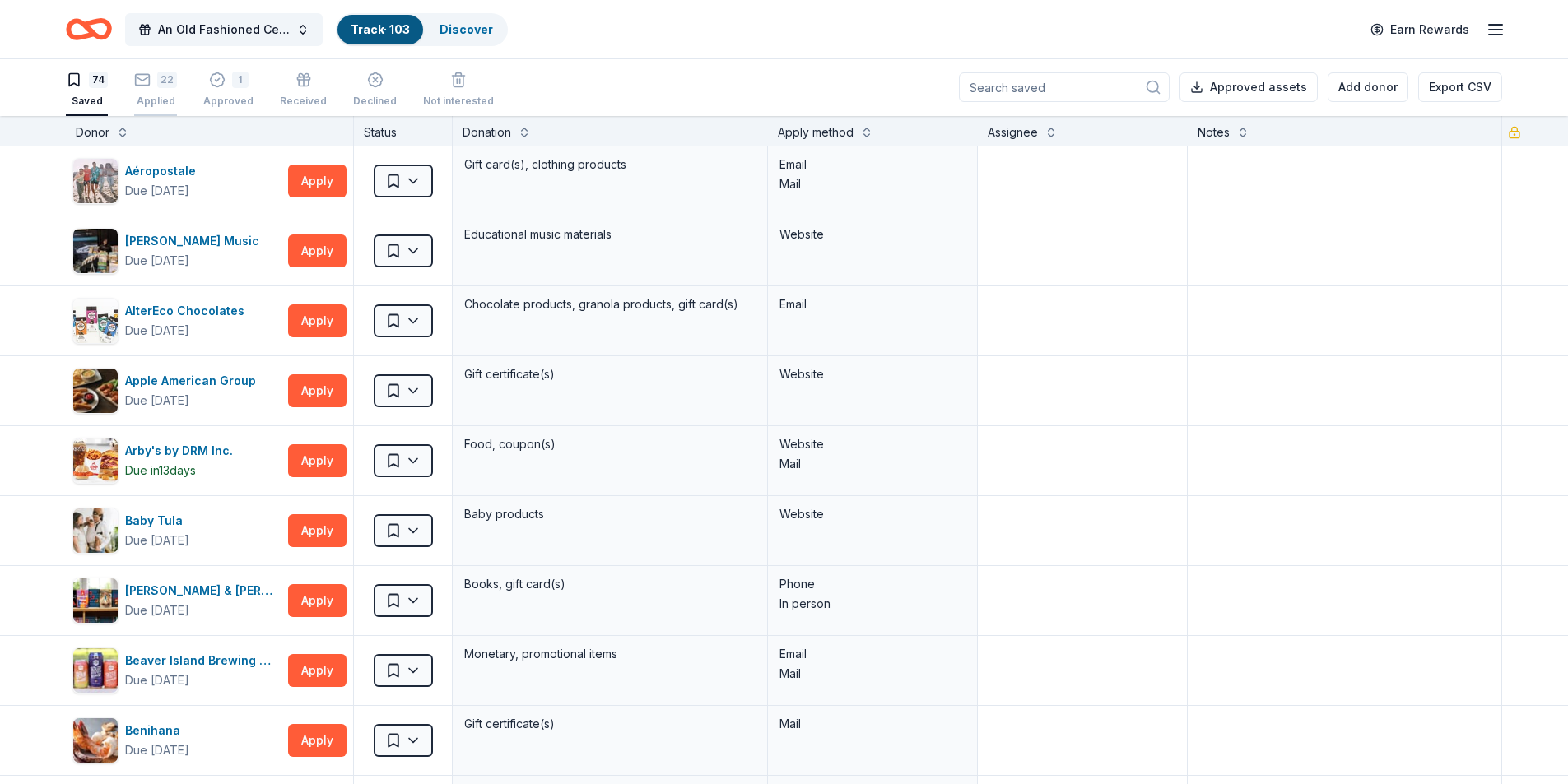
click at [169, 87] on div "22" at bounding box center [167, 80] width 20 height 16
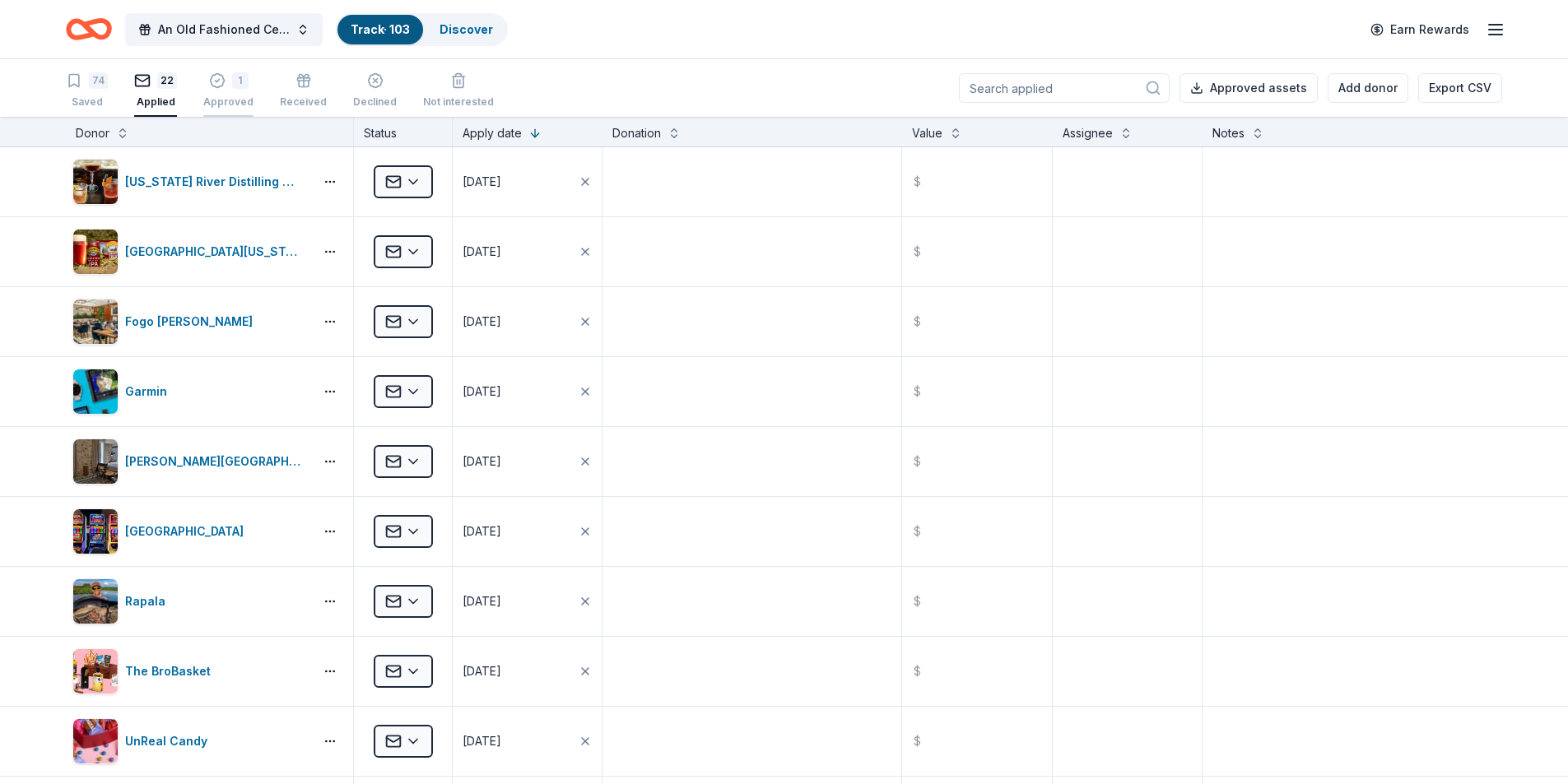
click at [232, 77] on div "1" at bounding box center [240, 81] width 16 height 16
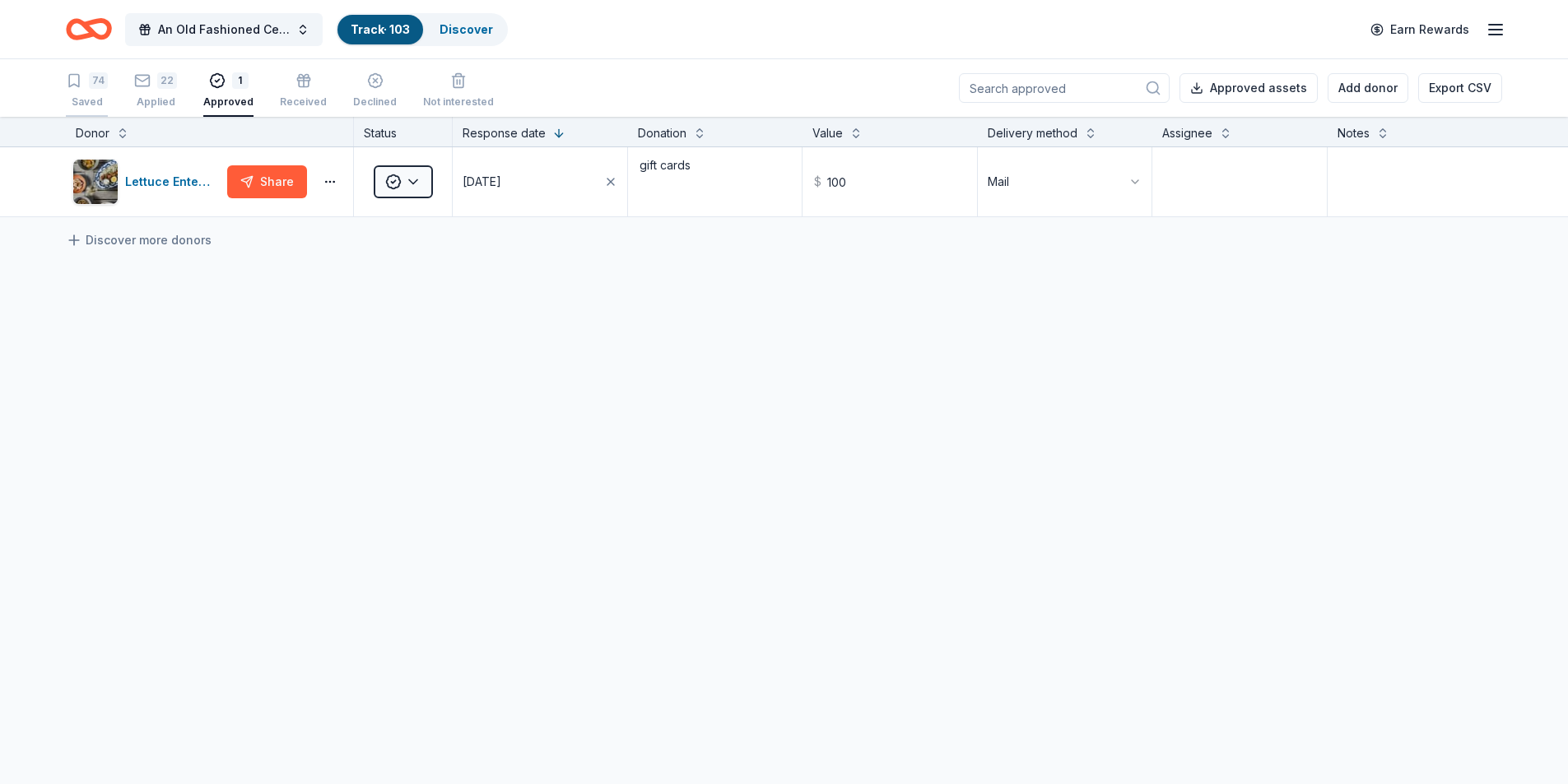
click at [93, 90] on div "74 Saved" at bounding box center [86, 91] width 42 height 36
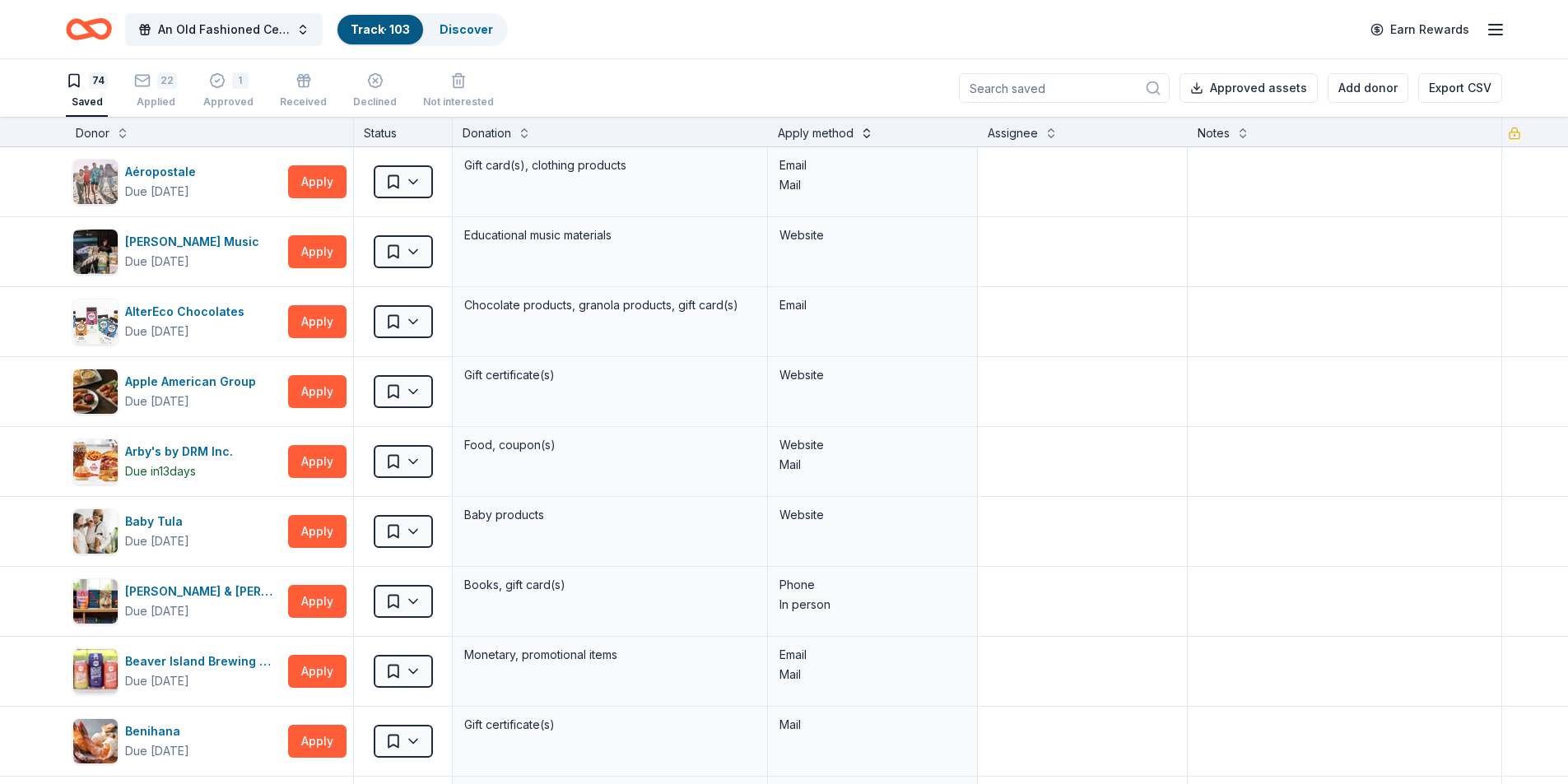
click at [862, 135] on button at bounding box center [866, 132] width 13 height 16
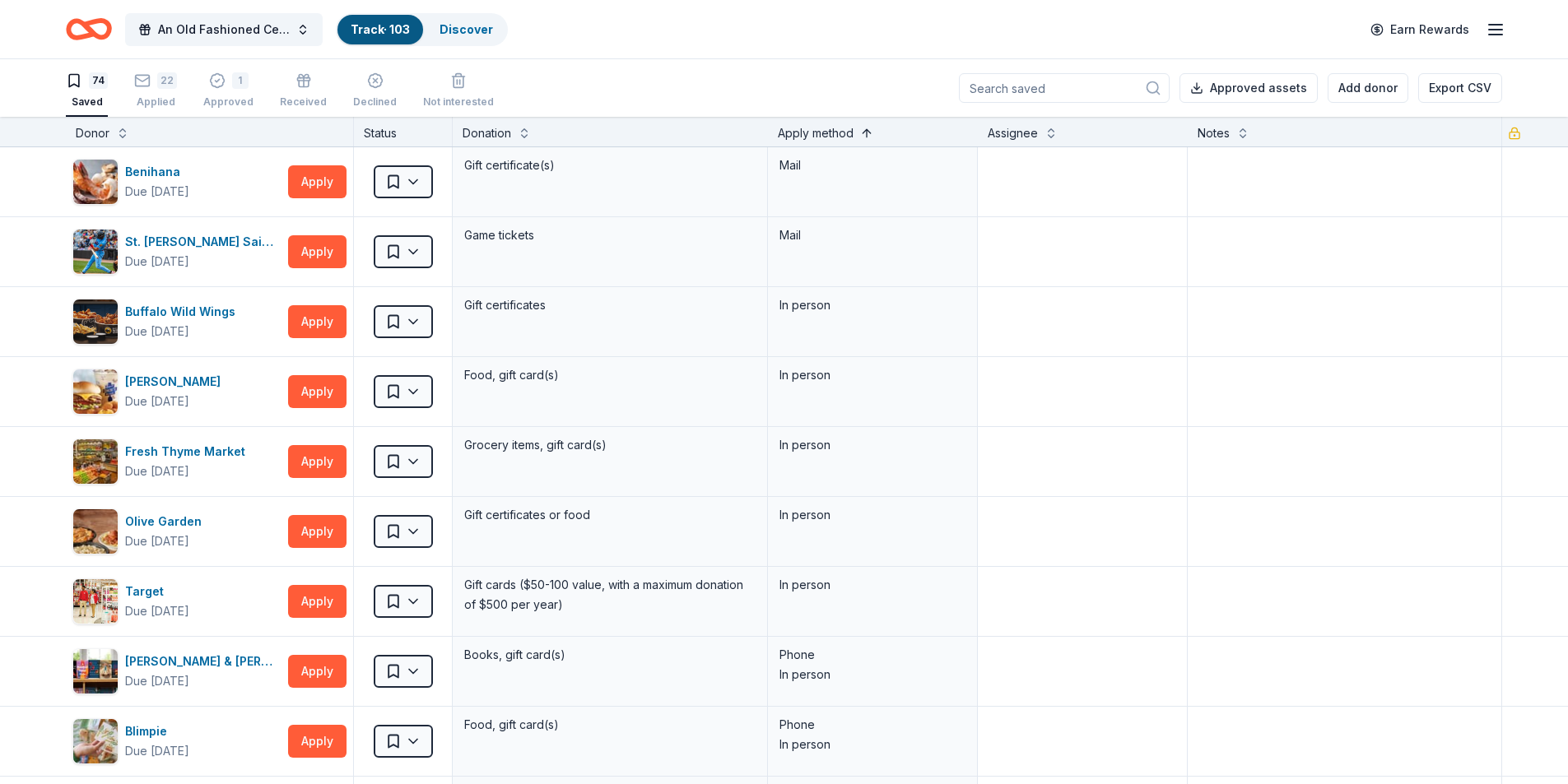
click at [862, 135] on button at bounding box center [866, 132] width 13 height 16
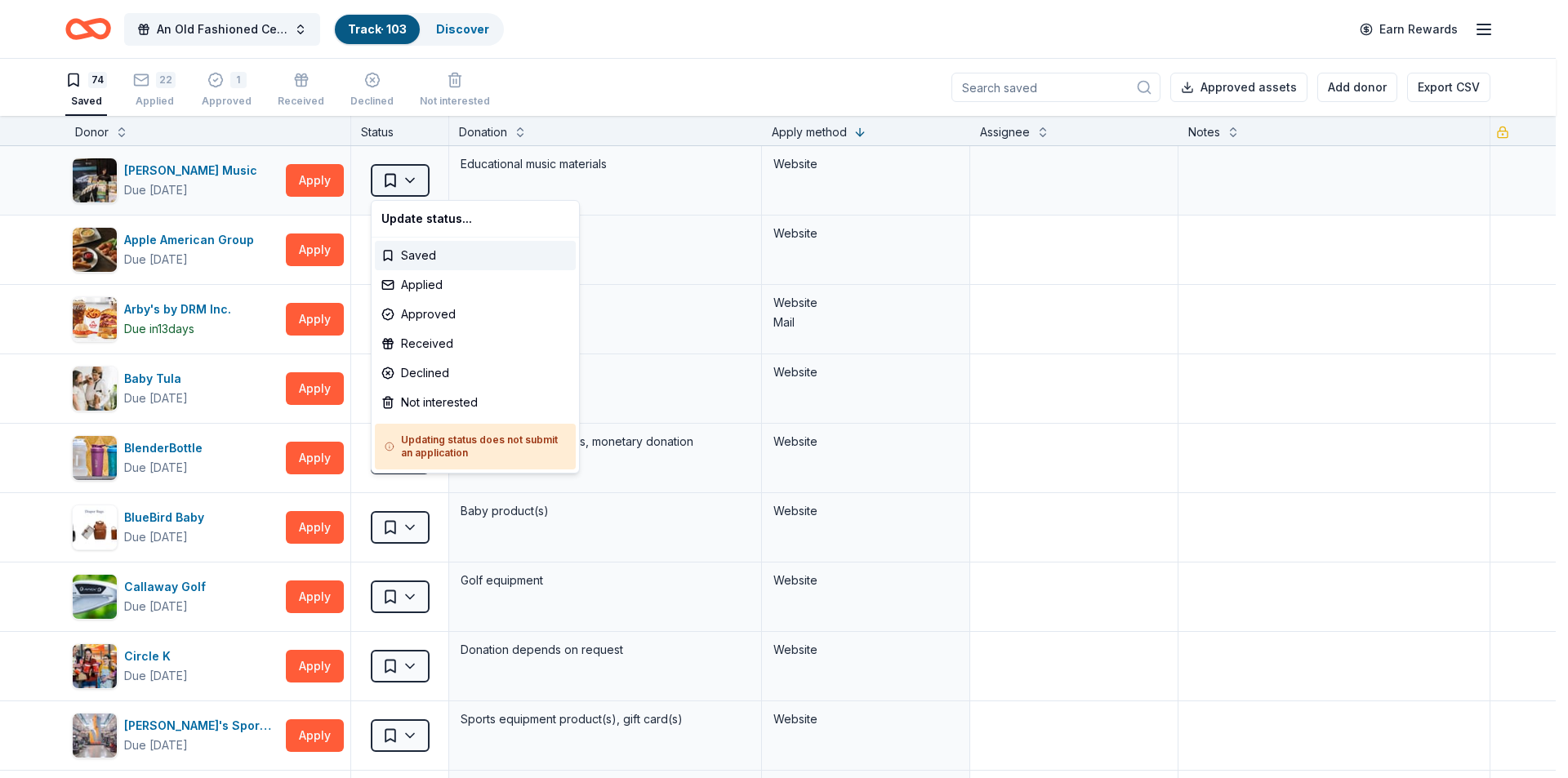
click at [407, 186] on html "An Old Fashioned Celtic Christmas Track · 103 Discover Earn Rewards 74 Saved 22…" at bounding box center [784, 389] width 1568 height 778
click at [444, 405] on div "Not interested" at bounding box center [476, 403] width 201 height 29
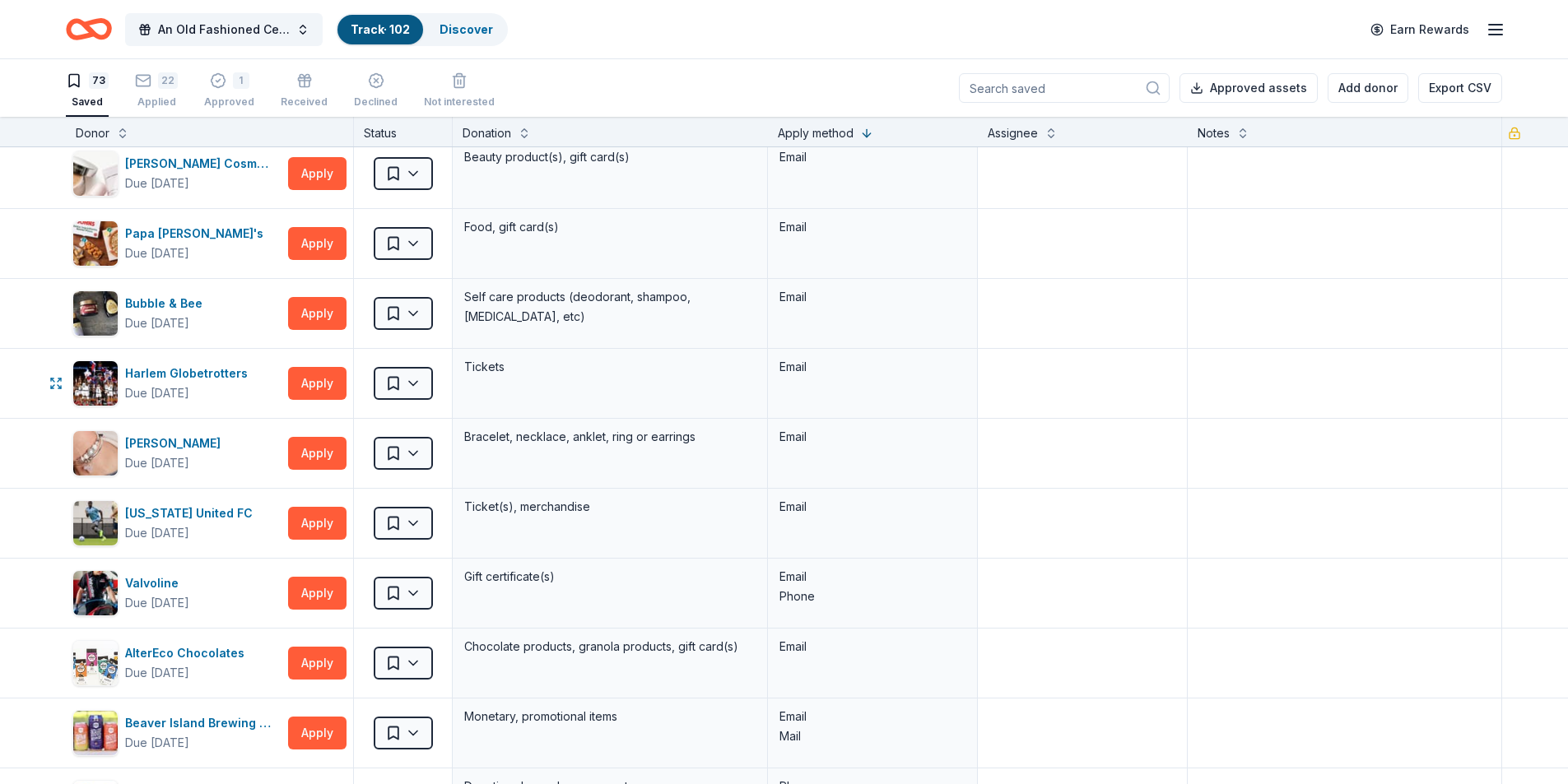
scroll to position [3128, 0]
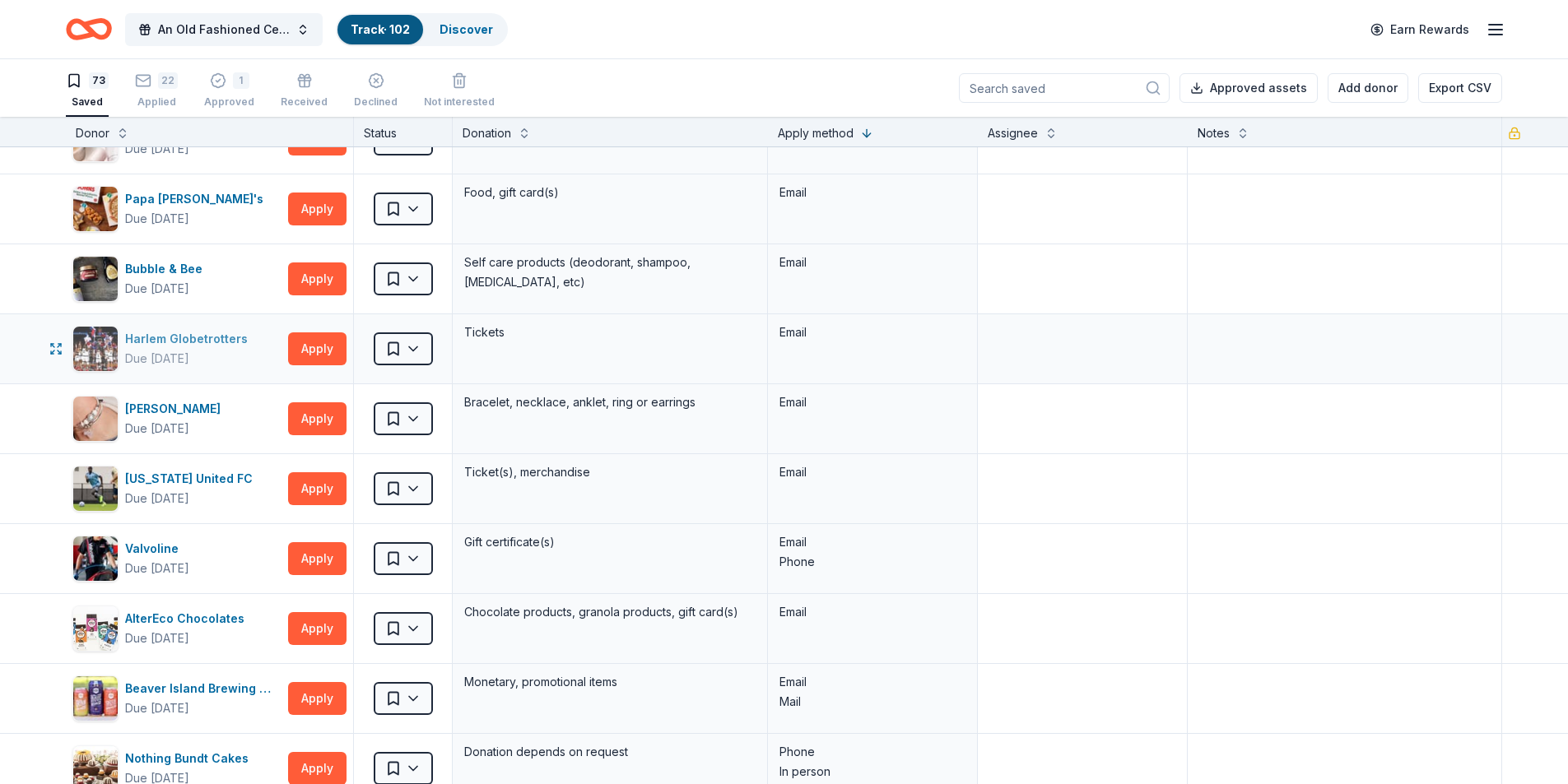
click at [219, 338] on div "Harlem Globetrotters" at bounding box center [189, 339] width 129 height 20
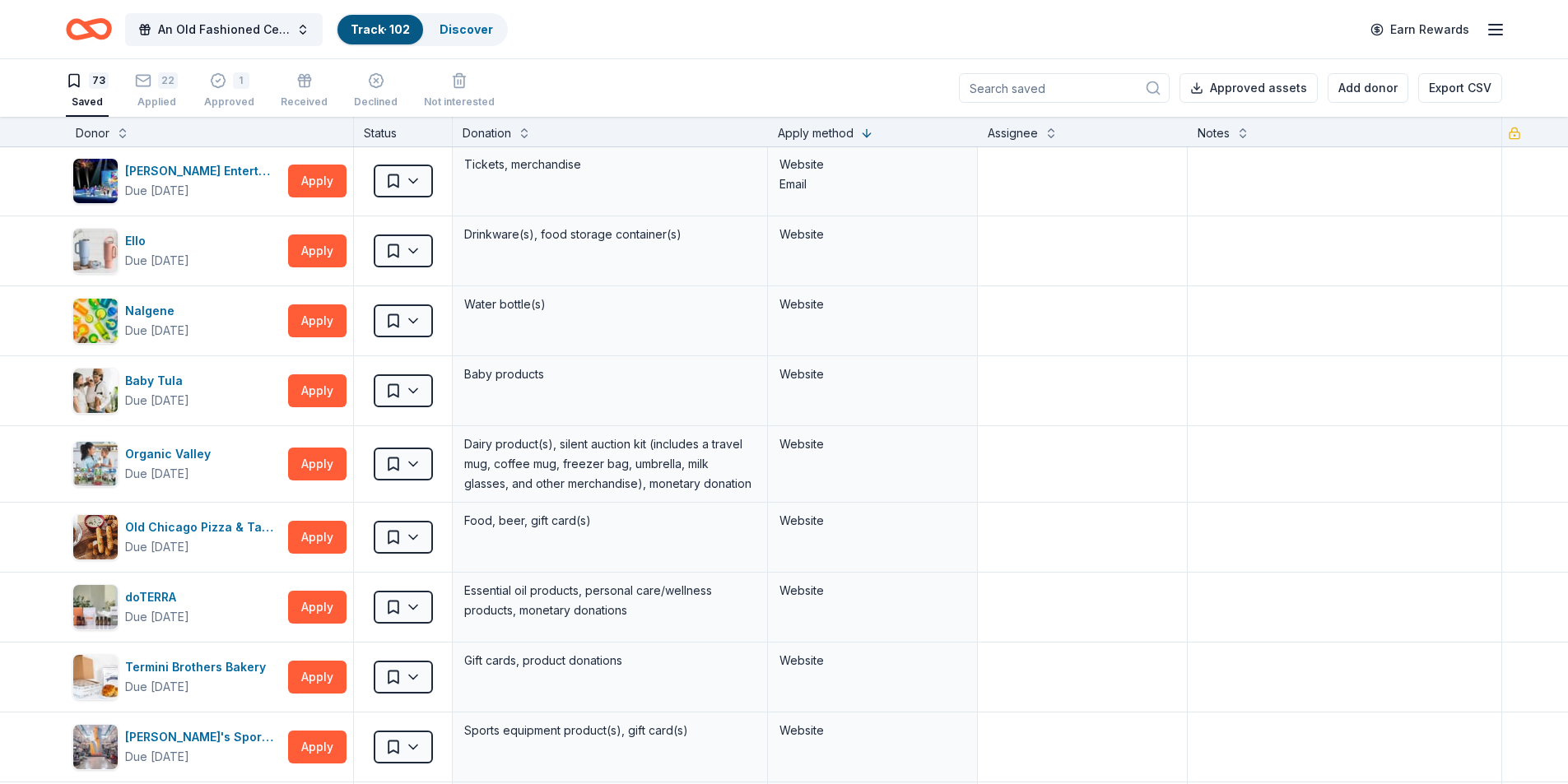
scroll to position [0, 0]
click at [316, 261] on button "Apply" at bounding box center [317, 252] width 58 height 33
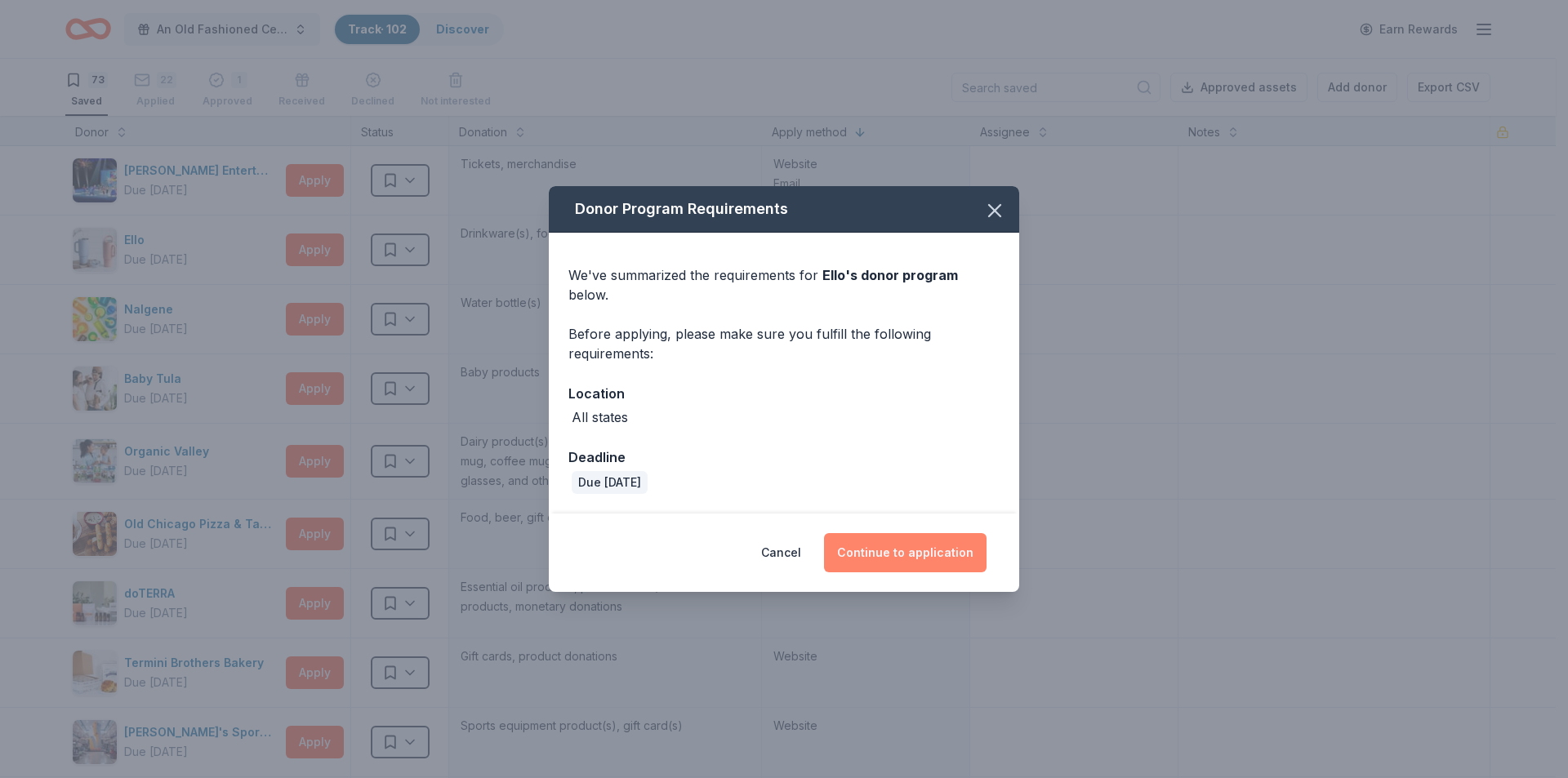
click at [899, 550] on button "Continue to application" at bounding box center [905, 553] width 163 height 39
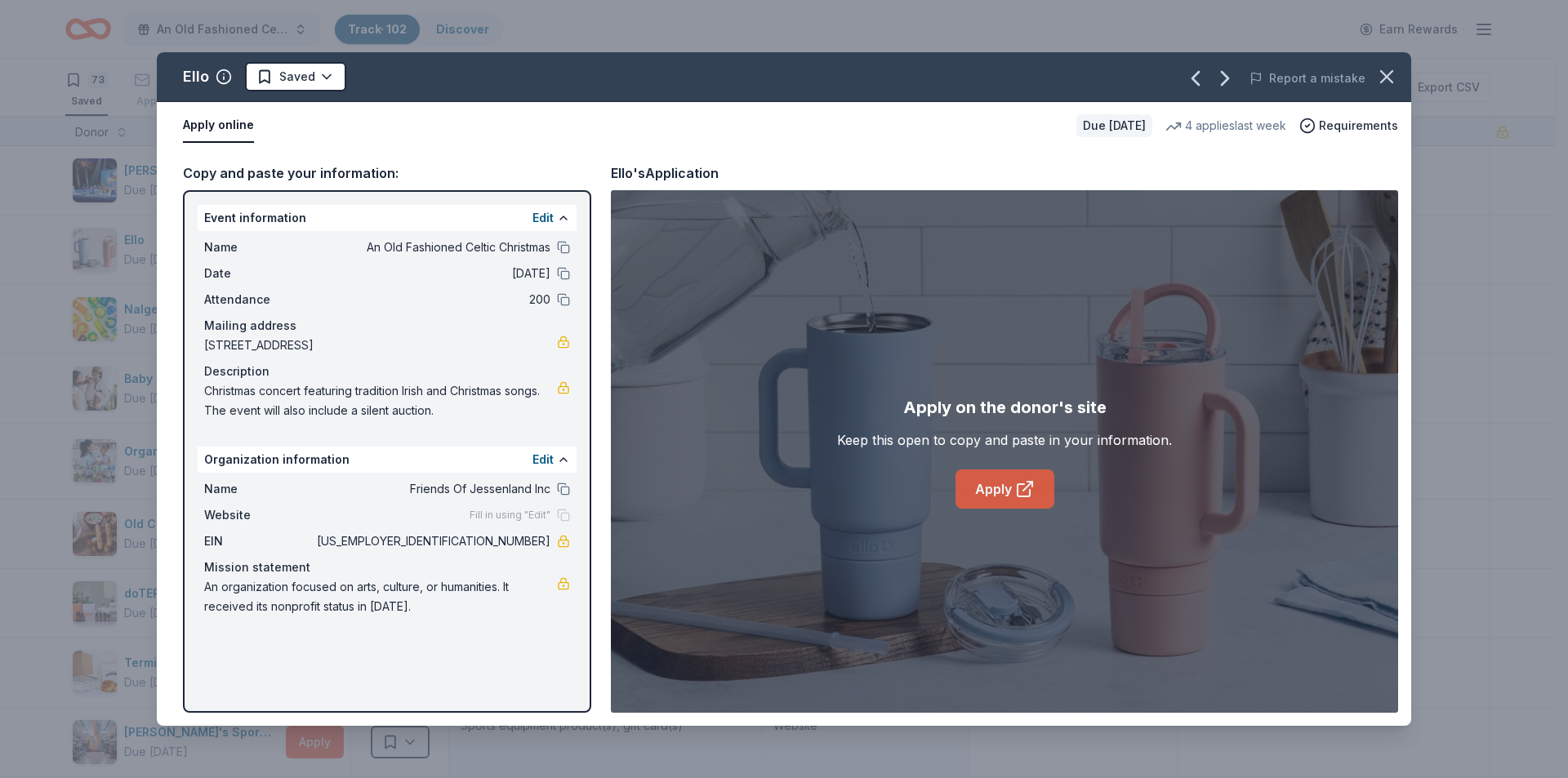
click at [992, 493] on link "Apply" at bounding box center [1004, 490] width 99 height 39
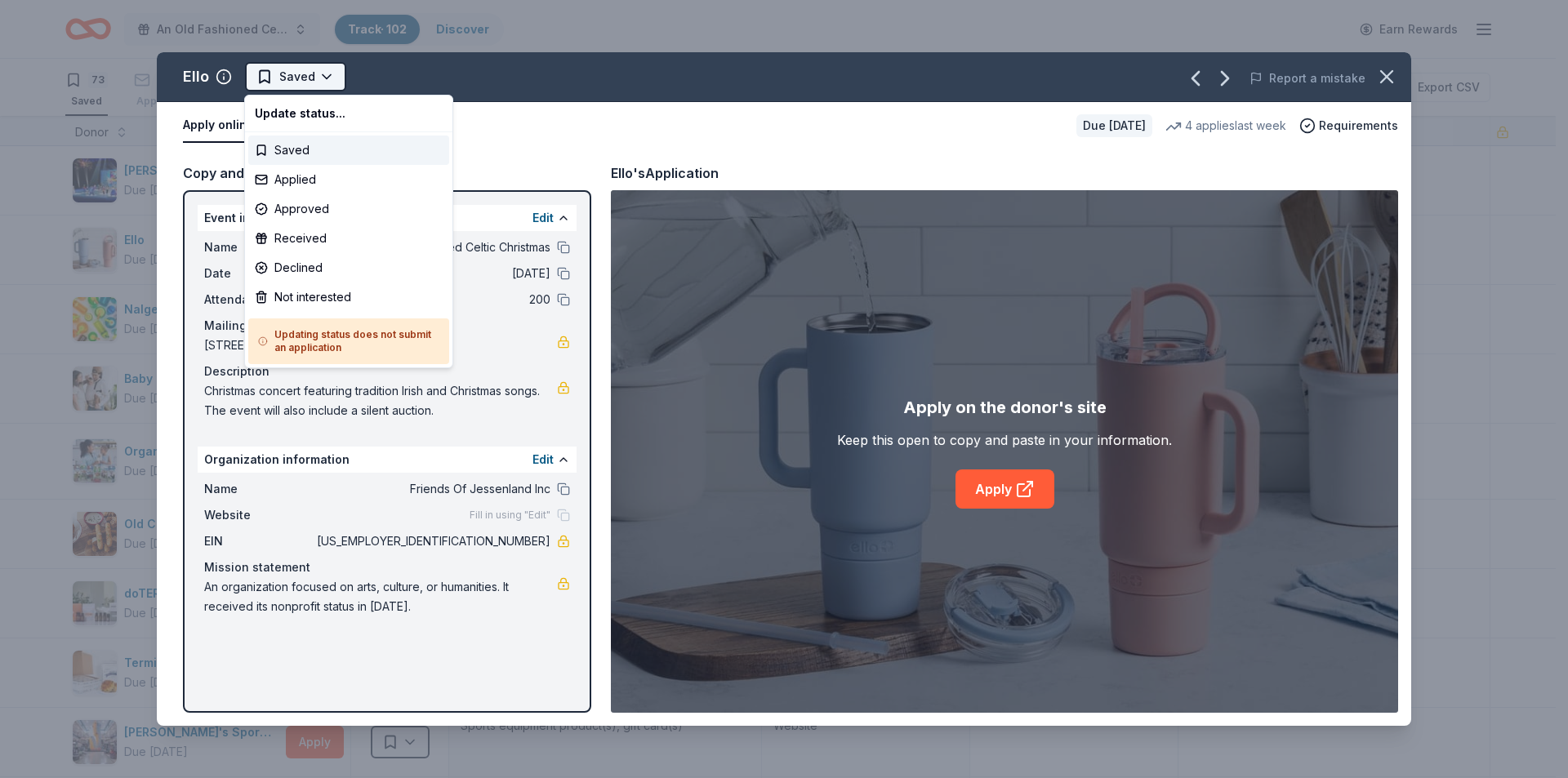
click at [337, 76] on html "An Old Fashioned Celtic Christmas Track · 102 Discover Earn Rewards 73 Saved 22…" at bounding box center [784, 389] width 1568 height 778
click at [321, 185] on div "Applied" at bounding box center [349, 180] width 201 height 29
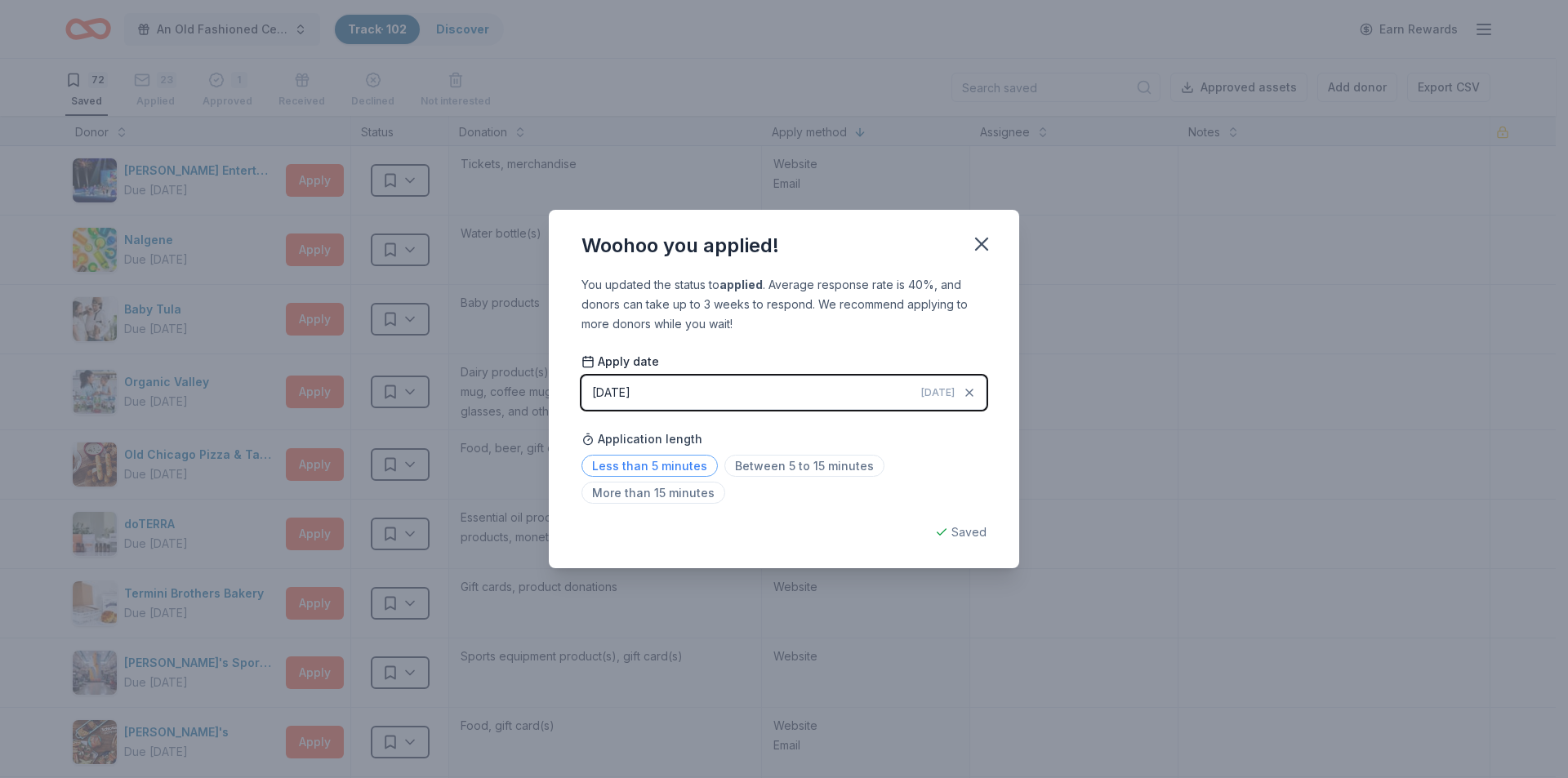
click at [646, 471] on span "Less than 5 minutes" at bounding box center [650, 466] width 136 height 22
click at [985, 247] on icon "button" at bounding box center [981, 244] width 11 height 11
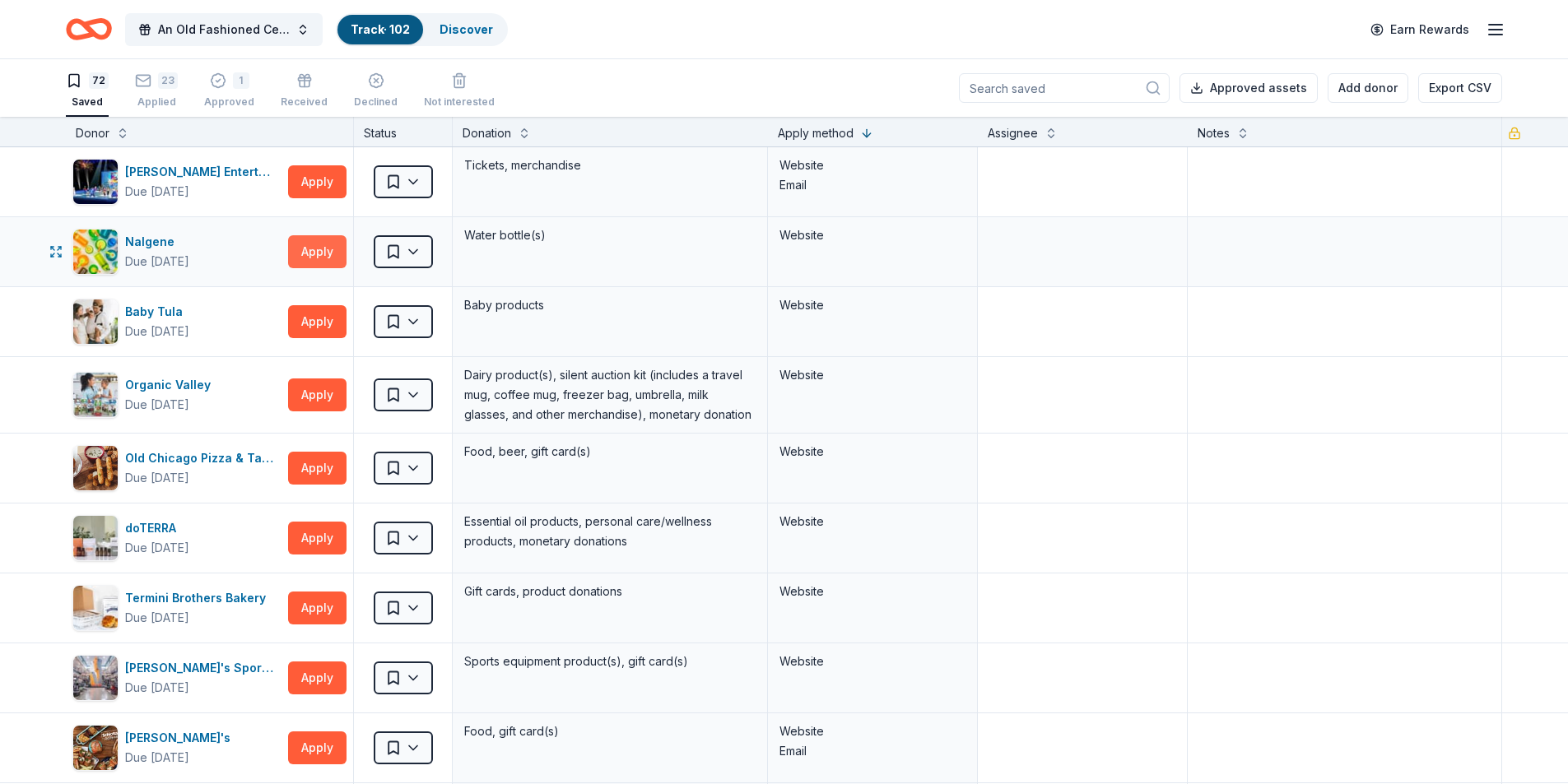
click at [309, 256] on button "Apply" at bounding box center [317, 252] width 58 height 33
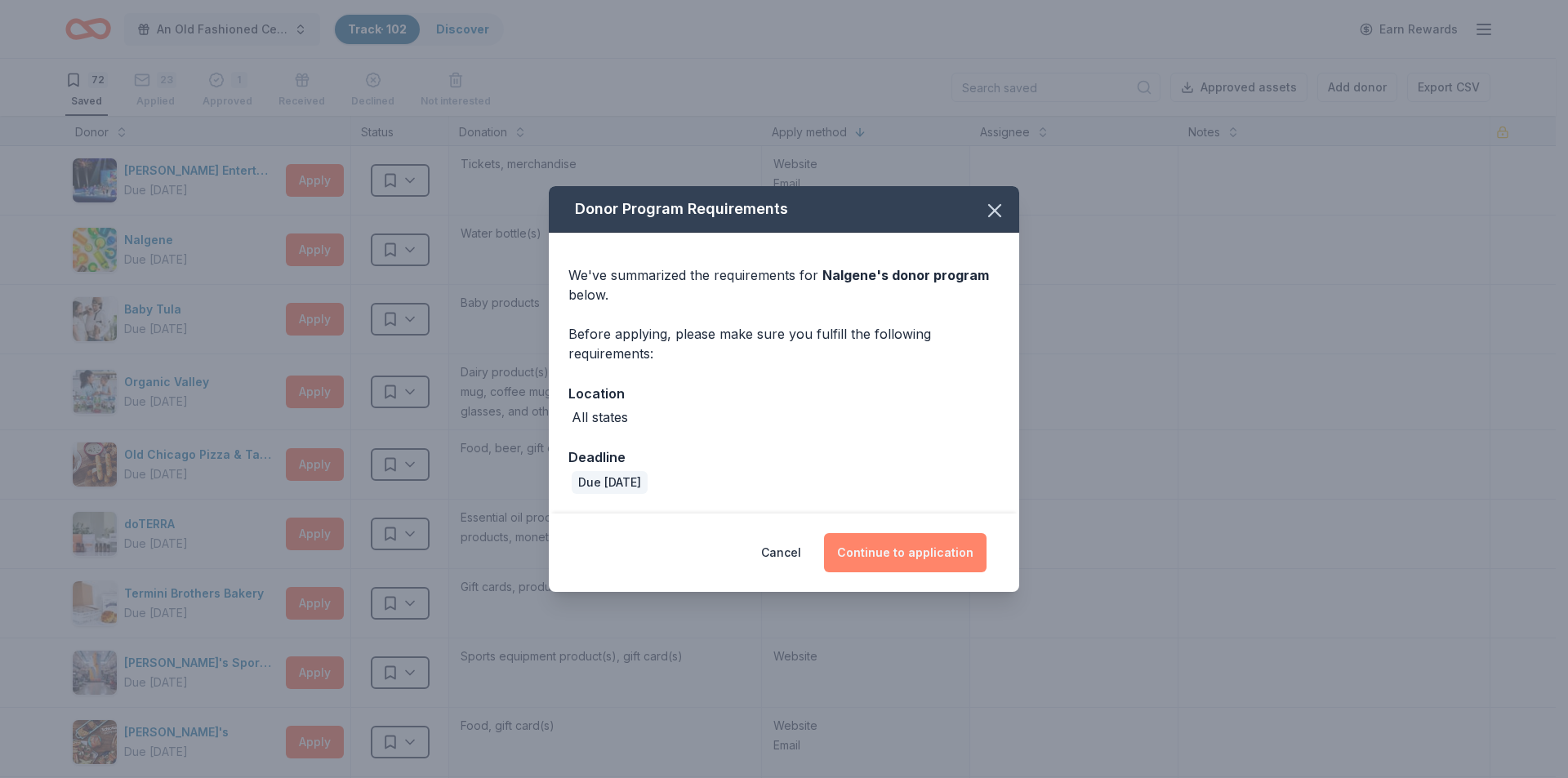
click at [922, 554] on button "Continue to application" at bounding box center [905, 553] width 163 height 39
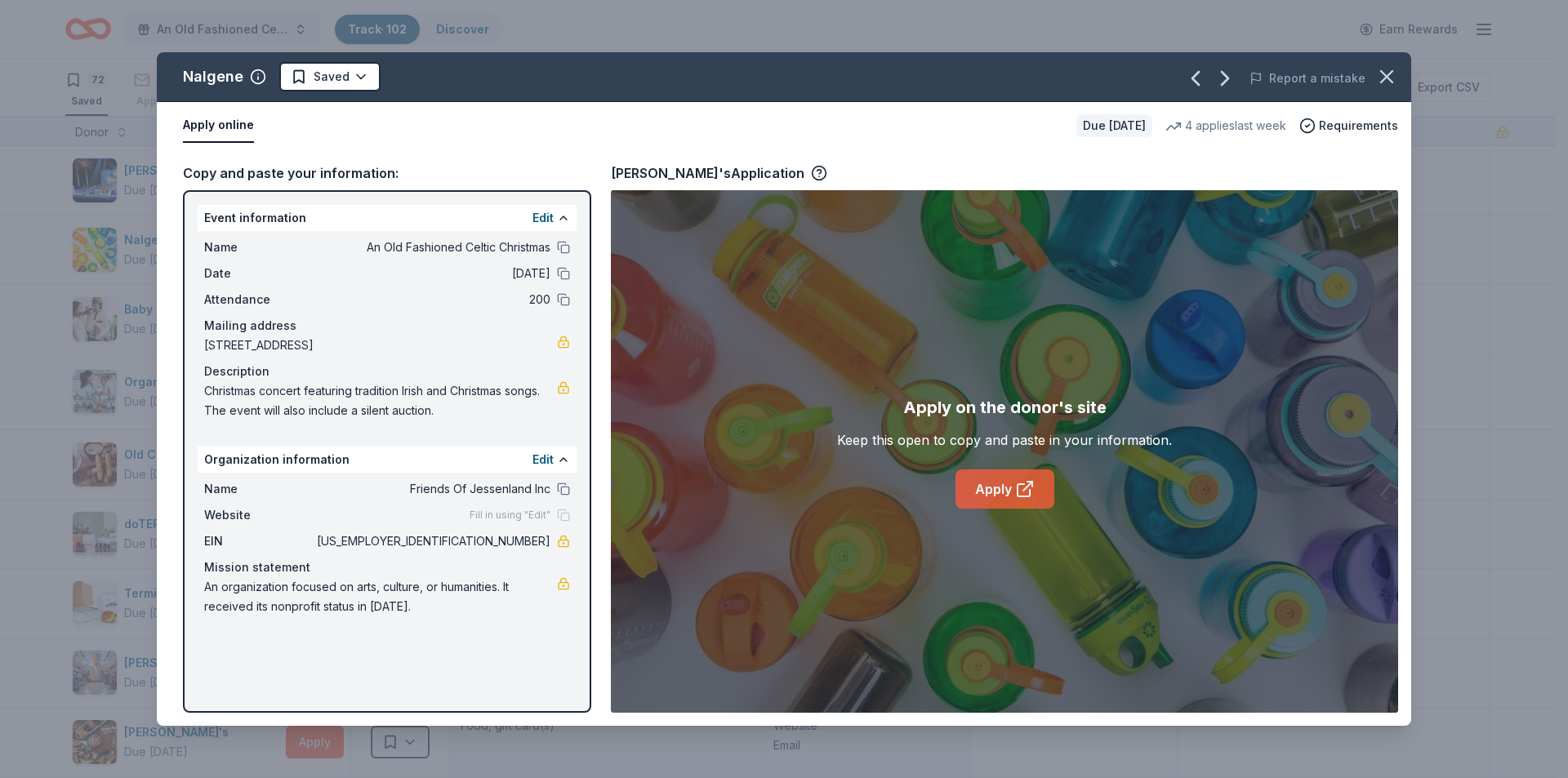
click at [980, 484] on link "Apply" at bounding box center [1004, 490] width 99 height 39
click at [324, 71] on html "An Old Fashioned Celtic Christmas Track · 102 Discover Earn Rewards 72 Saved 23…" at bounding box center [784, 389] width 1568 height 778
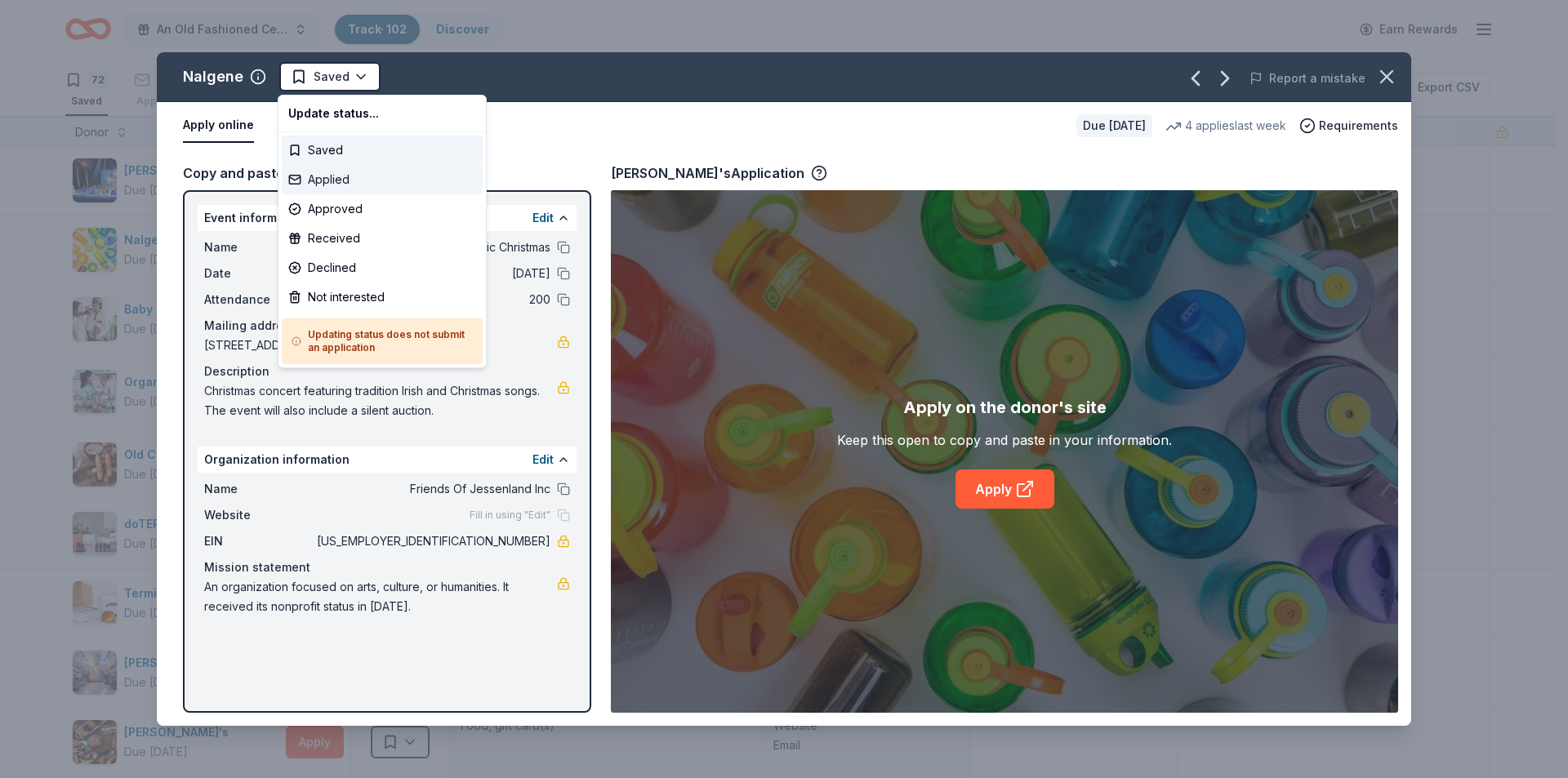
click at [331, 178] on div "Applied" at bounding box center [382, 180] width 201 height 29
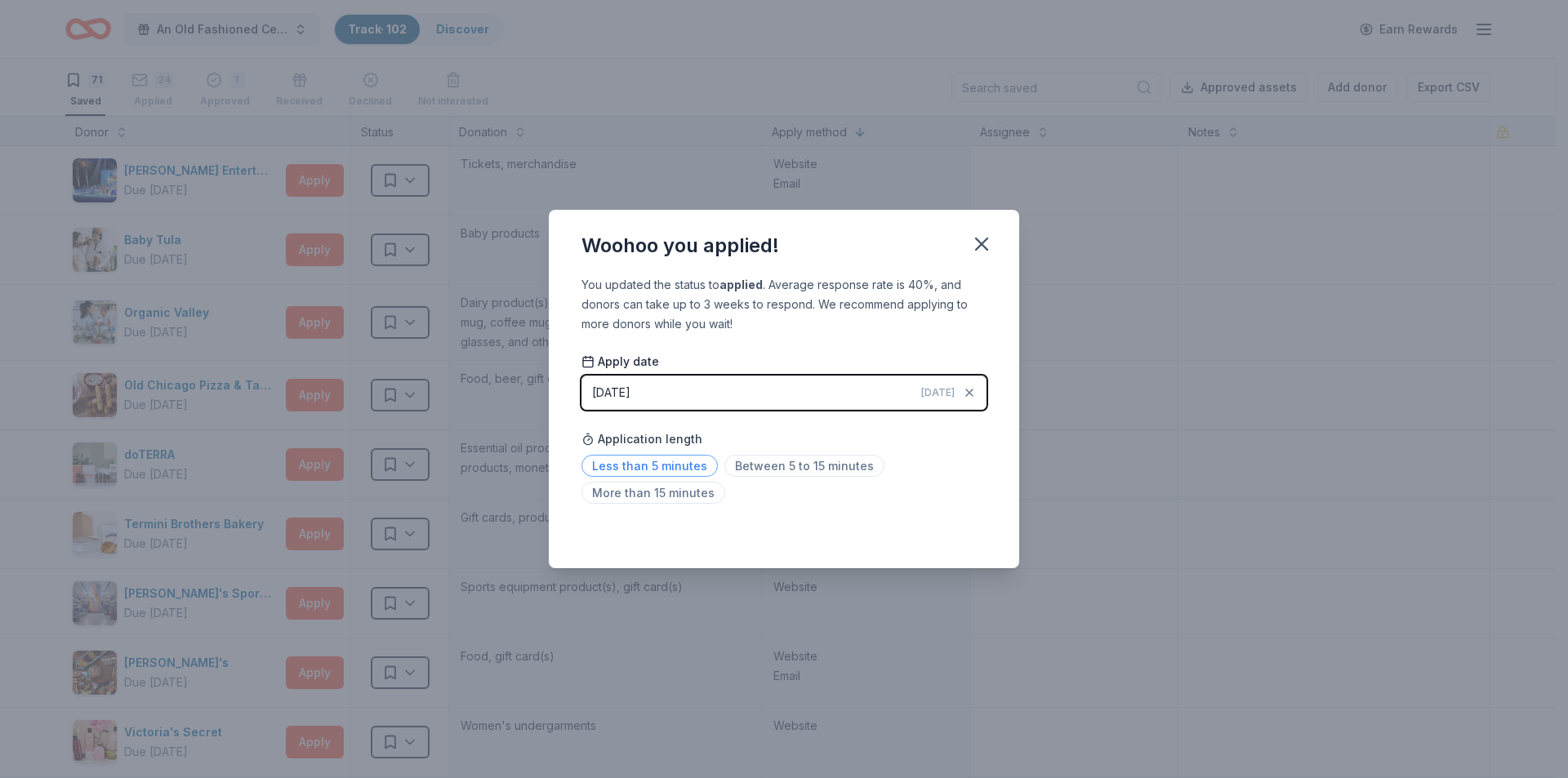
click at [623, 467] on span "Less than 5 minutes" at bounding box center [650, 466] width 136 height 22
click at [981, 243] on icon "button" at bounding box center [981, 244] width 11 height 11
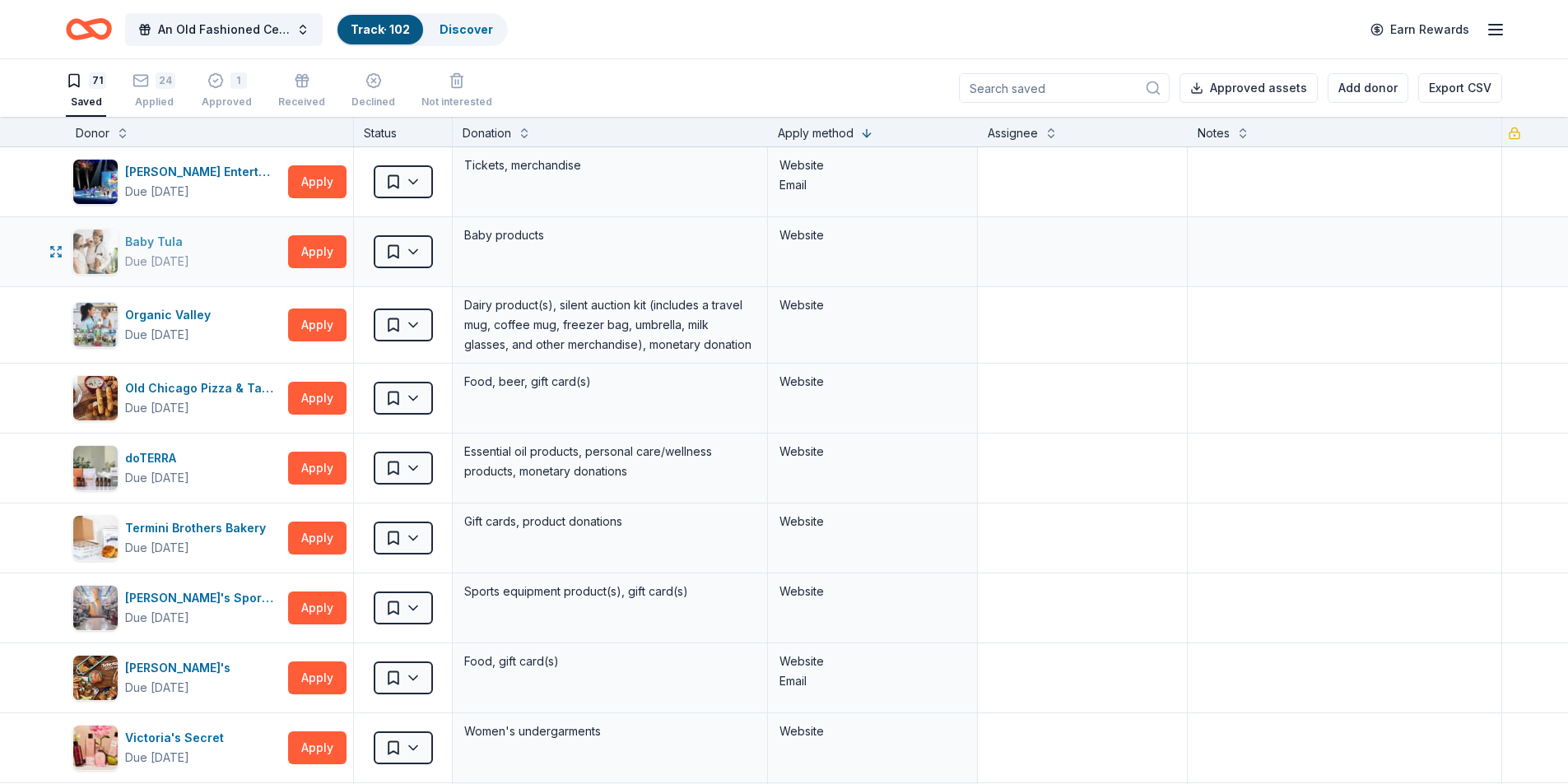
click at [174, 250] on div "Baby Tula" at bounding box center [157, 242] width 64 height 20
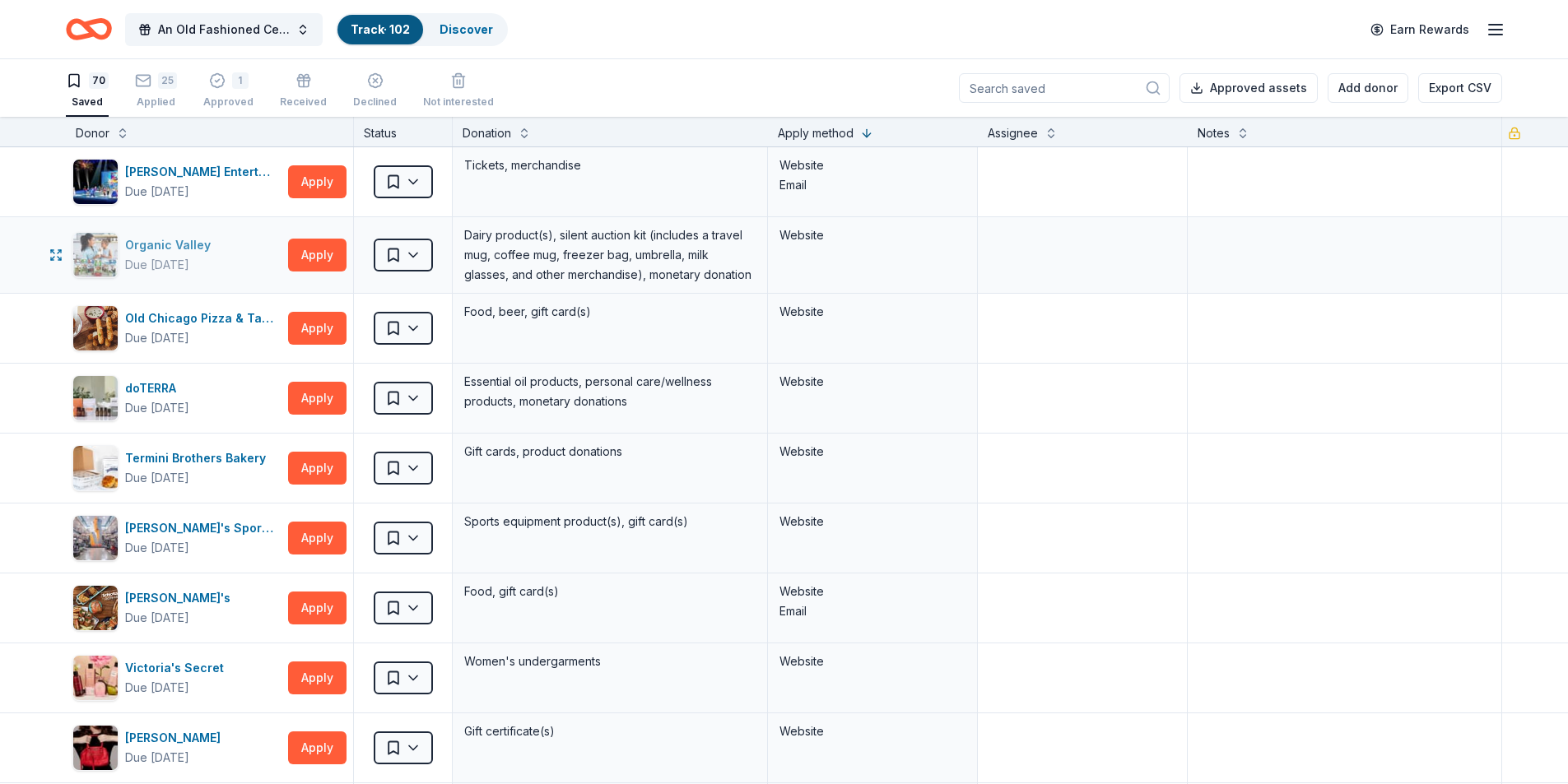
click at [175, 242] on div "Organic Valley" at bounding box center [171, 245] width 92 height 20
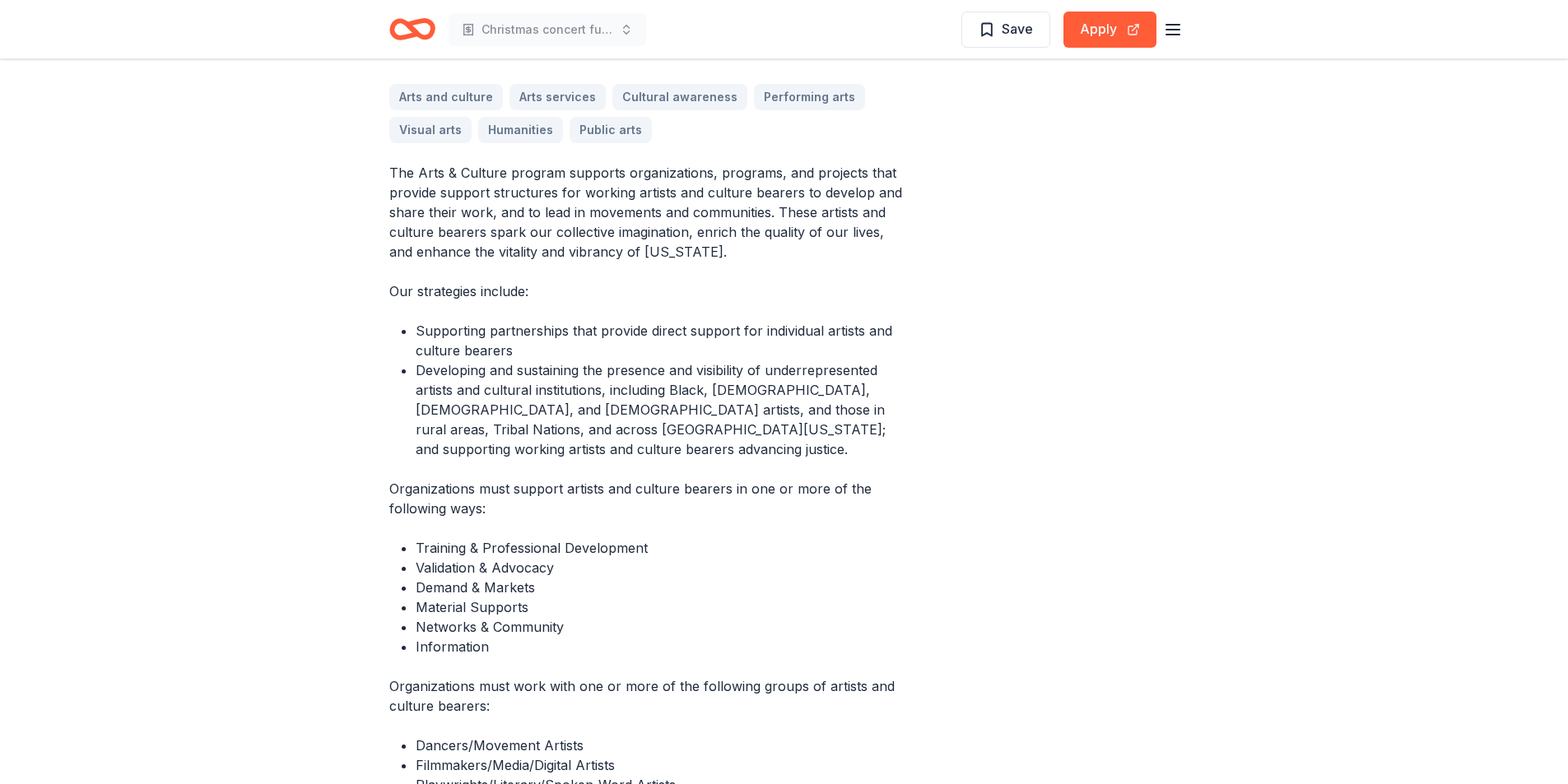
scroll to position [412, 0]
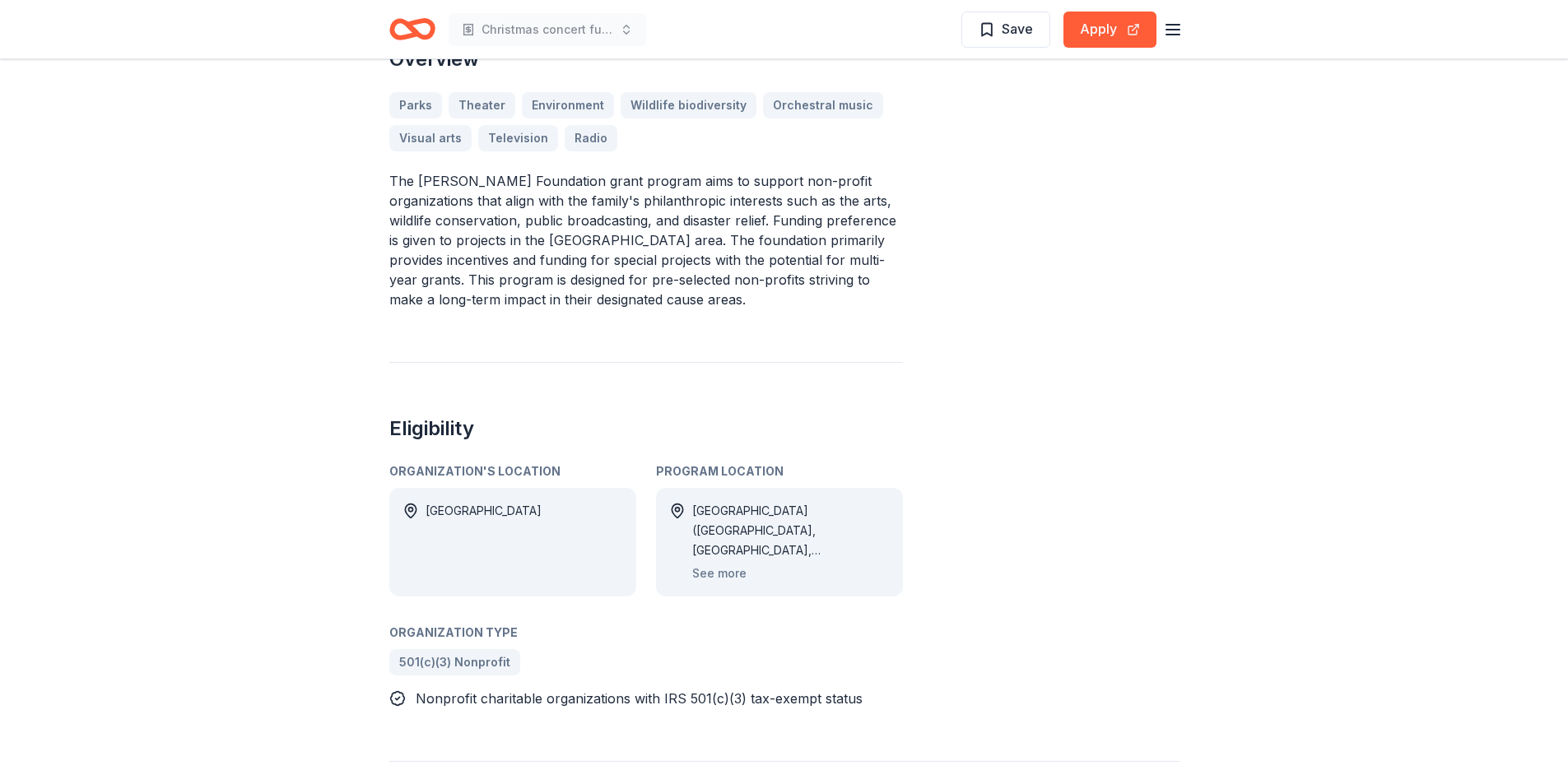
scroll to position [576, 0]
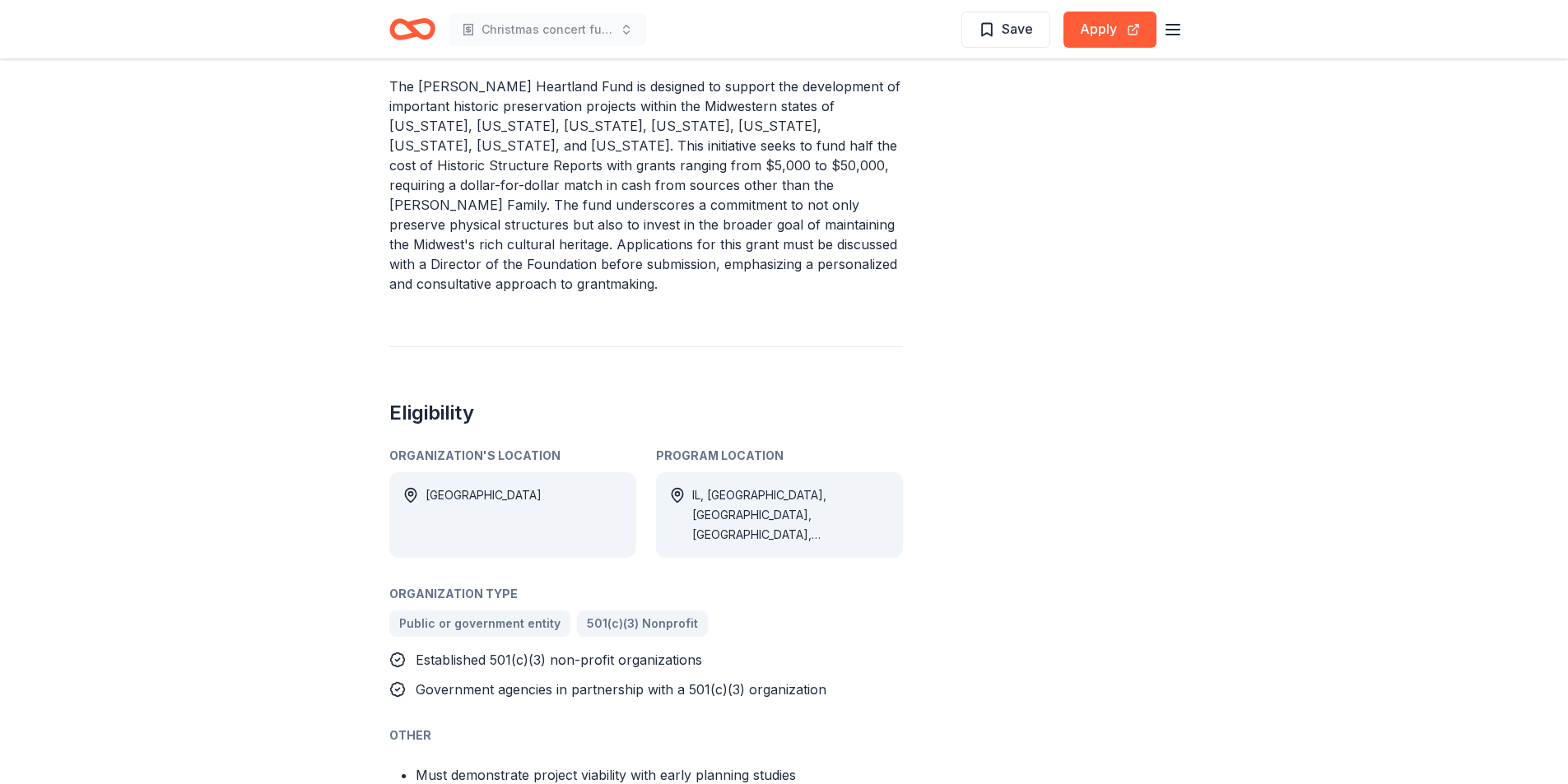
scroll to position [658, 0]
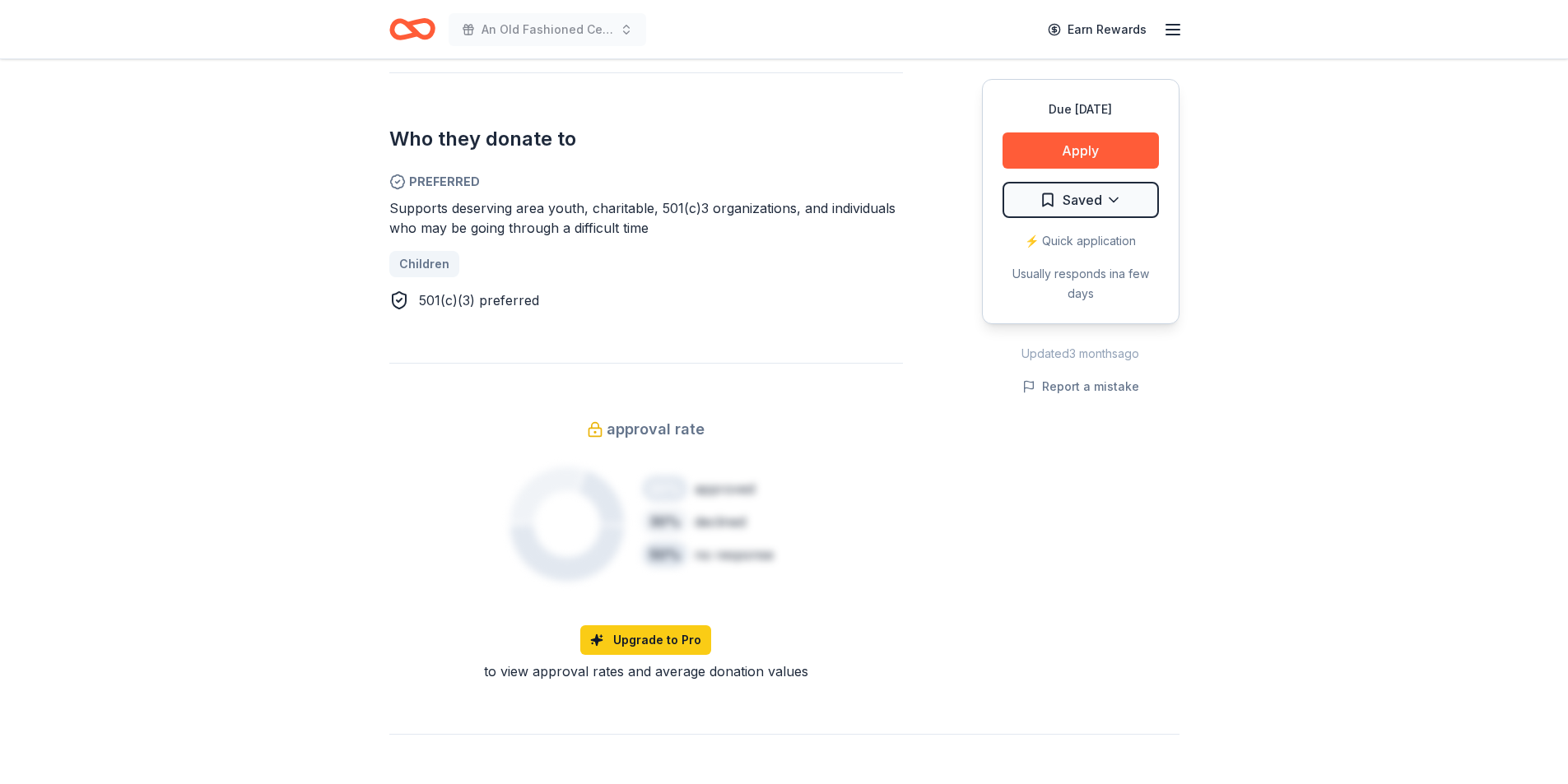
scroll to position [823, 0]
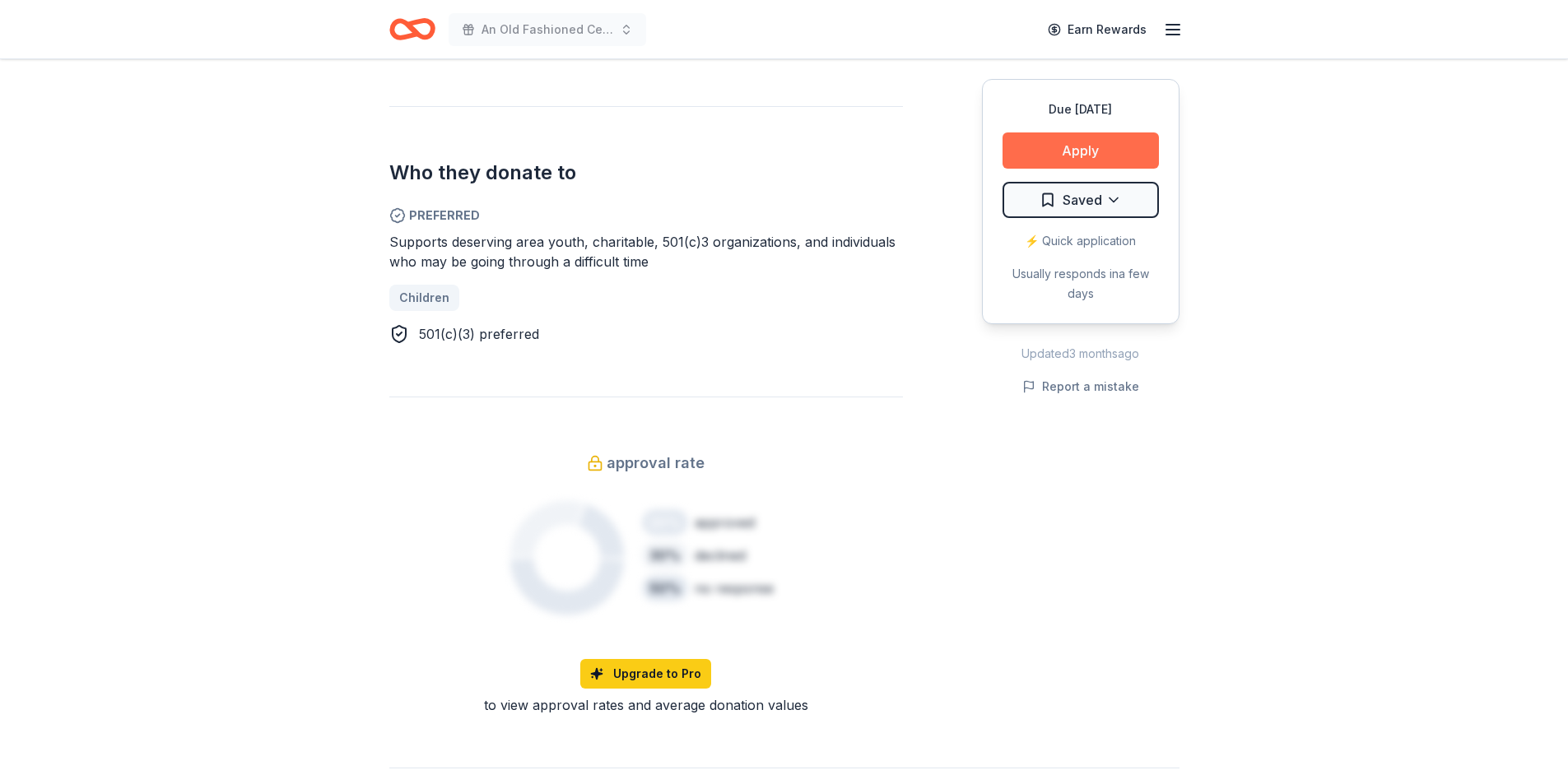
click at [1087, 143] on button "Apply" at bounding box center [1080, 151] width 156 height 36
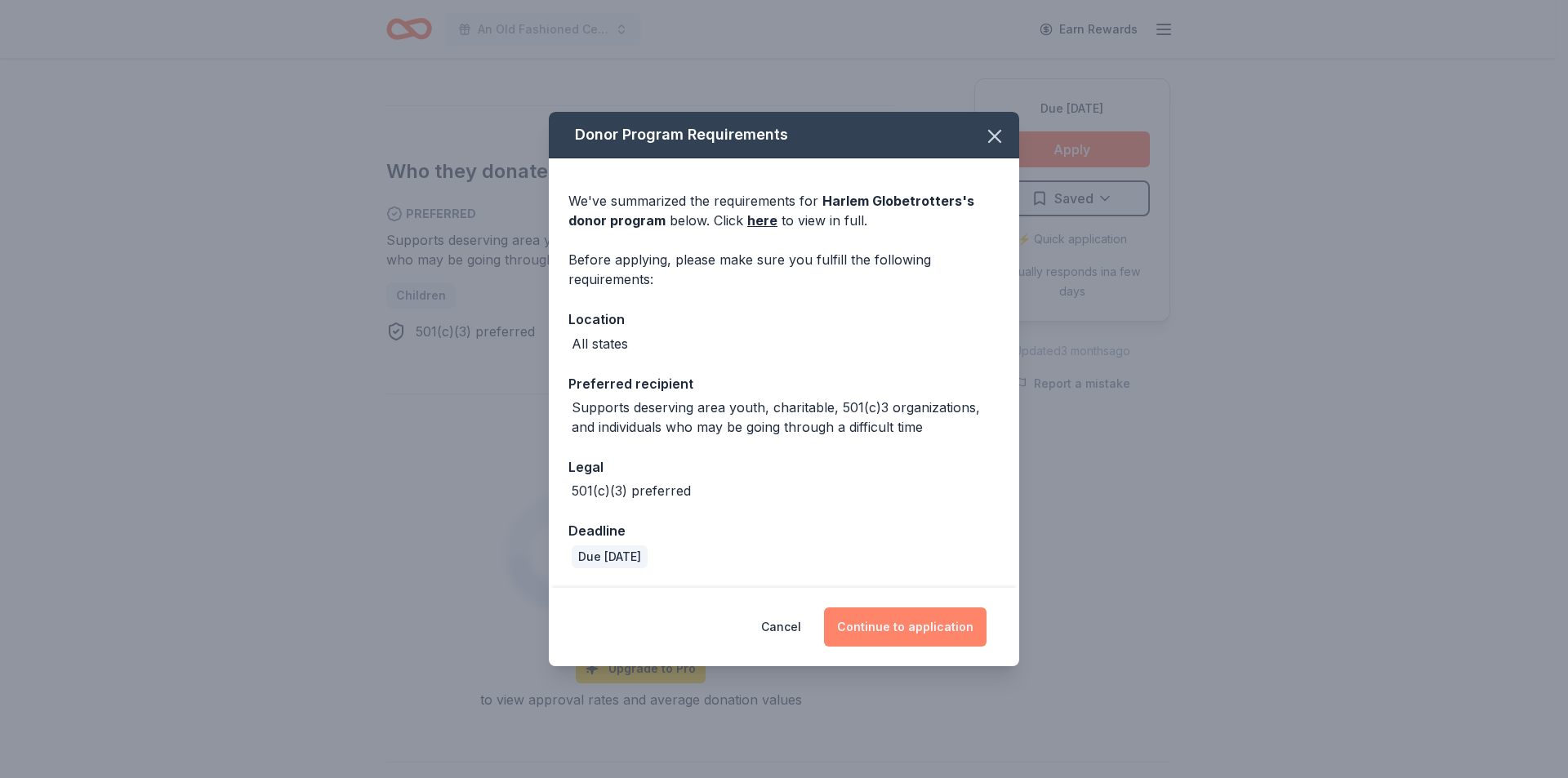
click at [927, 627] on button "Continue to application" at bounding box center [905, 628] width 163 height 39
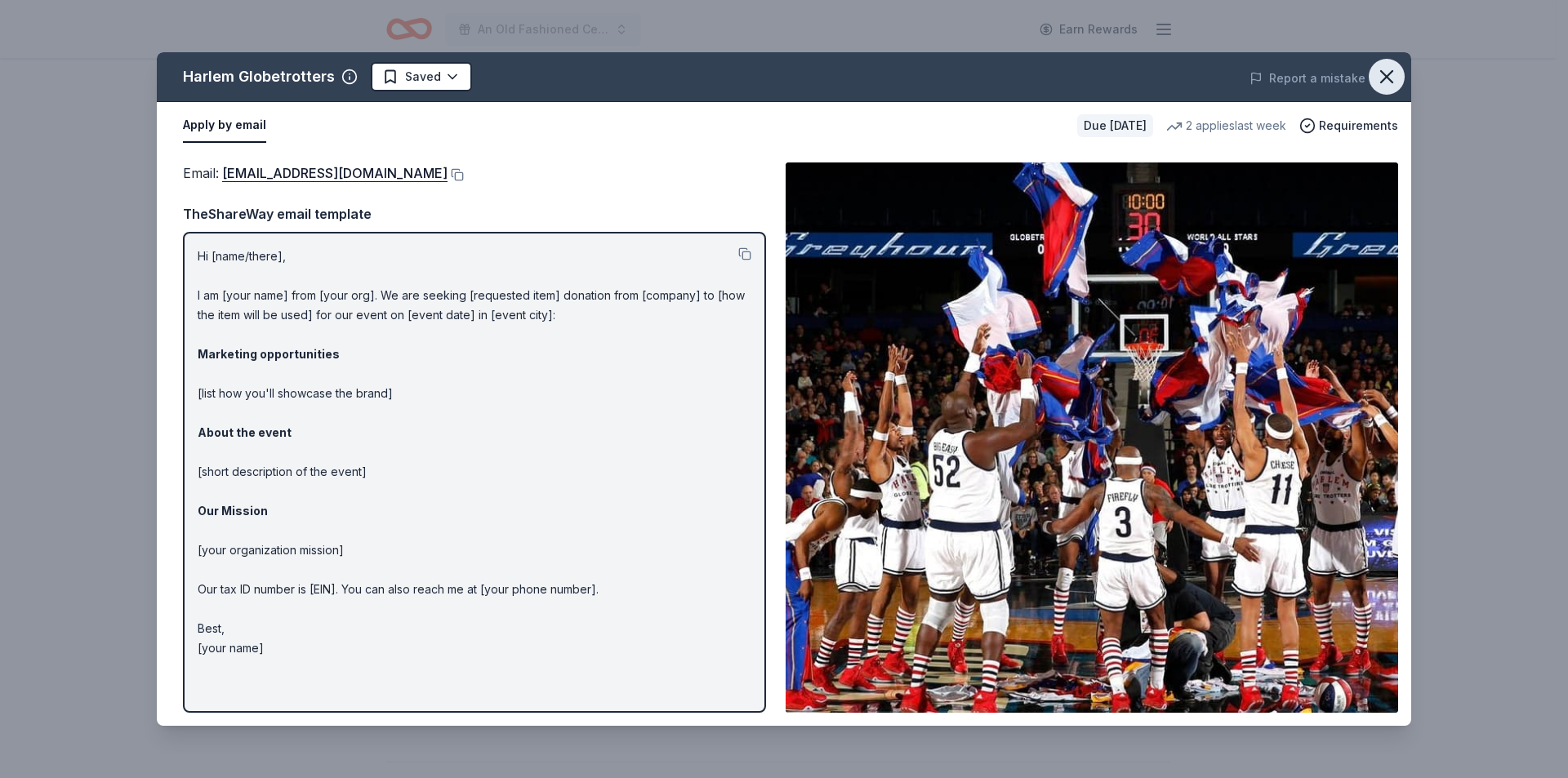
click at [1387, 82] on icon "button" at bounding box center [1387, 77] width 23 height 23
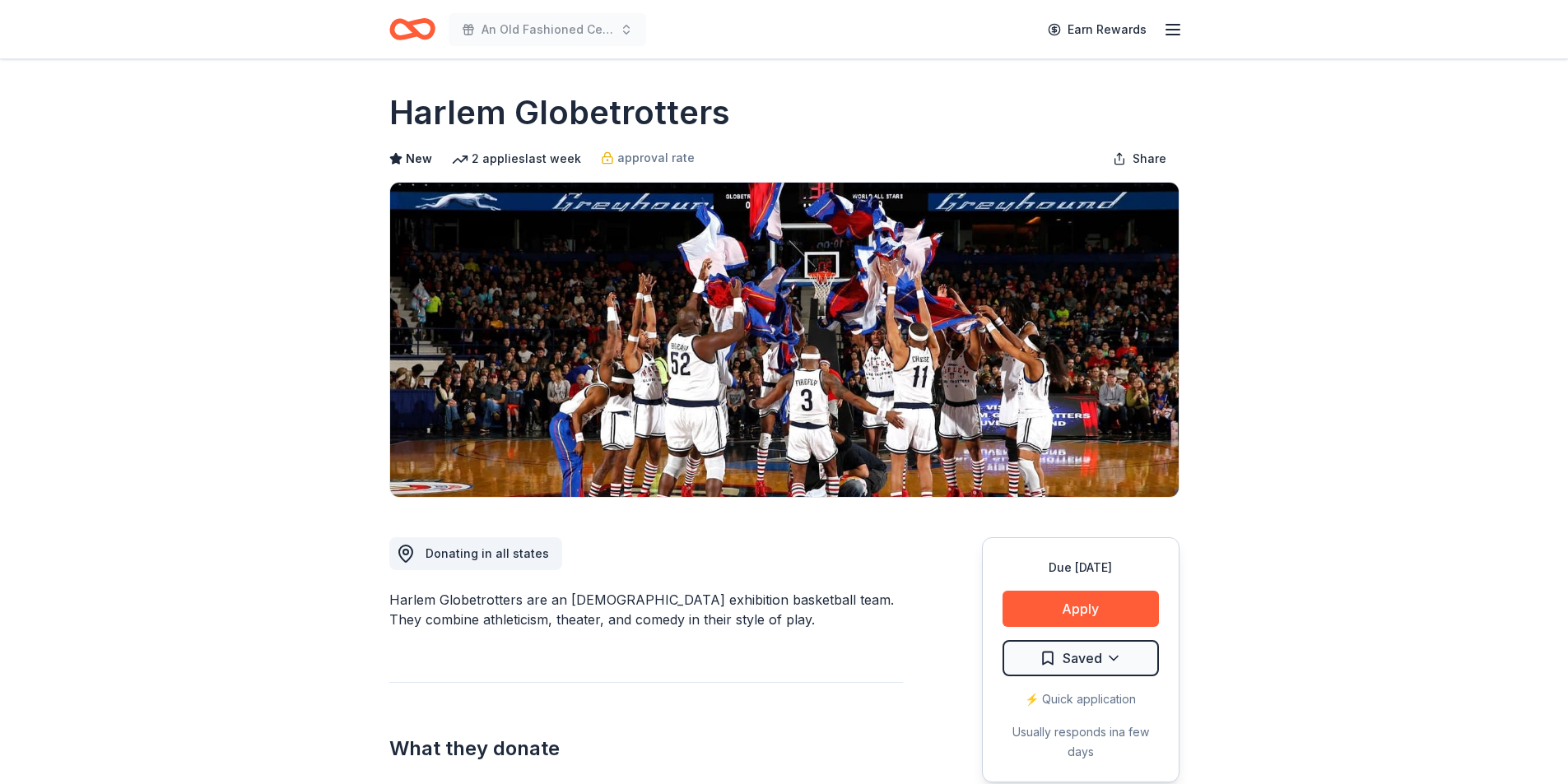
scroll to position [0, 0]
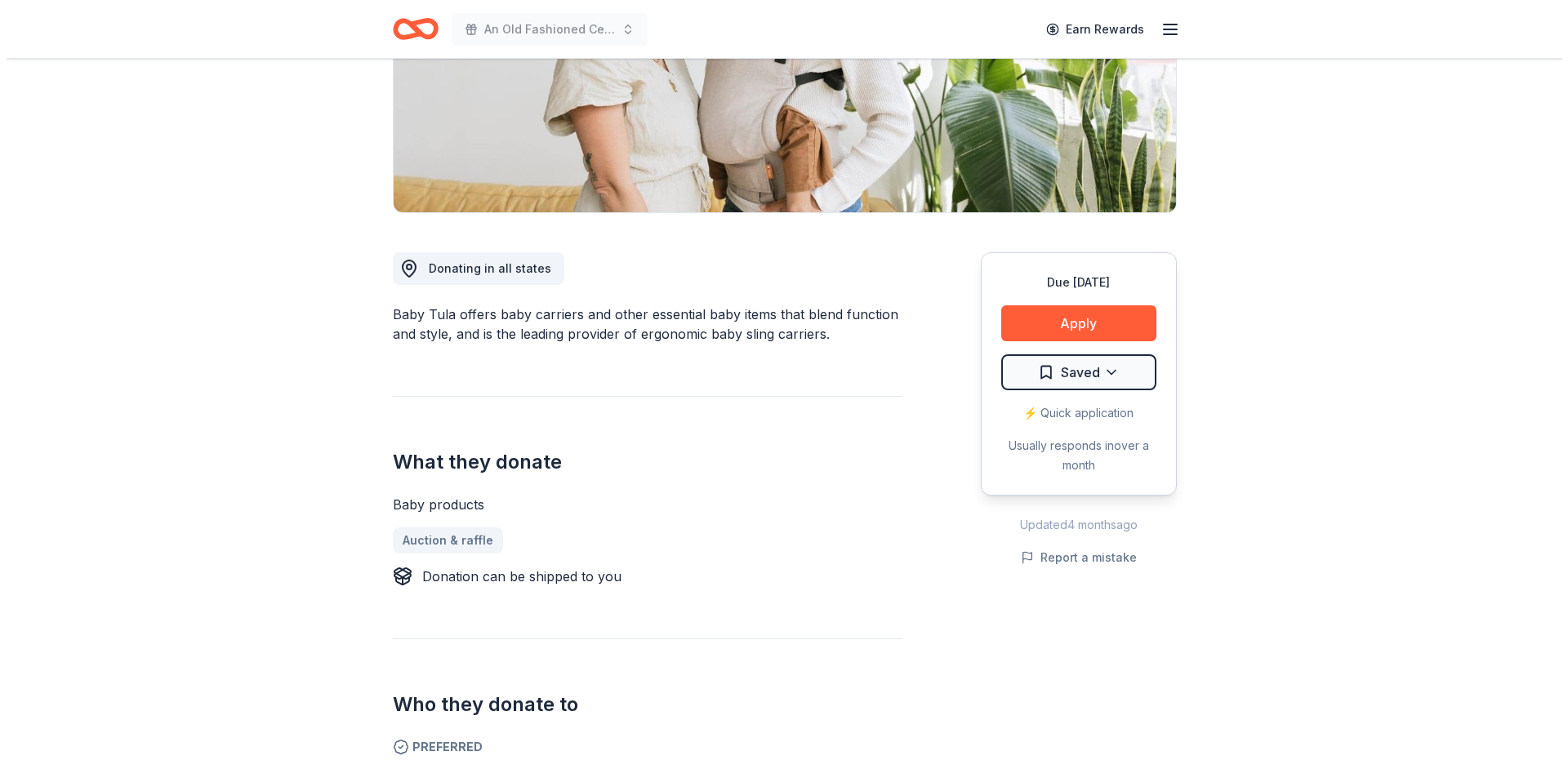
scroll to position [327, 0]
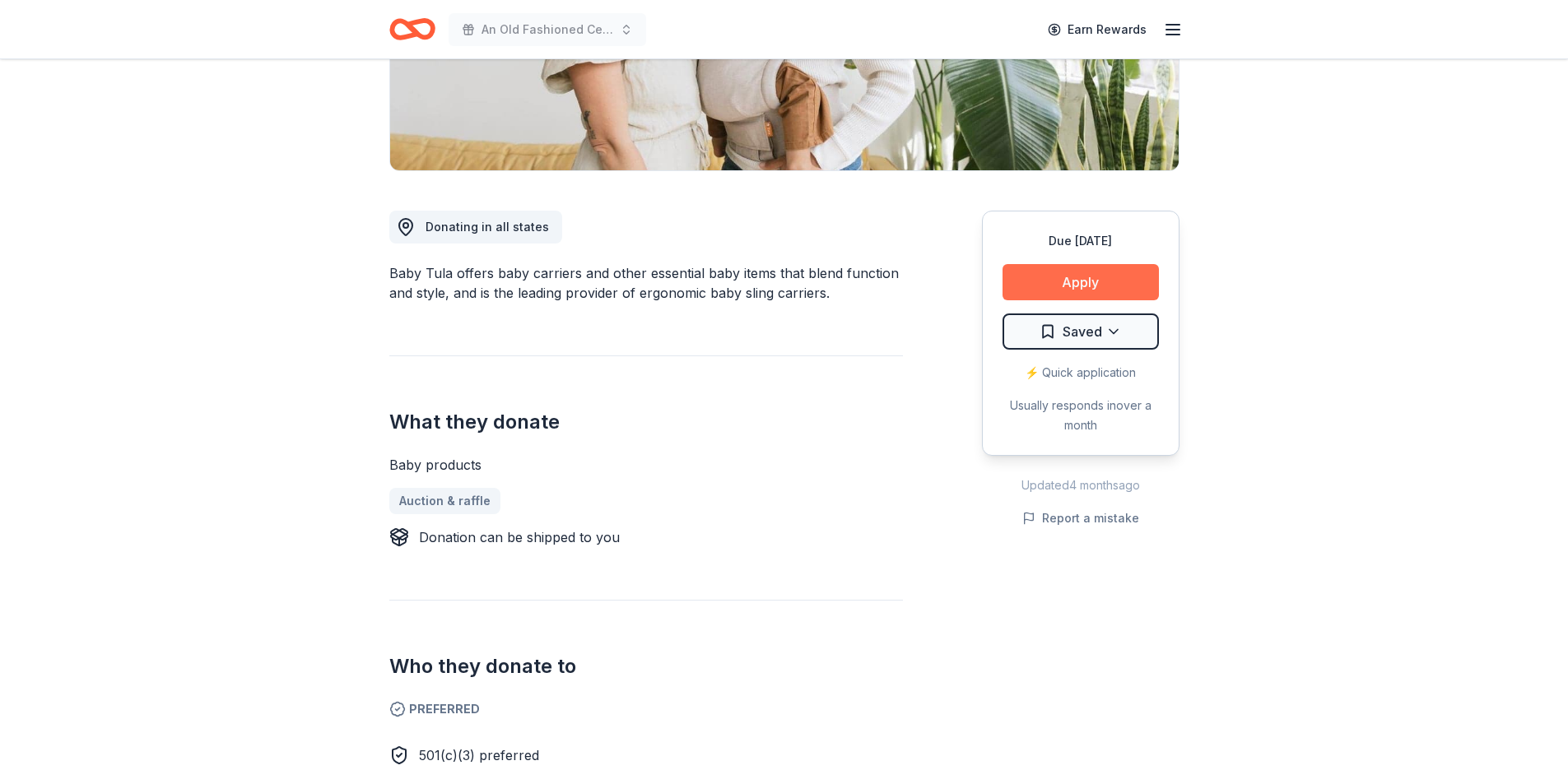
click at [1066, 277] on button "Apply" at bounding box center [1080, 282] width 156 height 36
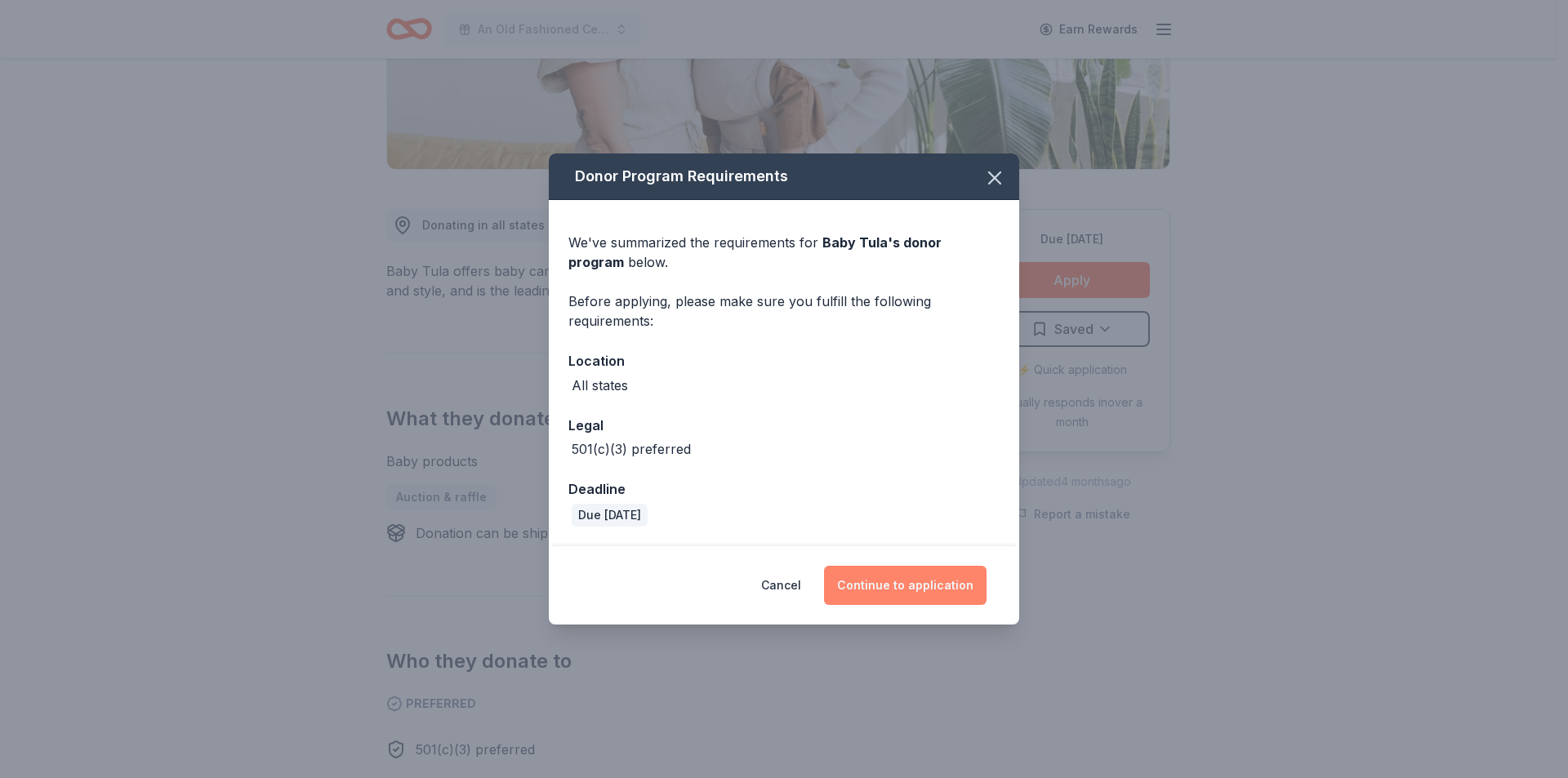
click at [906, 588] on button "Continue to application" at bounding box center [905, 586] width 163 height 39
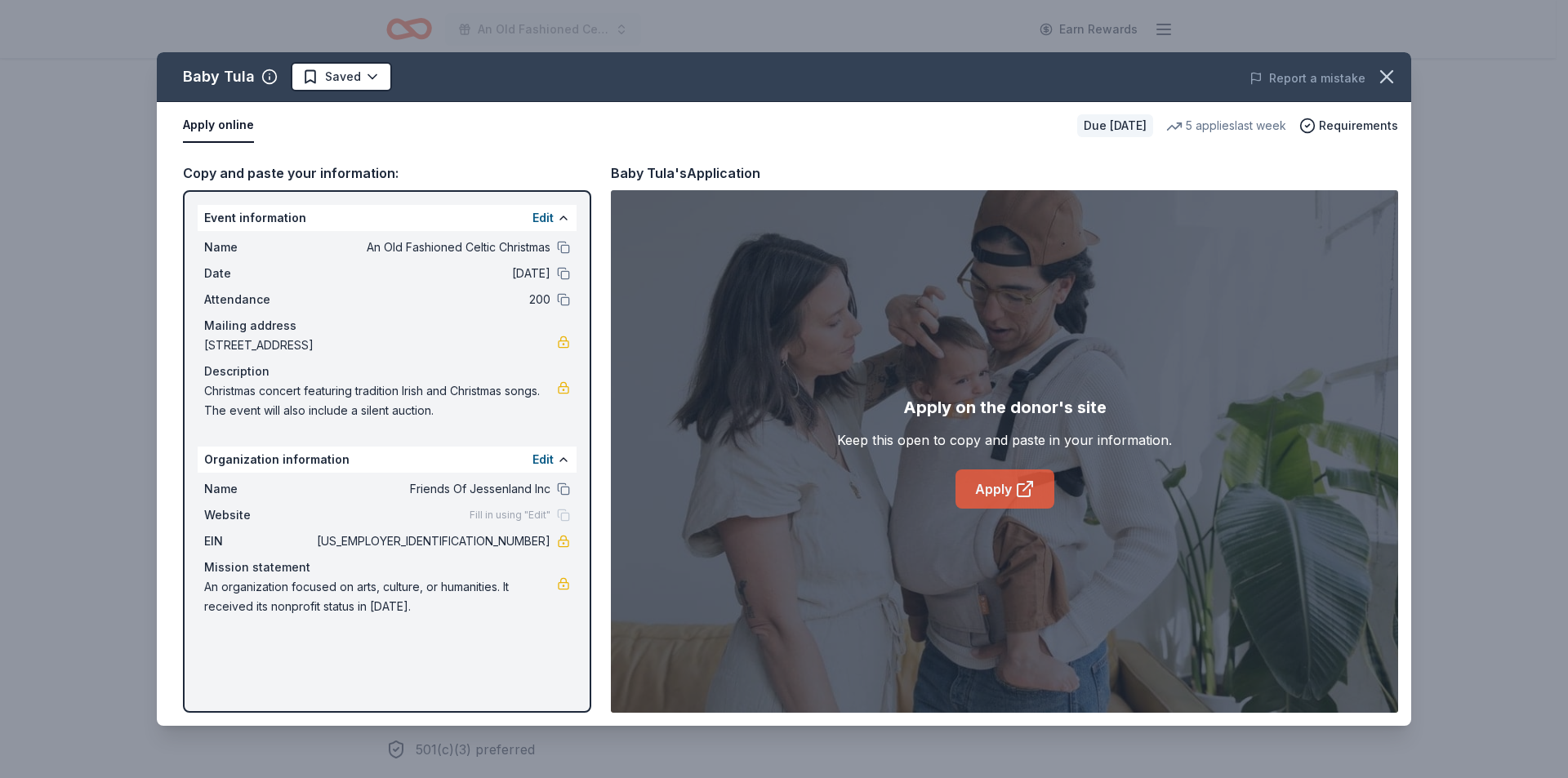
click at [999, 487] on link "Apply" at bounding box center [1004, 490] width 99 height 39
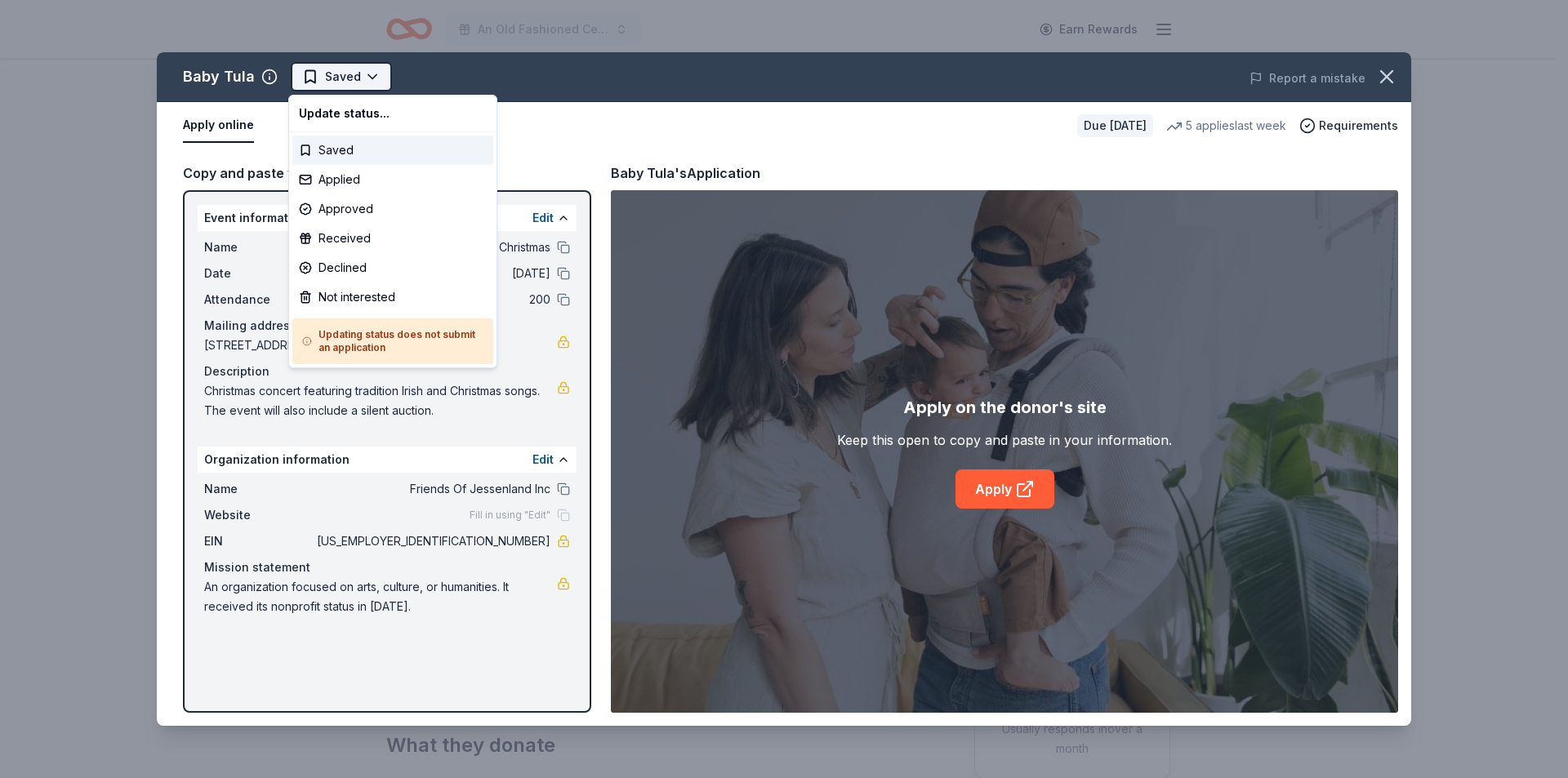
click at [339, 74] on html "An Old Fashioned Celtic Christmas Earn Rewards Due in 25 days Share Baby Tula N…" at bounding box center [784, 389] width 1568 height 778
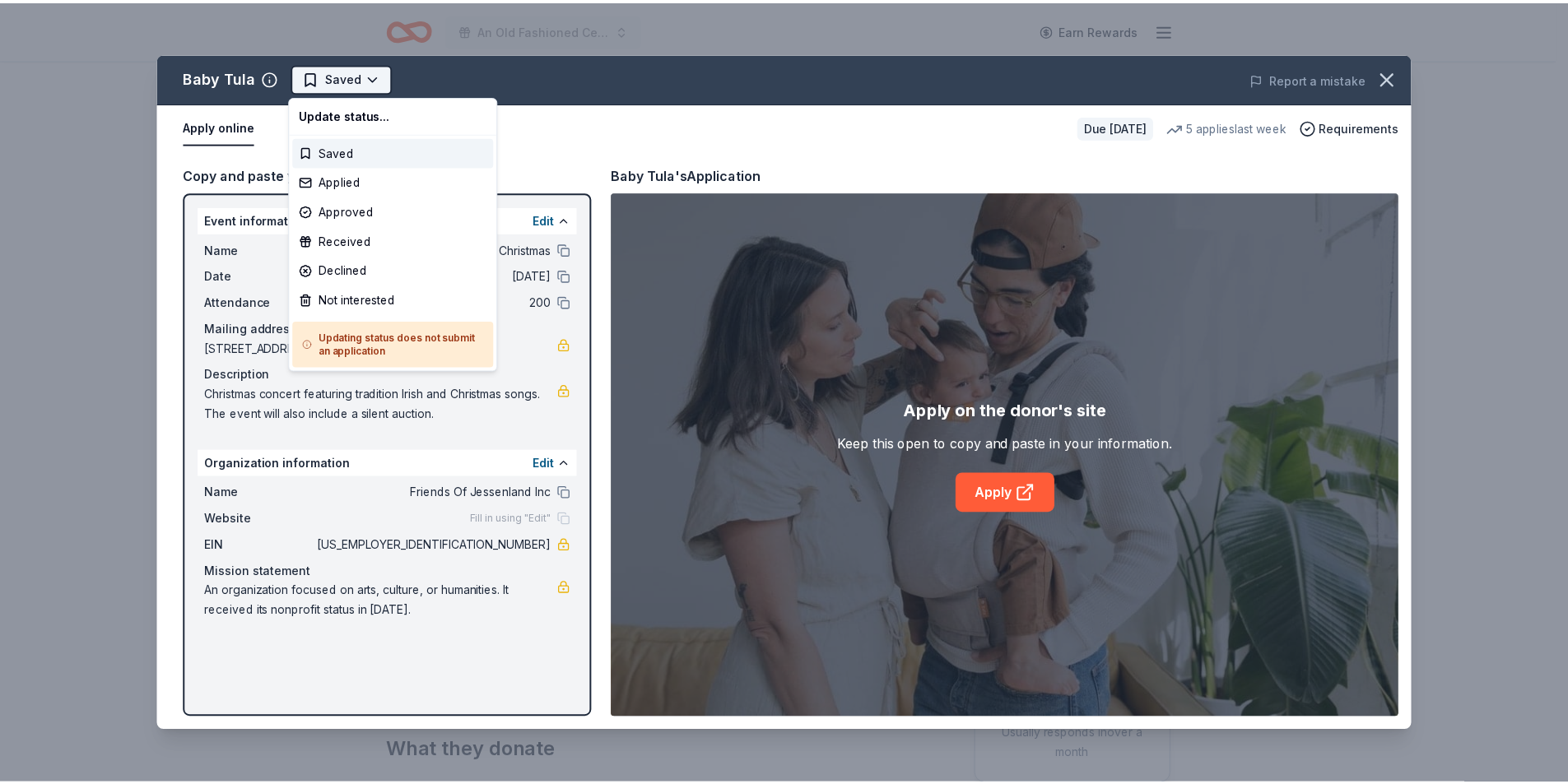
scroll to position [0, 0]
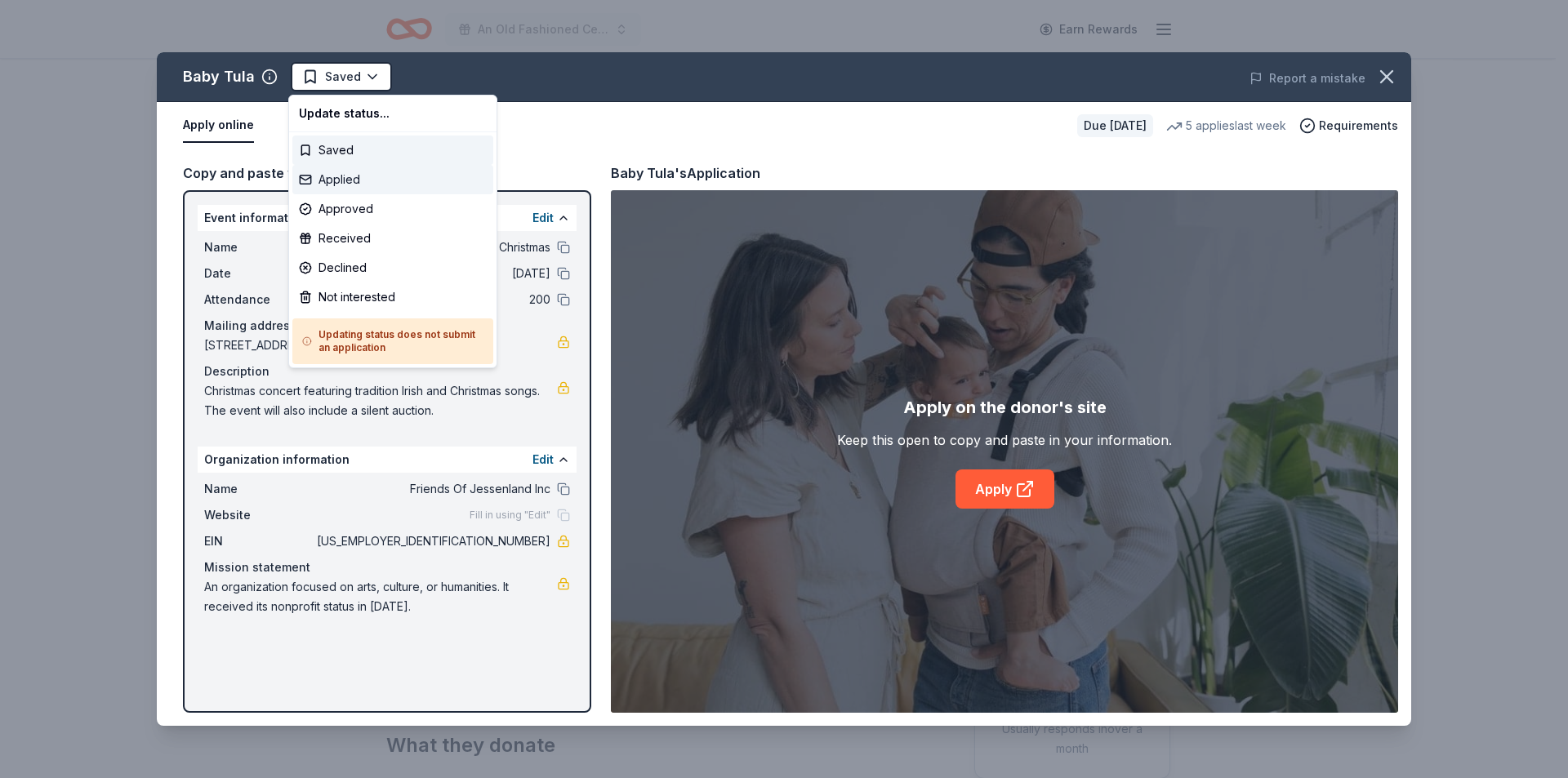
click at [344, 184] on div "Applied" at bounding box center [393, 180] width 201 height 29
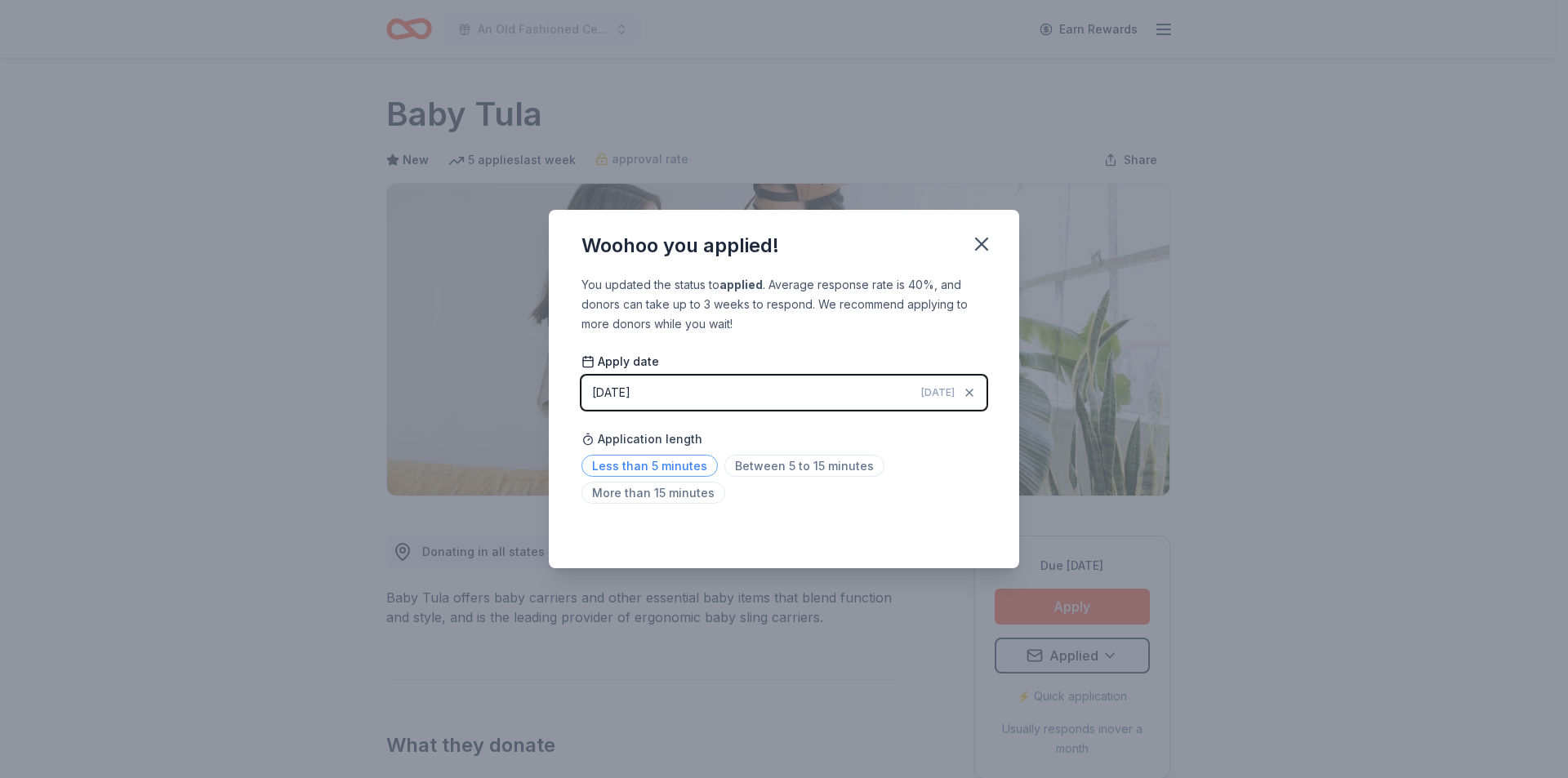
click at [635, 468] on span "Less than 5 minutes" at bounding box center [650, 466] width 136 height 22
click at [976, 244] on icon "button" at bounding box center [981, 244] width 23 height 23
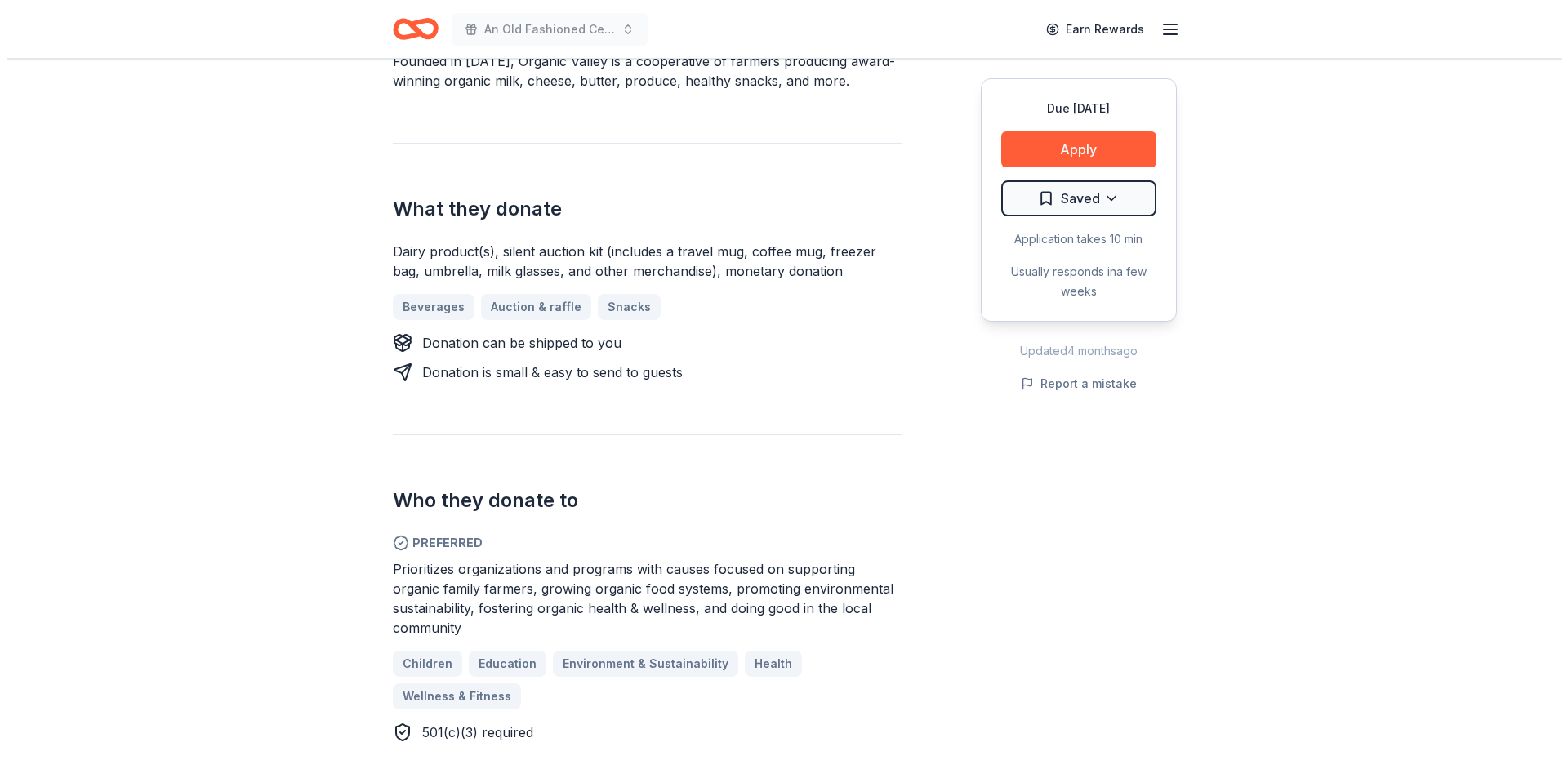
scroll to position [572, 0]
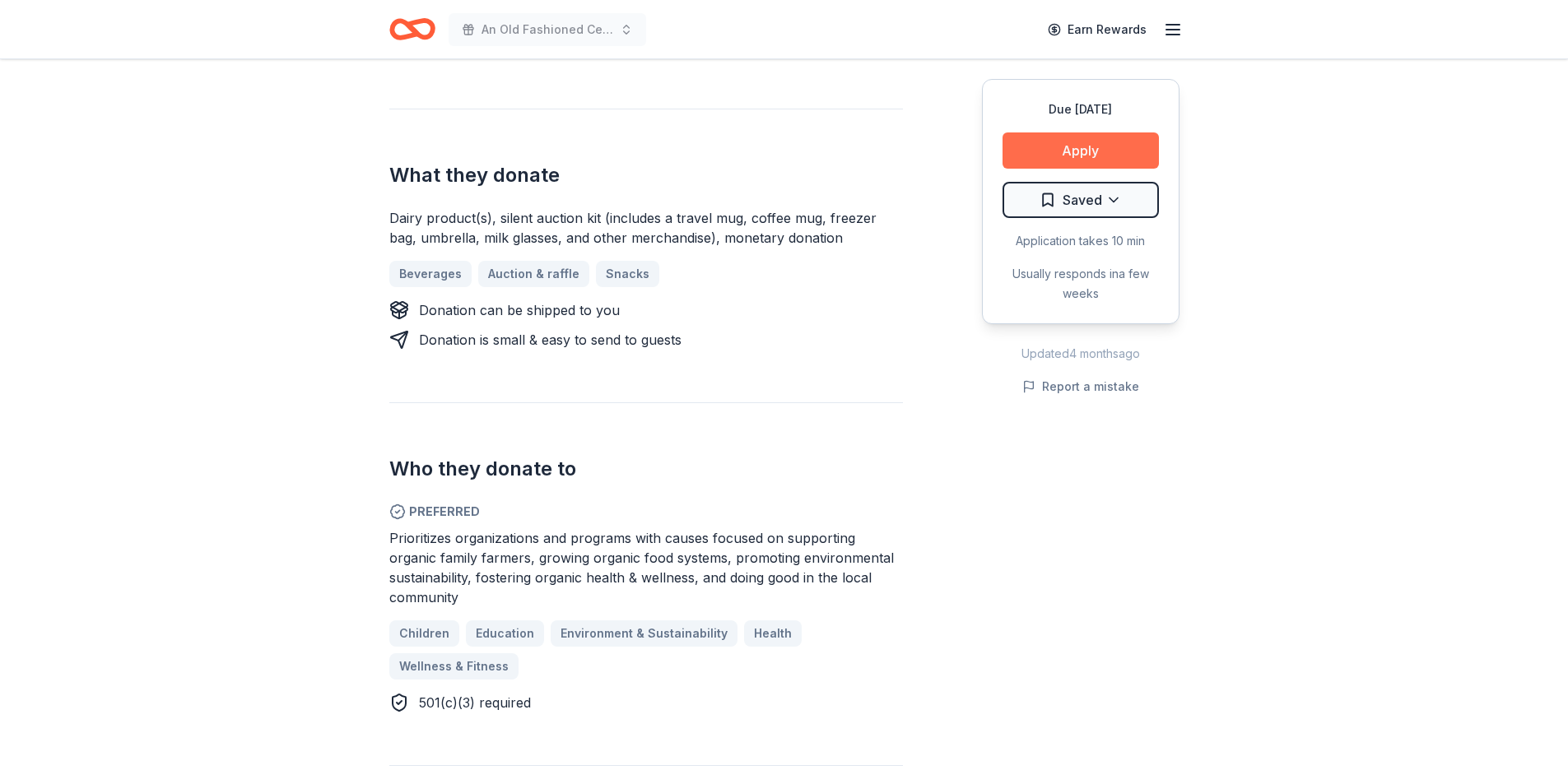
click at [1054, 155] on button "Apply" at bounding box center [1080, 151] width 156 height 36
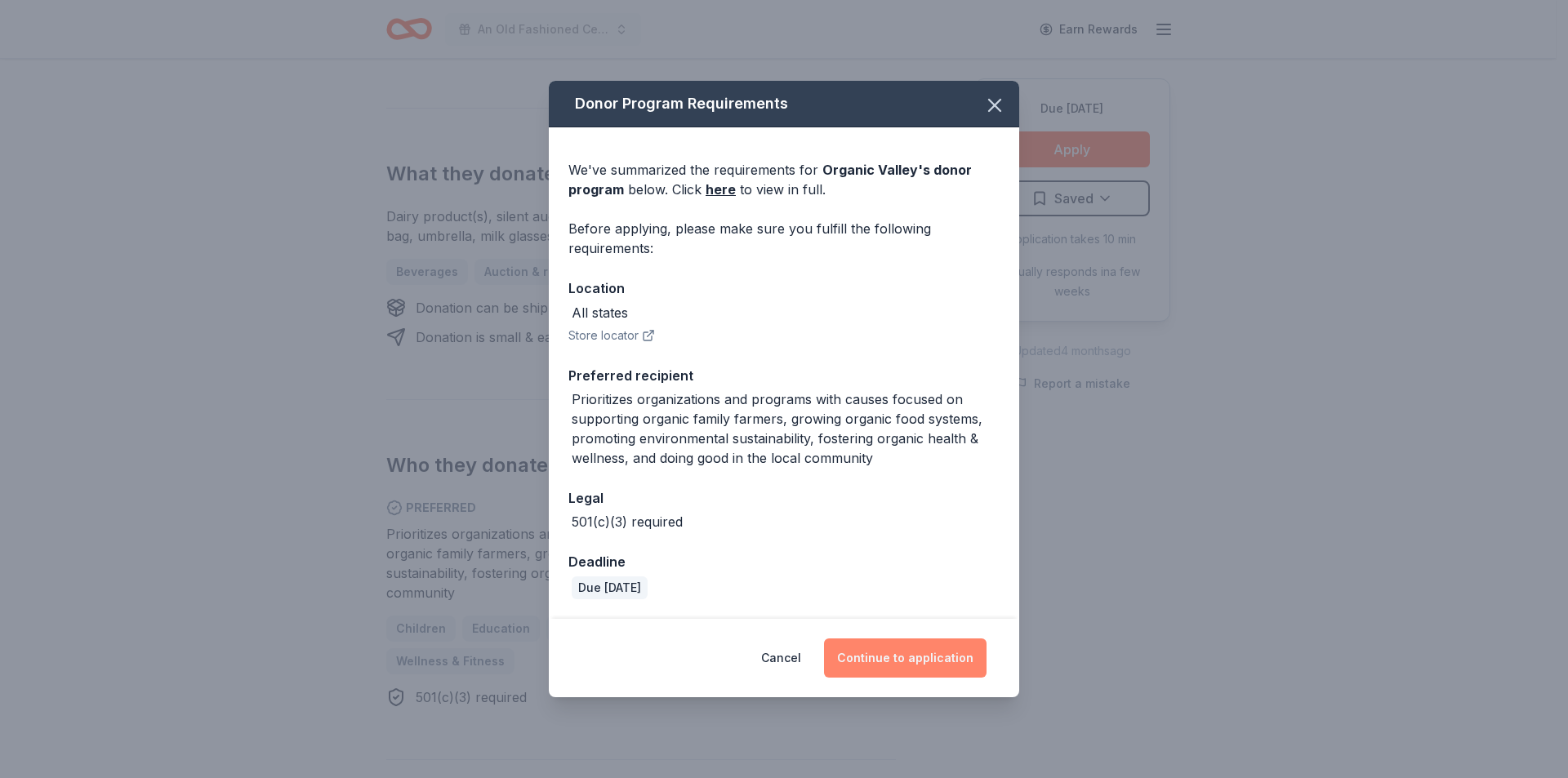
click at [913, 665] on button "Continue to application" at bounding box center [905, 659] width 163 height 39
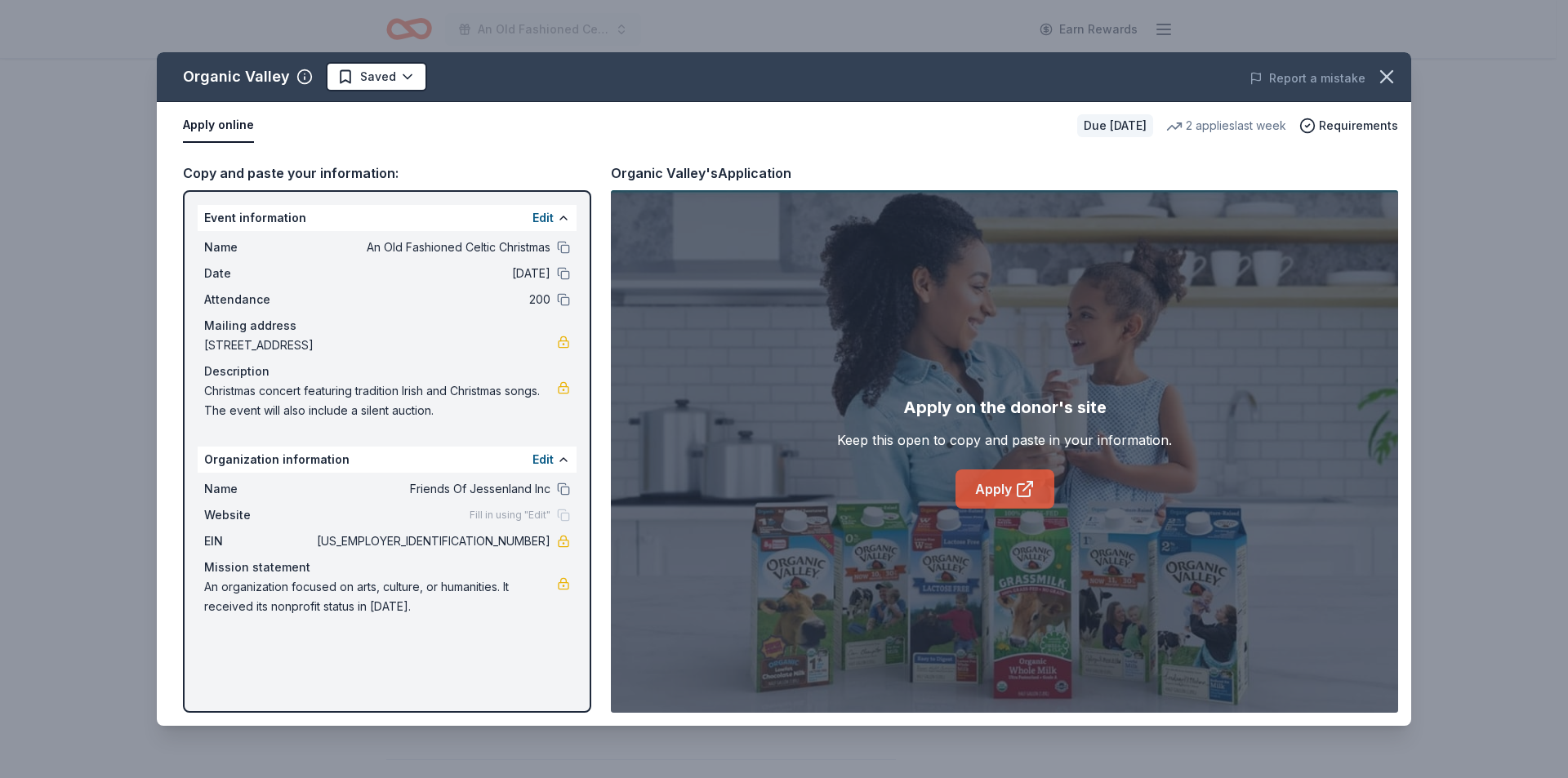
click at [1016, 478] on link "Apply" at bounding box center [1004, 490] width 99 height 39
